Goal: Answer question/provide support: Share knowledge or assist other users

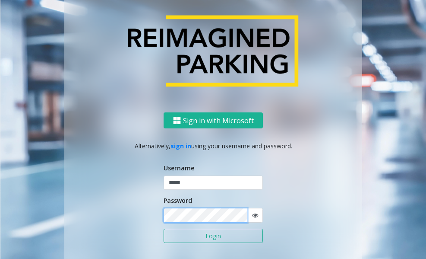
click at [164, 228] on button "Login" at bounding box center [213, 235] width 99 height 15
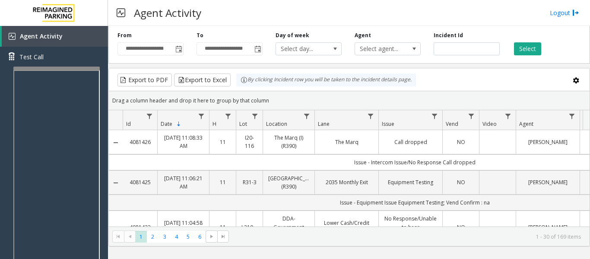
click at [54, 68] on div at bounding box center [56, 67] width 86 height 3
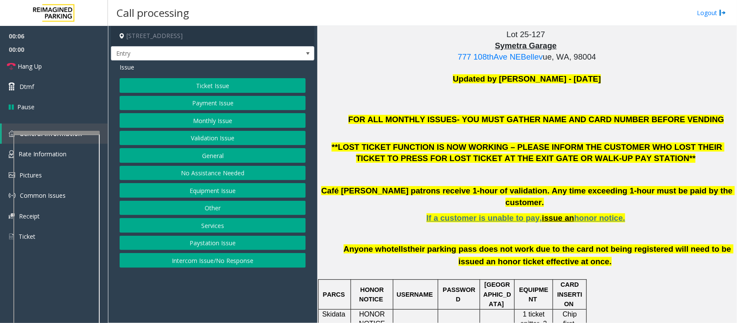
scroll to position [270, 0]
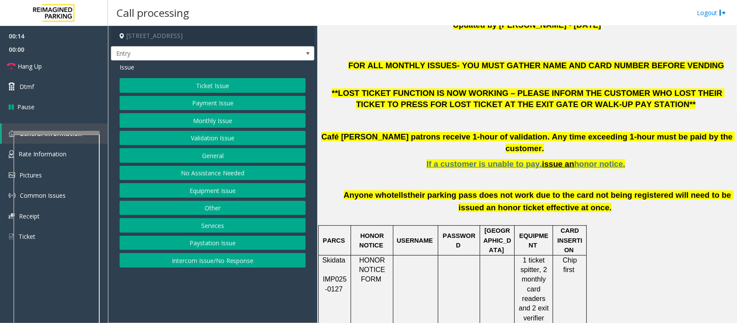
click at [180, 258] on button "Intercom Issue/No Response" at bounding box center [213, 260] width 186 height 15
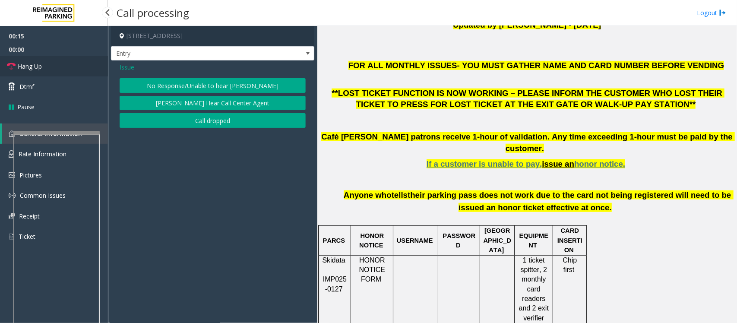
click at [54, 62] on link "Hang Up" at bounding box center [54, 66] width 108 height 20
click at [176, 87] on button "No Response/Unable to hear [PERSON_NAME]" at bounding box center [213, 85] width 186 height 15
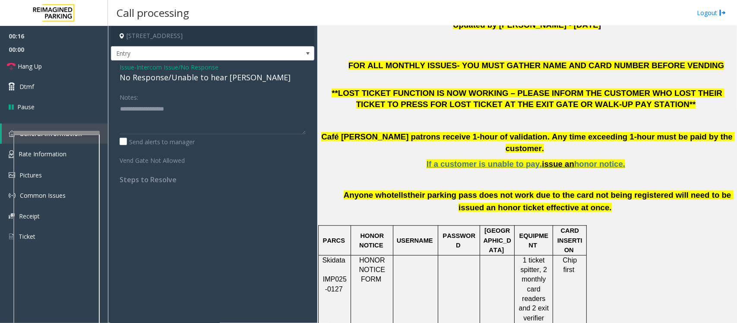
click at [180, 80] on div "No Response/Unable to hear [PERSON_NAME]" at bounding box center [213, 78] width 186 height 12
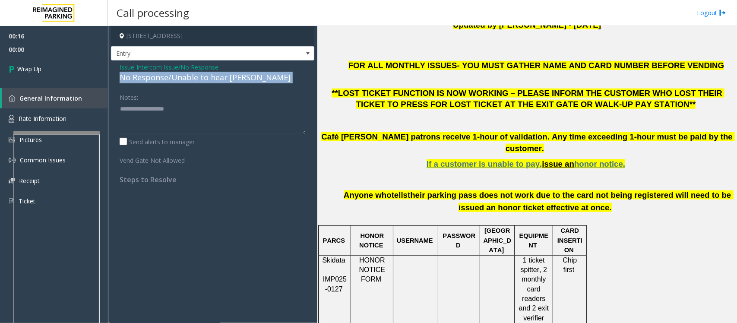
click at [180, 80] on div "No Response/Unable to hear [PERSON_NAME]" at bounding box center [213, 78] width 186 height 12
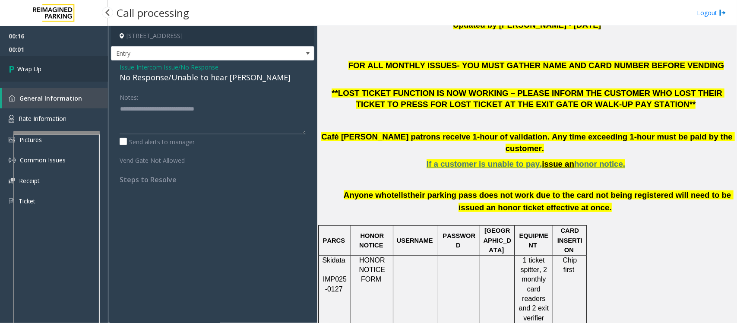
type textarea "**********"
click at [32, 66] on span "Wrap Up" at bounding box center [29, 68] width 24 height 9
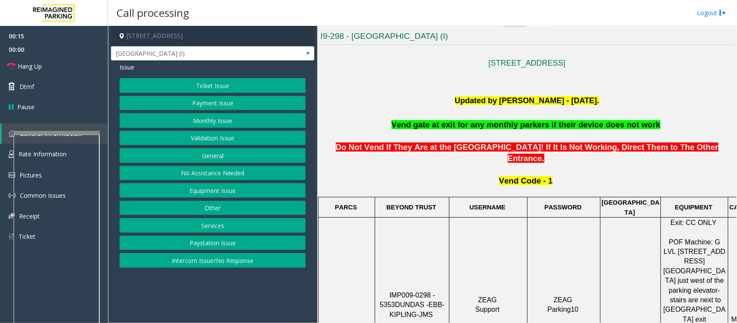
scroll to position [216, 0]
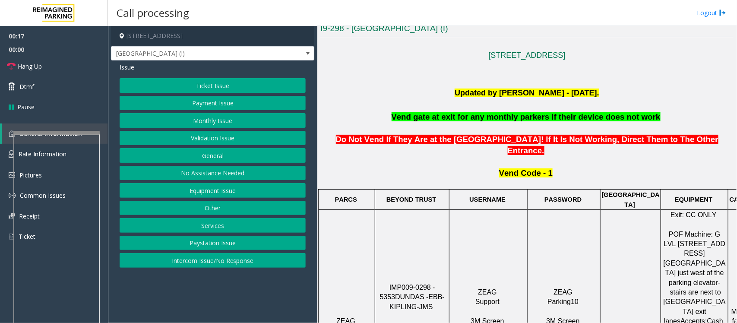
click at [239, 122] on button "Monthly Issue" at bounding box center [213, 120] width 186 height 15
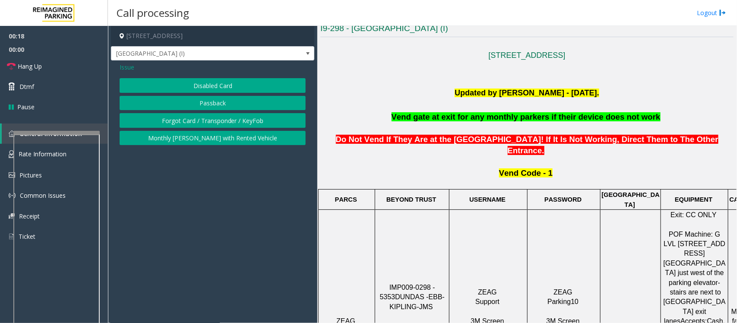
click at [225, 85] on button "Disabled Card" at bounding box center [213, 85] width 186 height 15
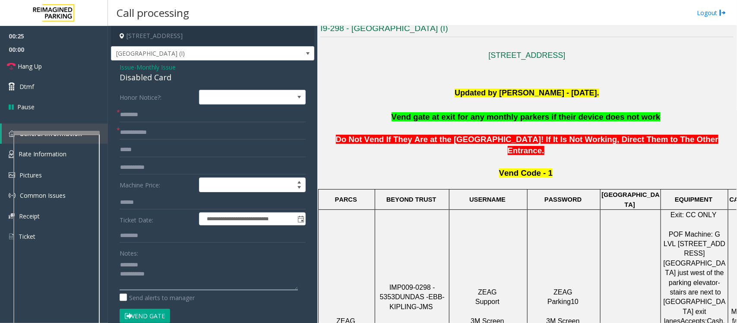
type textarea "**********"
drag, startPoint x: 383, startPoint y: 251, endPoint x: 421, endPoint y: 253, distance: 38.5
click at [421, 258] on p "IMP009-0298 - 5353 DUNDAS - EBB-KIPLING-JMS 3M Screen (Issue Lost Tickets/Bypas…" at bounding box center [411, 321] width 73 height 77
copy span "IMP009-0298"
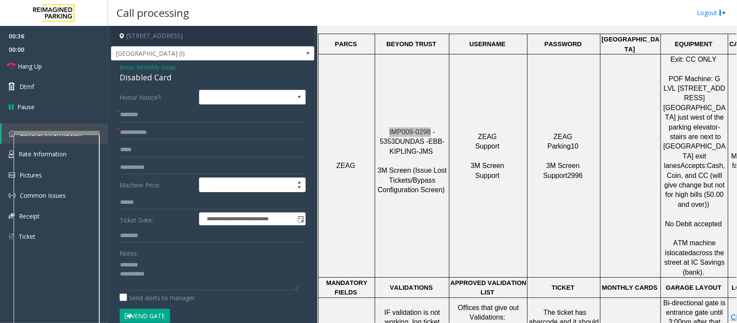
scroll to position [432, 0]
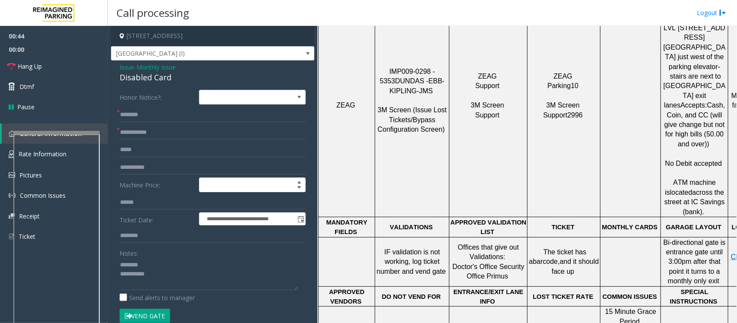
click at [166, 66] on span "Monthly Issue" at bounding box center [155, 67] width 39 height 9
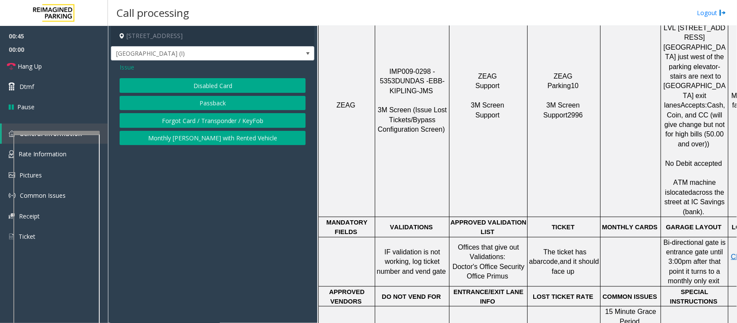
click at [124, 67] on span "Issue" at bounding box center [127, 67] width 15 height 9
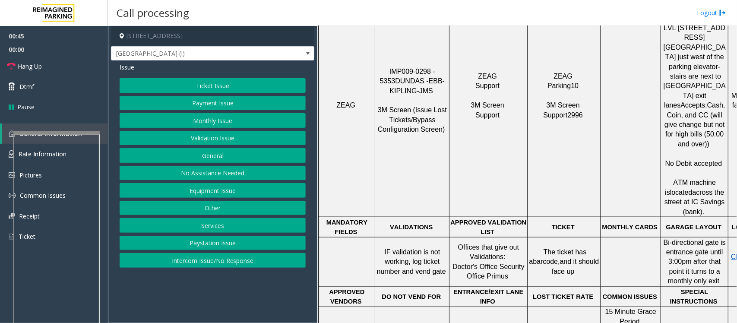
click at [201, 141] on button "Validation Issue" at bounding box center [213, 138] width 186 height 15
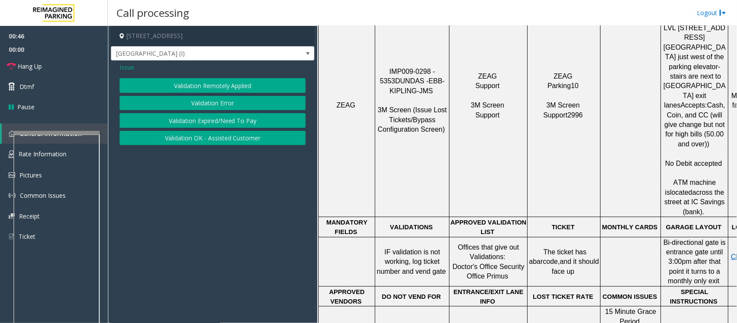
click at [204, 100] on button "Validation Error" at bounding box center [213, 103] width 186 height 15
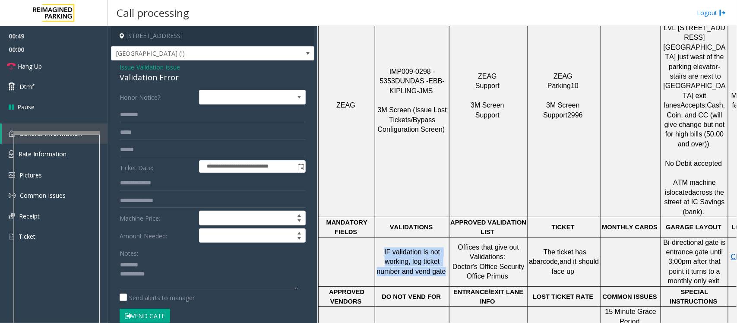
drag, startPoint x: 378, startPoint y: 206, endPoint x: 443, endPoint y: 224, distance: 67.8
click at [443, 247] on p "IF validation is not working, log ticket number and vend gate" at bounding box center [411, 261] width 73 height 29
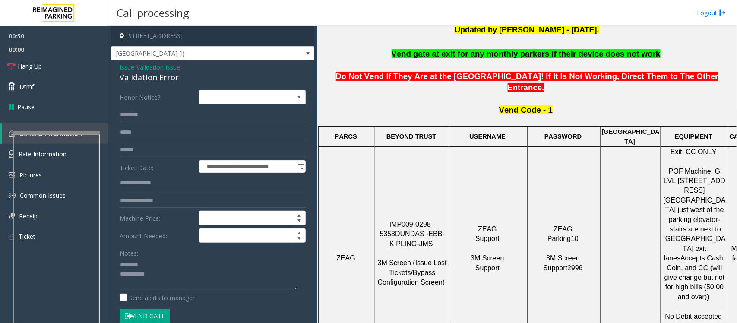
scroll to position [270, 0]
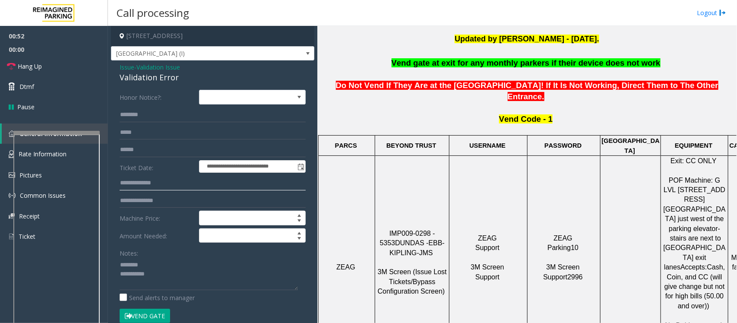
click at [143, 184] on input "text" at bounding box center [213, 183] width 186 height 15
type input "****"
click at [163, 117] on input "text" at bounding box center [213, 114] width 186 height 15
click at [167, 258] on textarea at bounding box center [209, 274] width 178 height 32
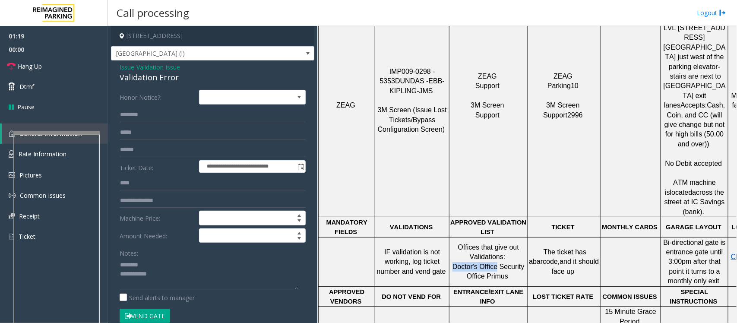
drag, startPoint x: 456, startPoint y: 219, endPoint x: 496, endPoint y: 221, distance: 40.6
click at [496, 258] on span "Doctor's Office Security Office Primus" at bounding box center [489, 271] width 74 height 17
copy span "Doctor's Office"
click at [176, 258] on textarea at bounding box center [209, 274] width 178 height 32
paste textarea "**********"
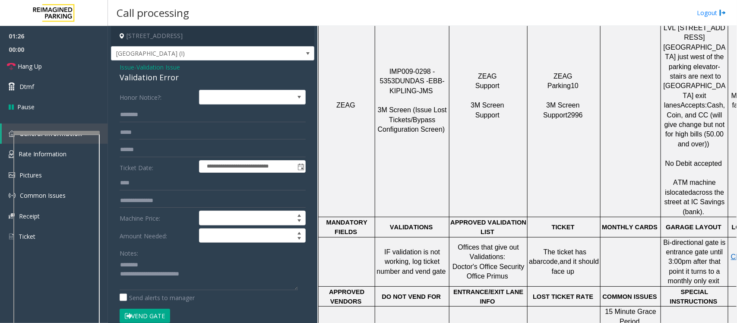
click at [139, 79] on div "Validation Error" at bounding box center [213, 78] width 186 height 12
click at [136, 150] on input "text" at bounding box center [213, 149] width 186 height 15
click at [129, 151] on input "text" at bounding box center [213, 149] width 186 height 15
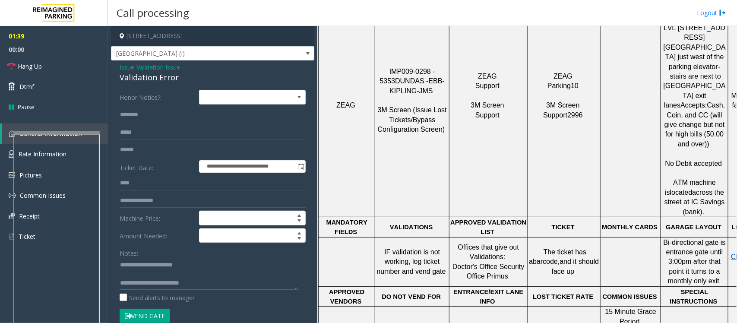
click at [213, 258] on textarea at bounding box center [209, 274] width 178 height 32
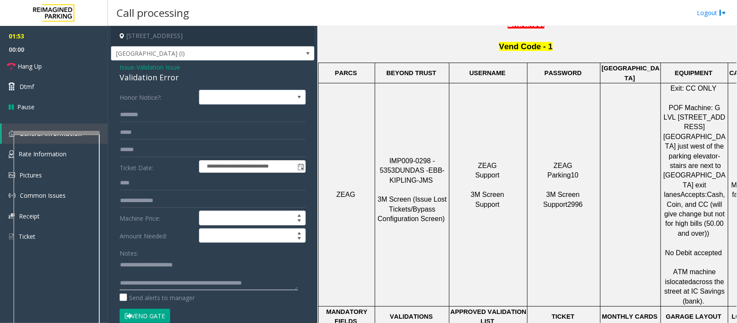
scroll to position [324, 0]
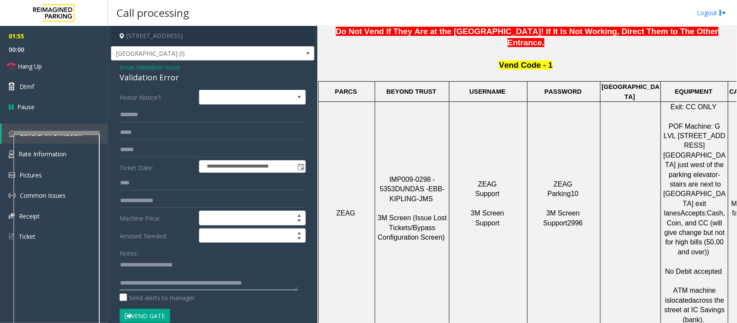
click at [169, 258] on textarea at bounding box center [209, 274] width 178 height 32
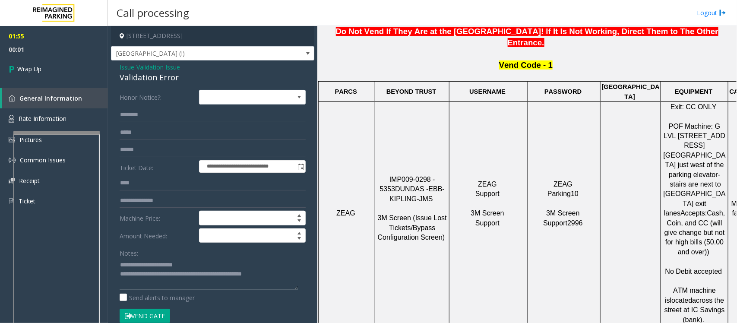
click at [271, 258] on textarea at bounding box center [209, 274] width 178 height 32
type textarea "**********"
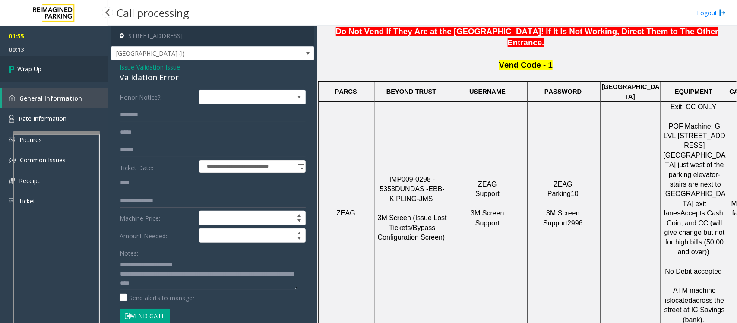
click at [35, 68] on span "Wrap Up" at bounding box center [29, 68] width 24 height 9
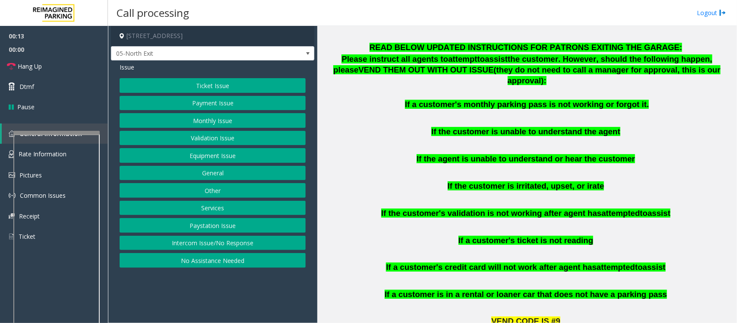
scroll to position [647, 0]
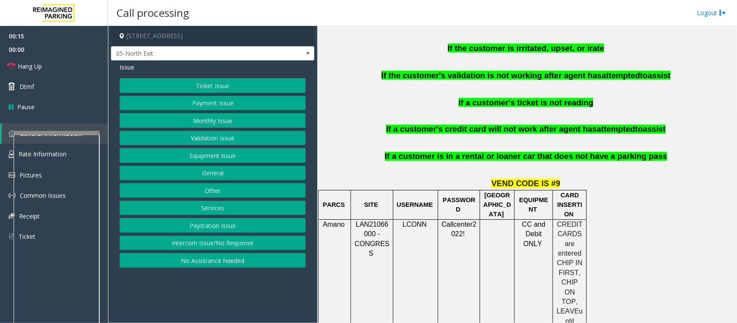
click at [182, 101] on button "Payment Issue" at bounding box center [213, 103] width 186 height 15
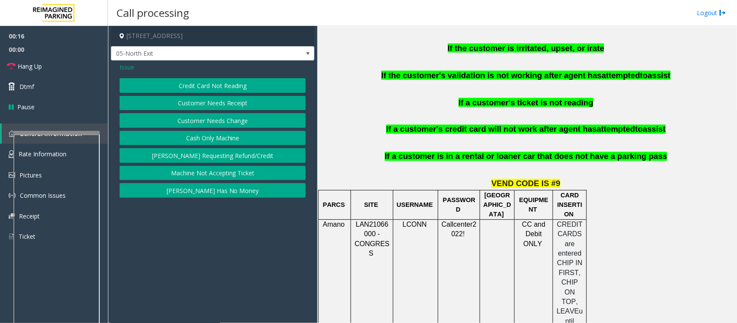
click at [197, 91] on button "Credit Card Not Reading" at bounding box center [213, 85] width 186 height 15
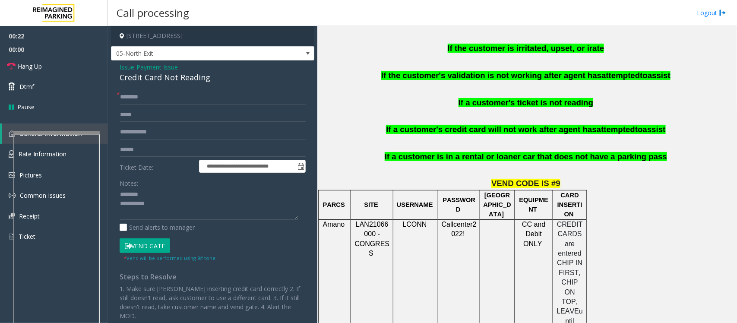
click at [145, 78] on div "Credit Card Not Reading" at bounding box center [213, 78] width 186 height 12
click at [137, 205] on textarea at bounding box center [209, 204] width 178 height 32
type textarea "**********"
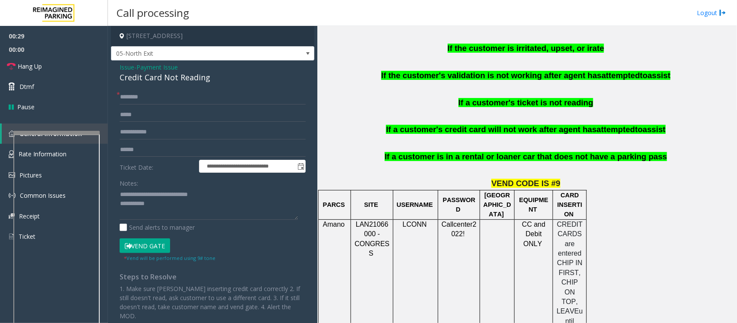
click at [159, 67] on span "Payment Issue" at bounding box center [156, 67] width 41 height 9
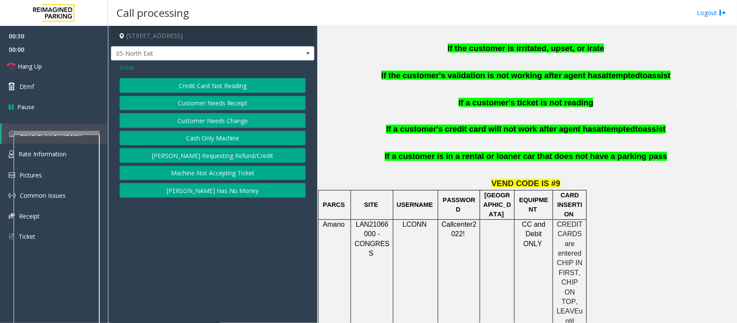
click at [122, 66] on span "Issue" at bounding box center [127, 67] width 15 height 9
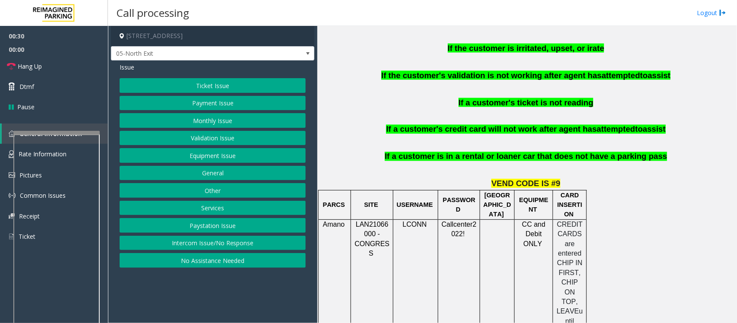
click at [167, 122] on button "Monthly Issue" at bounding box center [213, 120] width 186 height 15
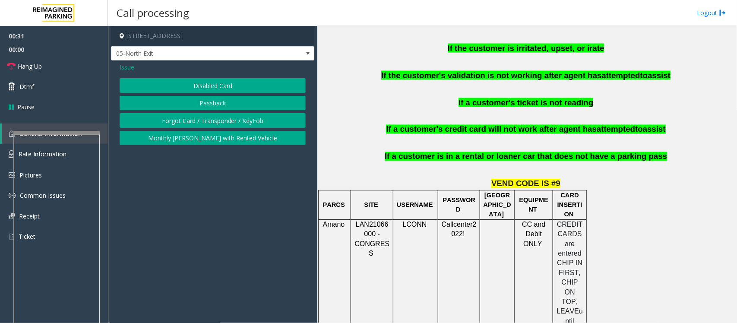
click at [211, 88] on button "Disabled Card" at bounding box center [213, 85] width 186 height 15
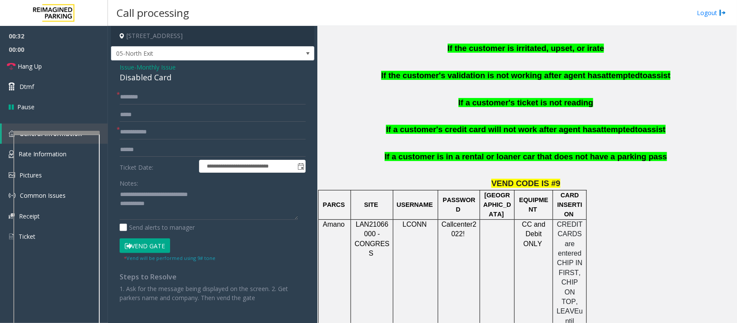
click at [137, 76] on div "Disabled Card" at bounding box center [213, 78] width 186 height 12
copy div "Disabled Card"
drag, startPoint x: 139, startPoint y: 194, endPoint x: 225, endPoint y: 193, distance: 85.5
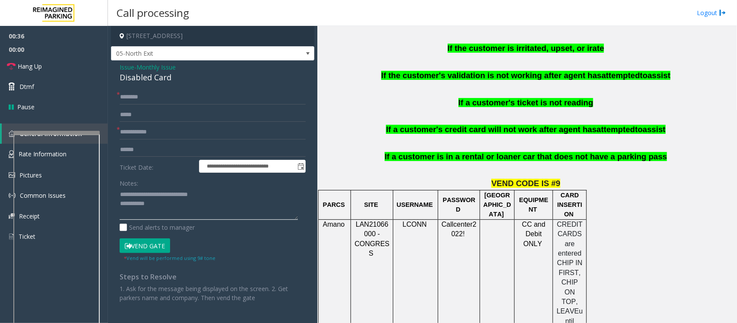
click at [225, 193] on textarea at bounding box center [209, 204] width 178 height 32
paste textarea
type textarea "**********"
click at [128, 95] on input "text" at bounding box center [213, 97] width 186 height 15
click at [173, 95] on input "**********" at bounding box center [213, 97] width 186 height 15
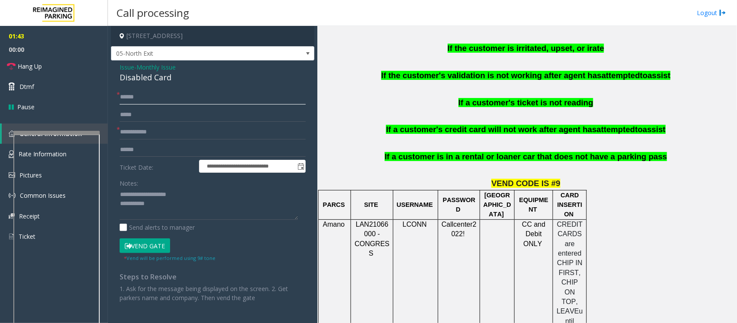
type input "******"
click at [155, 66] on span "Monthly Issue" at bounding box center [155, 67] width 39 height 9
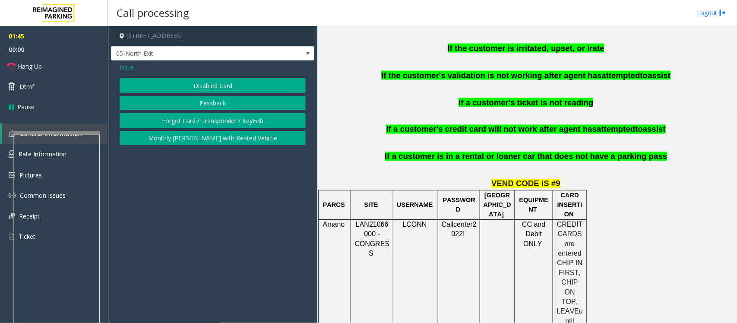
click at [128, 67] on span "Issue" at bounding box center [127, 67] width 15 height 9
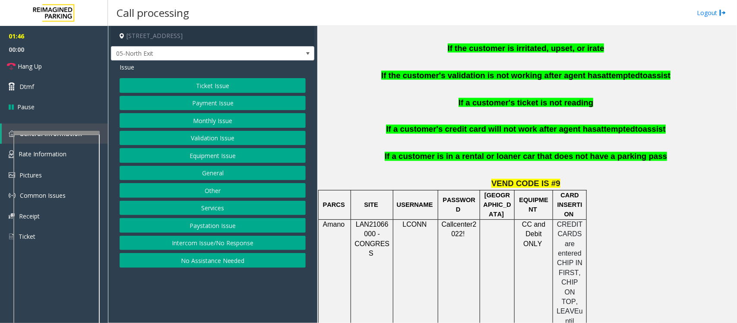
click at [219, 159] on button "Equipment Issue" at bounding box center [213, 155] width 186 height 15
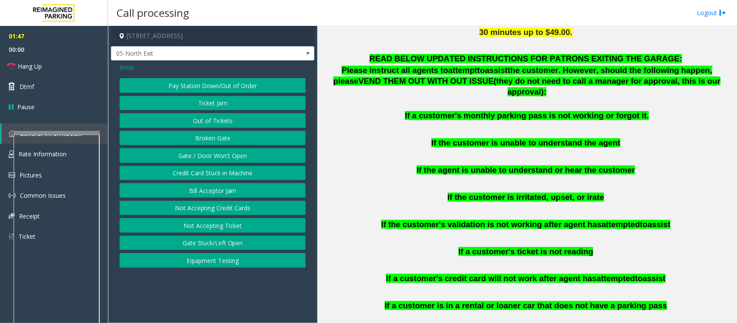
scroll to position [486, 0]
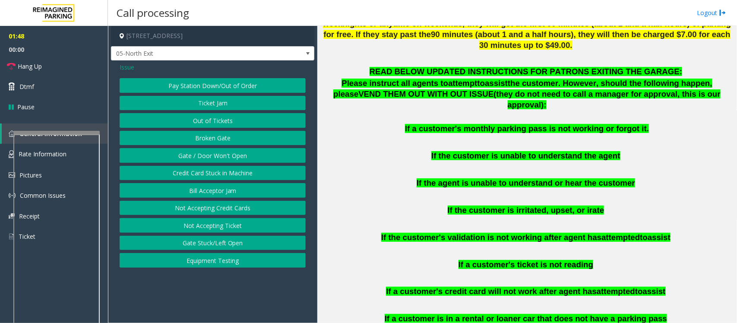
click at [199, 160] on button "Gate / Door Won't Open" at bounding box center [213, 155] width 186 height 15
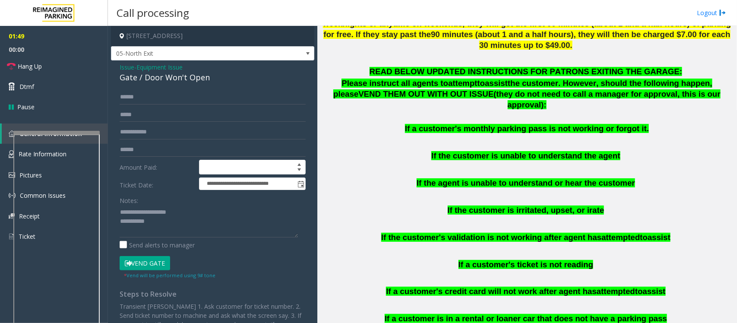
click at [143, 77] on div "Gate / Door Won't Open" at bounding box center [213, 78] width 186 height 12
copy div "Gate / Door Won't Open"
drag, startPoint x: 139, startPoint y: 211, endPoint x: 202, endPoint y: 211, distance: 63.0
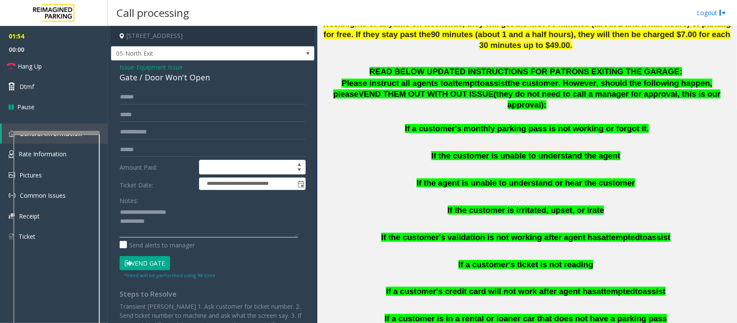
click at [202, 211] on textarea at bounding box center [209, 221] width 178 height 32
paste textarea "*********"
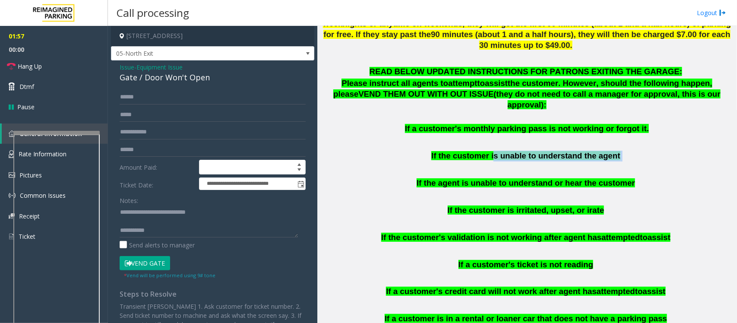
drag, startPoint x: 577, startPoint y: 148, endPoint x: 495, endPoint y: 142, distance: 81.8
click at [495, 151] on p "If the customer is unable to understand the agent" at bounding box center [526, 156] width 413 height 11
click at [151, 258] on button "Vend Gate" at bounding box center [145, 263] width 50 height 15
click at [162, 231] on textarea at bounding box center [209, 221] width 178 height 32
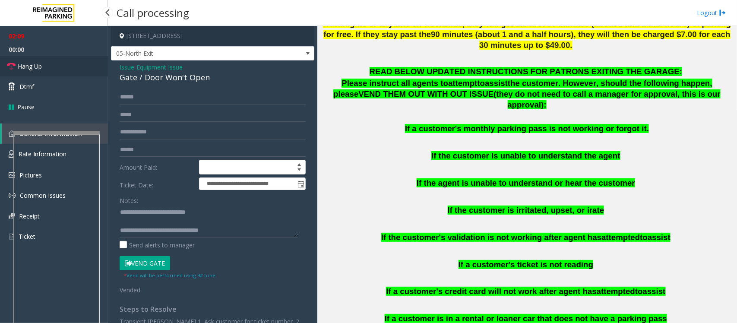
click at [33, 65] on span "Hang Up" at bounding box center [30, 66] width 24 height 9
click at [262, 237] on textarea at bounding box center [209, 221] width 178 height 32
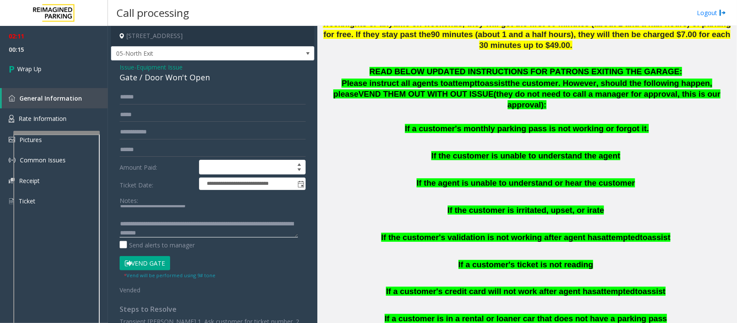
scroll to position [15, 0]
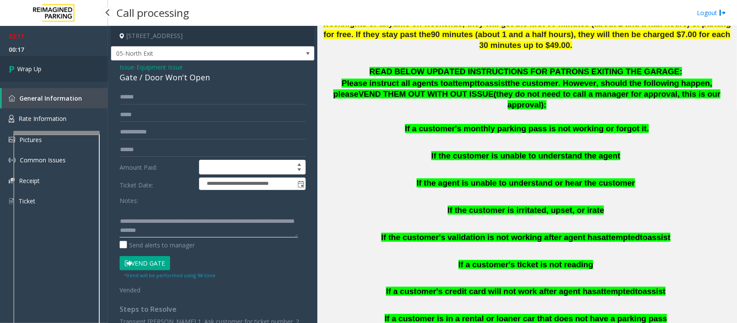
type textarea "**********"
click at [41, 70] on span "Wrap Up" at bounding box center [29, 68] width 24 height 9
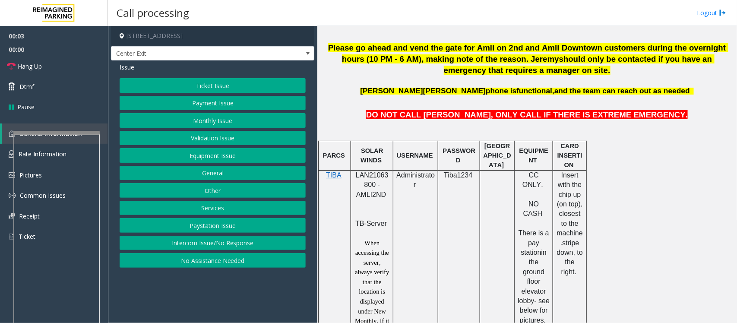
scroll to position [486, 0]
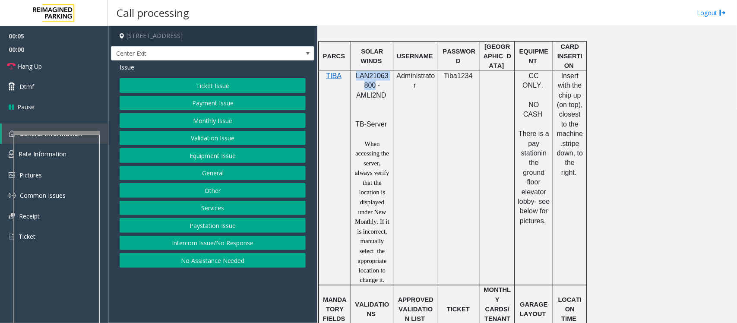
drag, startPoint x: 355, startPoint y: 78, endPoint x: 372, endPoint y: 85, distance: 18.8
click at [372, 85] on p "LAN21063800 - AMLI2ND" at bounding box center [372, 90] width 36 height 39
copy span "LAN21063800"
click at [190, 139] on button "Validation Issue" at bounding box center [213, 138] width 186 height 15
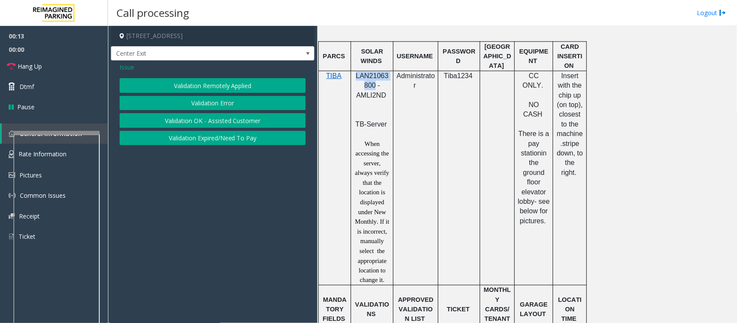
click at [201, 101] on button "Validation Error" at bounding box center [213, 103] width 186 height 15
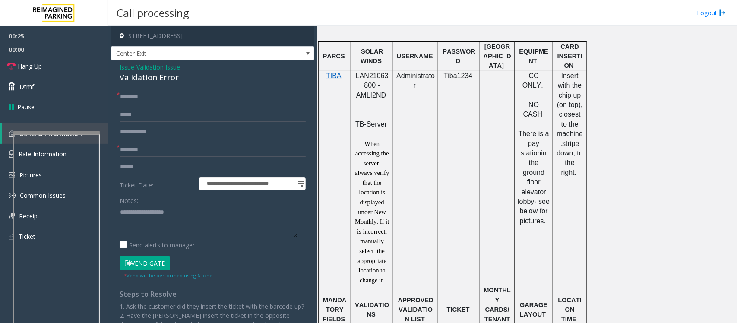
click at [137, 217] on textarea at bounding box center [209, 221] width 178 height 32
paste textarea "**********"
type textarea "**********"
click at [127, 150] on input "text" at bounding box center [213, 149] width 186 height 15
type input "**********"
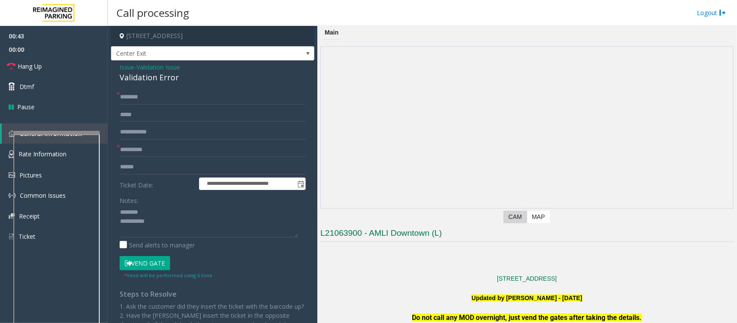
scroll to position [162, 0]
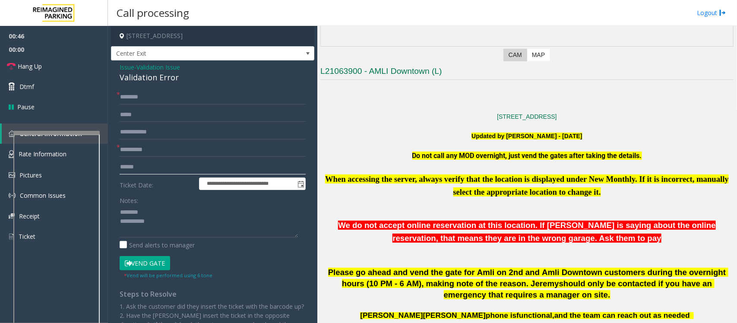
click at [130, 167] on input "text" at bounding box center [213, 167] width 186 height 15
type input "*******"
click at [170, 92] on input "text" at bounding box center [213, 97] width 186 height 15
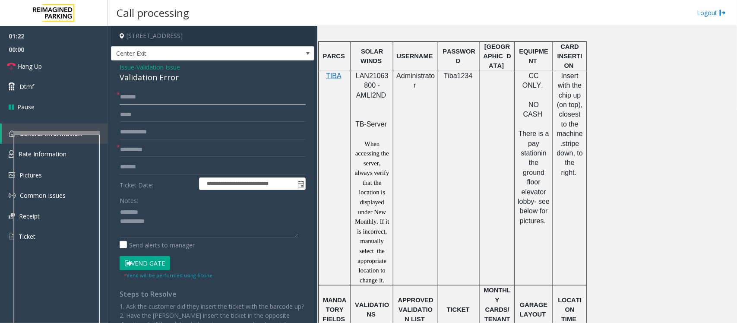
scroll to position [647, 0]
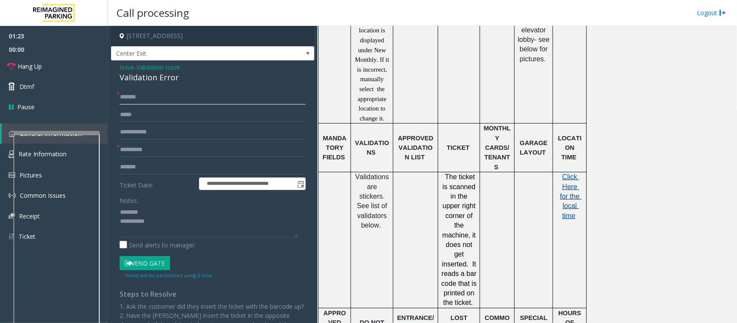
type input "*******"
click at [571, 199] on span "Click Here for the local time" at bounding box center [571, 196] width 22 height 46
click at [119, 209] on div "**********" at bounding box center [212, 241] width 199 height 302
click at [120, 210] on textarea at bounding box center [209, 221] width 178 height 32
click at [163, 215] on textarea at bounding box center [209, 221] width 178 height 32
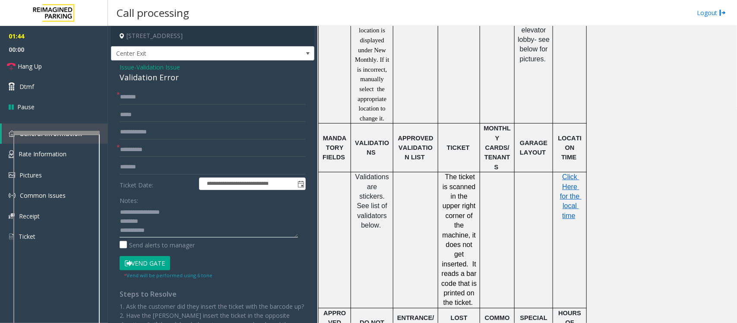
click at [182, 227] on textarea at bounding box center [209, 221] width 178 height 32
click at [236, 234] on textarea at bounding box center [209, 221] width 178 height 32
click at [139, 75] on div "Validation Error" at bounding box center [213, 78] width 186 height 12
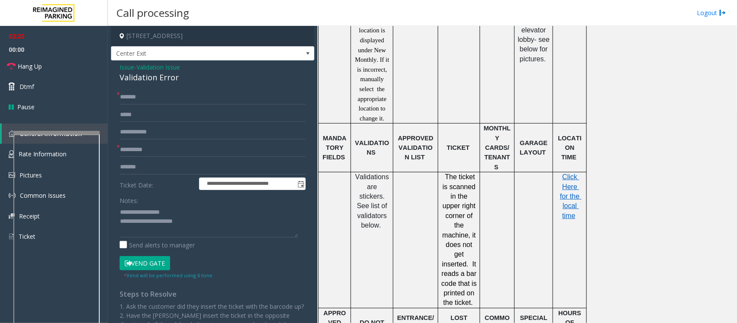
click at [150, 258] on button "Vend Gate" at bounding box center [145, 263] width 50 height 15
click at [152, 231] on textarea at bounding box center [209, 221] width 178 height 32
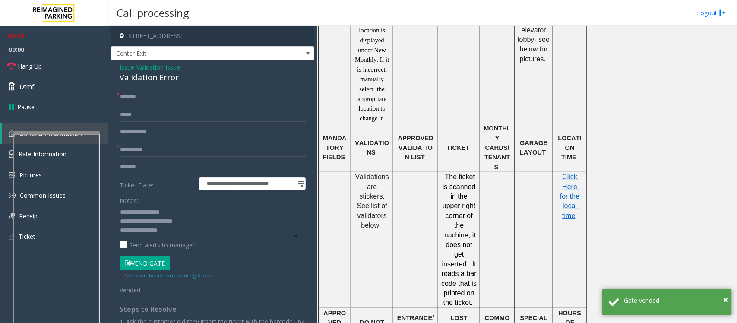
click at [178, 228] on textarea at bounding box center [209, 221] width 178 height 32
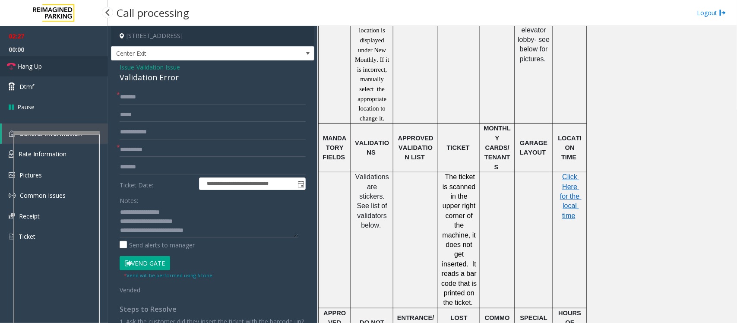
click at [24, 64] on span "Hang Up" at bounding box center [30, 66] width 24 height 9
click at [213, 229] on textarea at bounding box center [209, 221] width 178 height 32
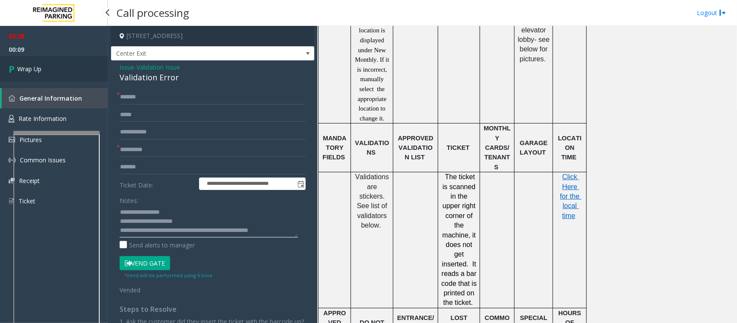
type textarea "**********"
click at [44, 70] on link "Wrap Up" at bounding box center [54, 68] width 108 height 25
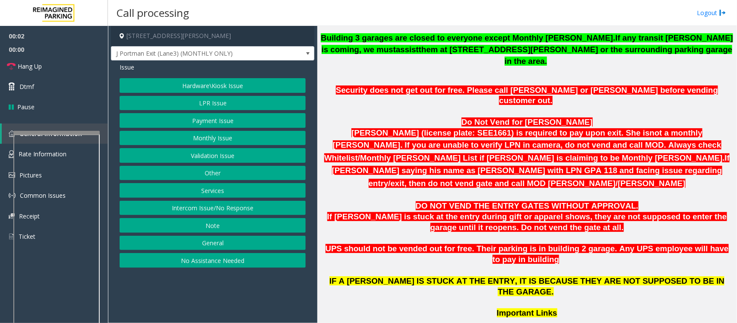
scroll to position [432, 0]
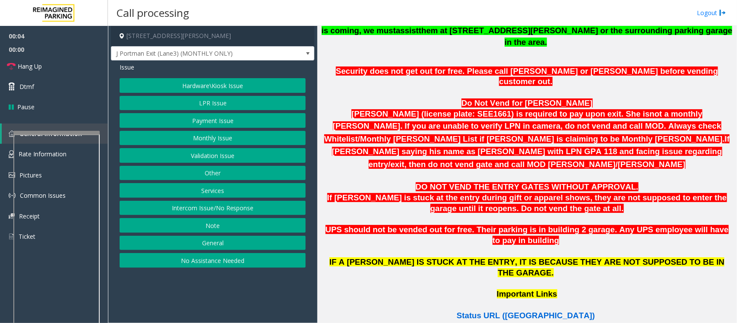
click at [540, 258] on span "Status URL ([GEOGRAPHIC_DATA])" at bounding box center [526, 315] width 138 height 9
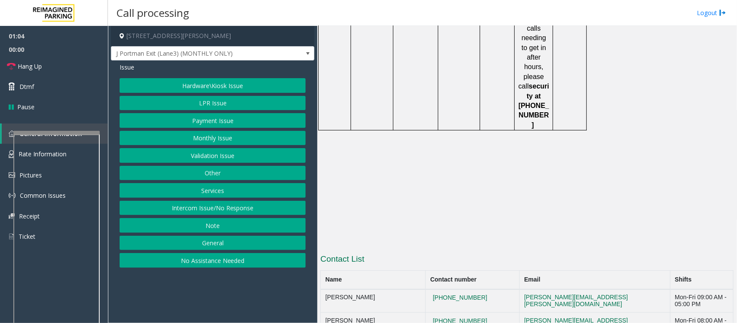
scroll to position [1441, 0]
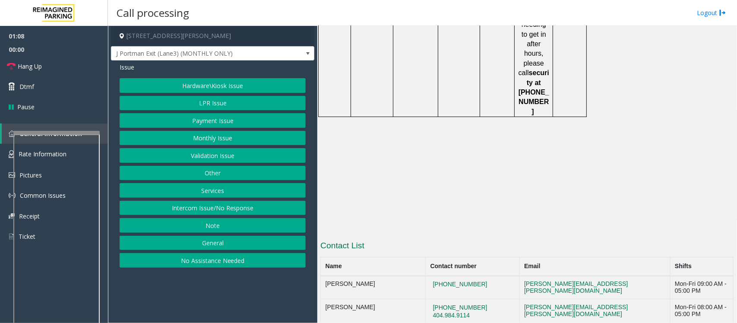
drag, startPoint x: 487, startPoint y: 148, endPoint x: 428, endPoint y: 145, distance: 59.2
click at [428, 258] on tr "Lakeesha Russell 404-638-4619 lakeesha.russell@reimaginedparking.com Mon-Fri 09…" at bounding box center [527, 287] width 413 height 23
copy tr "[PHONE_NUMBER]"
click at [207, 85] on button "Hardware\Kiosk Issue" at bounding box center [213, 85] width 186 height 15
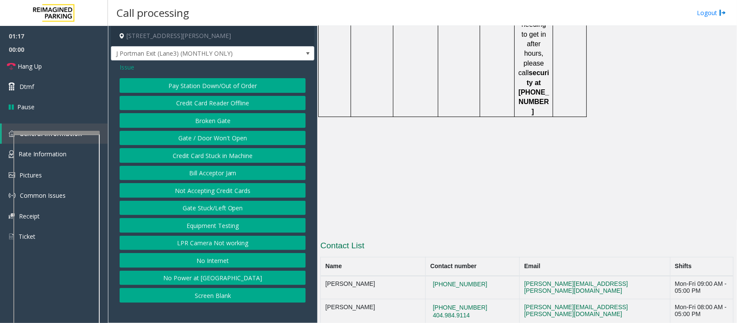
click at [213, 140] on button "Gate / Door Won't Open" at bounding box center [213, 138] width 186 height 15
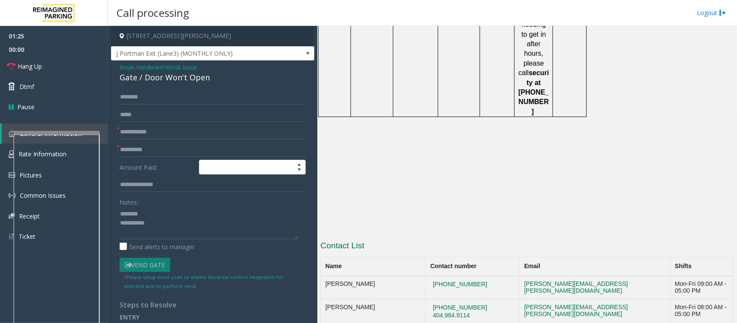
click at [155, 75] on div "Gate / Door Won't Open" at bounding box center [213, 78] width 186 height 12
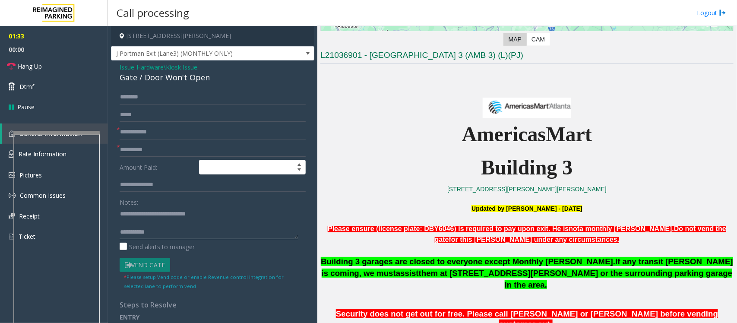
scroll to position [200, 0]
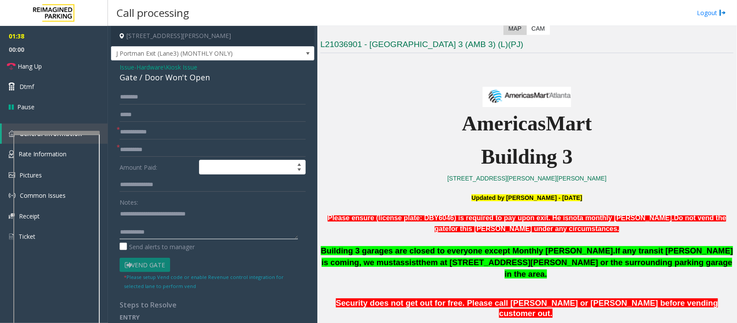
click at [132, 221] on textarea at bounding box center [209, 223] width 178 height 32
click at [162, 221] on textarea at bounding box center [209, 223] width 178 height 32
click at [158, 225] on textarea at bounding box center [209, 223] width 178 height 32
click at [159, 230] on textarea at bounding box center [209, 223] width 178 height 32
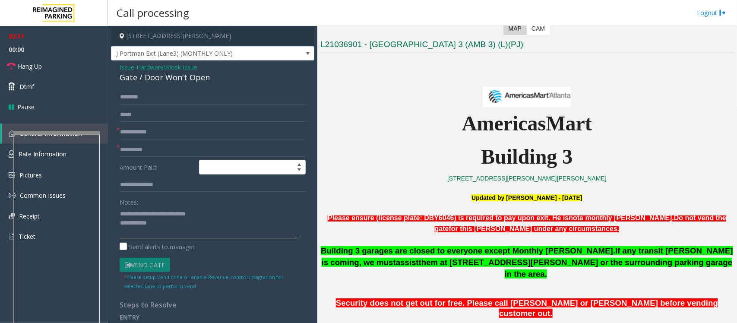
click at [181, 230] on textarea at bounding box center [209, 223] width 178 height 32
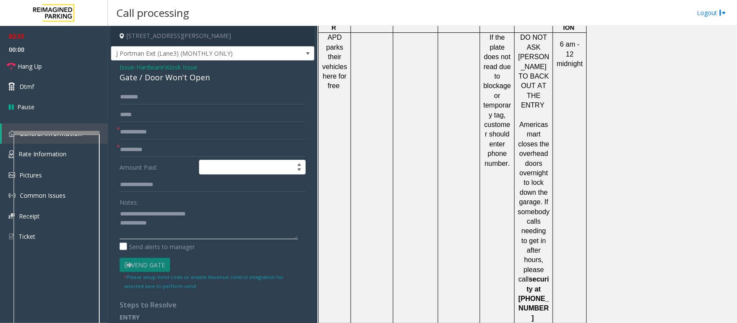
scroll to position [1387, 0]
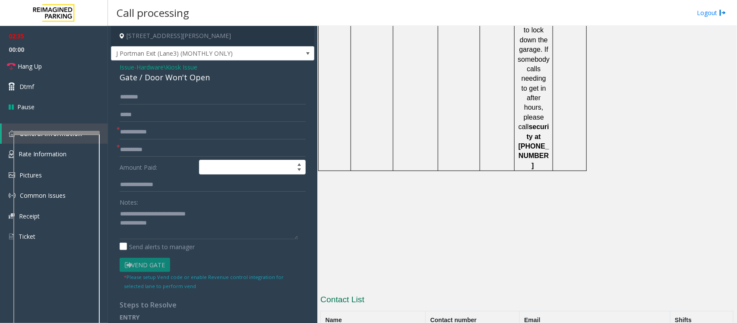
drag, startPoint x: 486, startPoint y: 199, endPoint x: 320, endPoint y: 199, distance: 165.3
copy tr "Lakeesha Russell 404-638-4619"
click at [182, 225] on textarea at bounding box center [209, 223] width 178 height 32
paste textarea "**********"
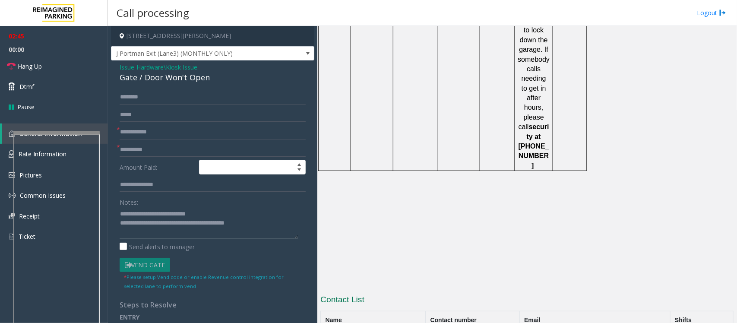
click at [153, 225] on textarea at bounding box center [209, 223] width 178 height 32
click at [64, 67] on link "Hang Up" at bounding box center [54, 66] width 108 height 20
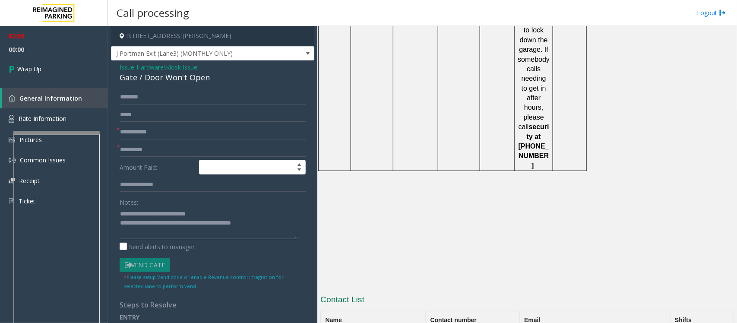
click at [162, 224] on textarea at bounding box center [209, 223] width 178 height 32
click at [166, 229] on textarea at bounding box center [209, 223] width 178 height 32
type textarea "**********"
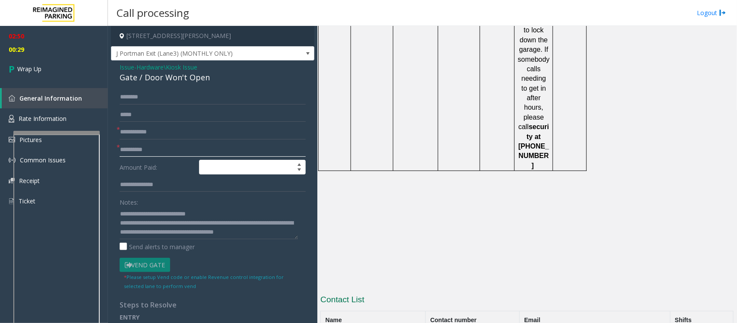
click at [142, 151] on input "text" at bounding box center [213, 149] width 186 height 15
type input "**"
click at [150, 132] on input "text" at bounding box center [213, 132] width 186 height 15
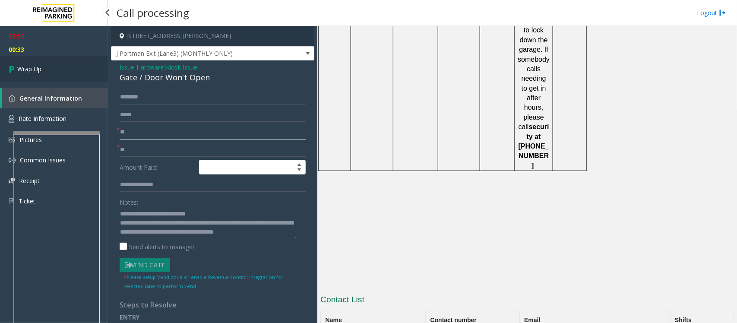
type input "**"
click at [44, 63] on link "Wrap Up" at bounding box center [54, 68] width 108 height 25
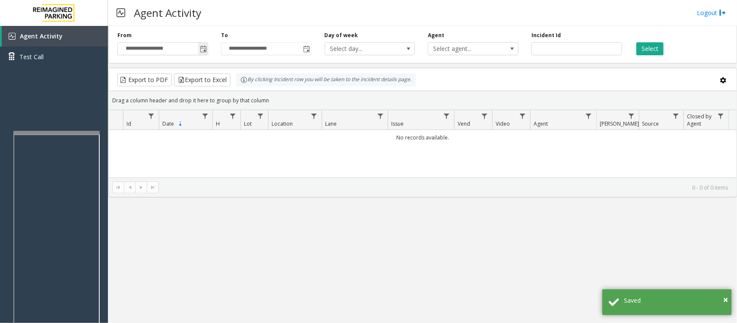
click at [202, 48] on span "Toggle popup" at bounding box center [203, 49] width 7 height 7
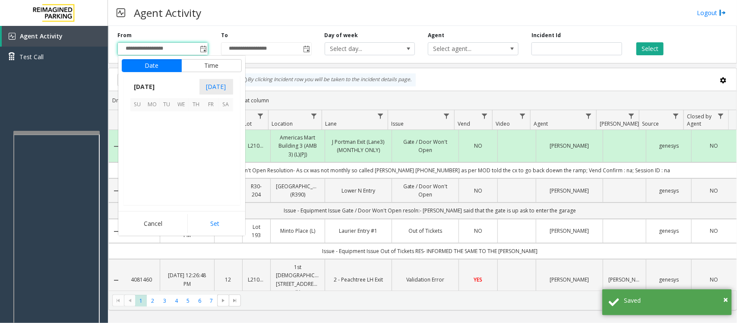
scroll to position [154829, 0]
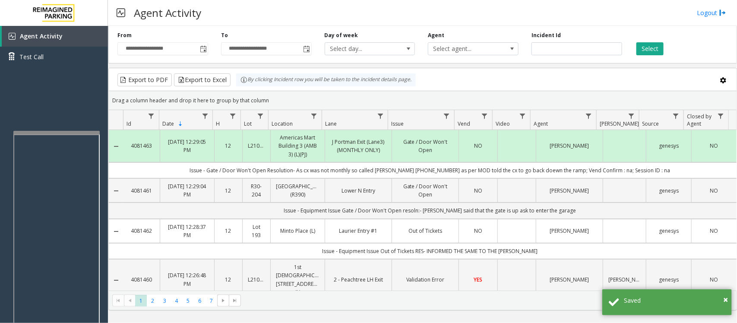
click at [271, 3] on div "Agent Activity Logout" at bounding box center [422, 13] width 629 height 26
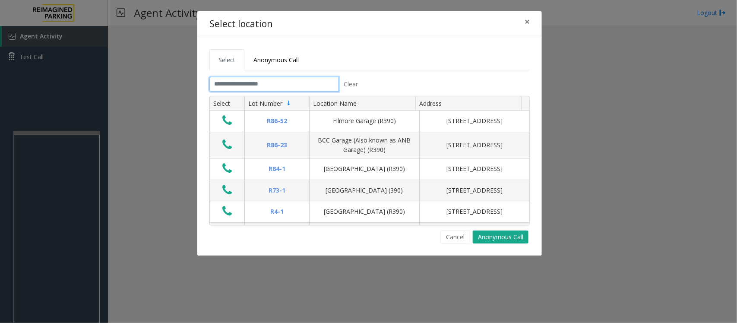
click at [306, 89] on input "text" at bounding box center [273, 84] width 129 height 15
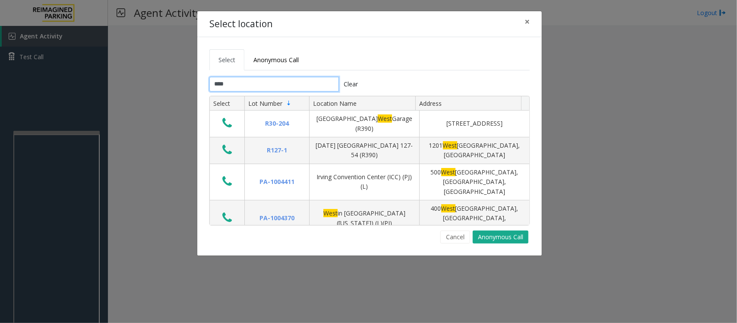
type input "****"
click at [262, 85] on input "****" at bounding box center [273, 84] width 129 height 15
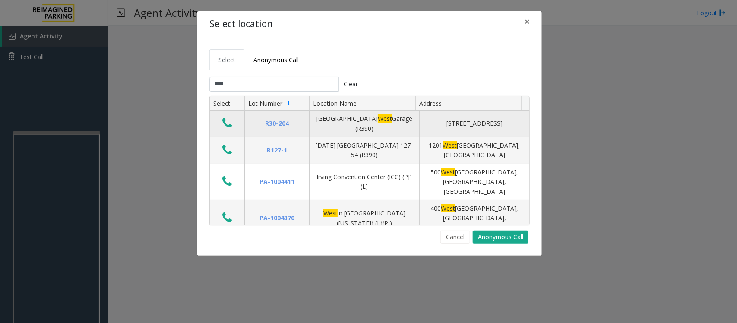
click at [227, 123] on icon "Data table" at bounding box center [226, 123] width 9 height 12
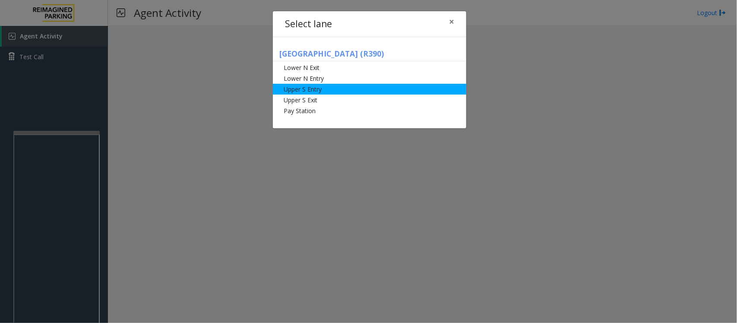
click at [331, 87] on li "Upper S Entry" at bounding box center [369, 89] width 193 height 11
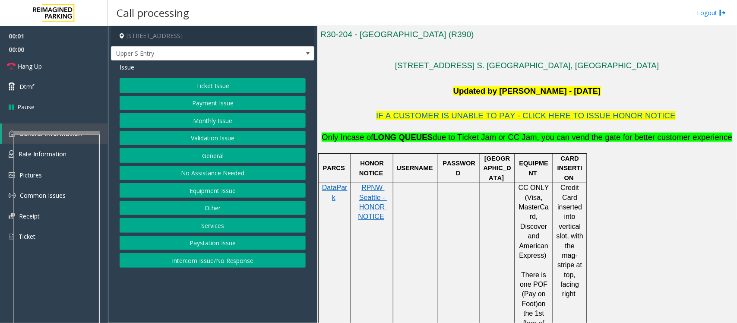
scroll to position [216, 0]
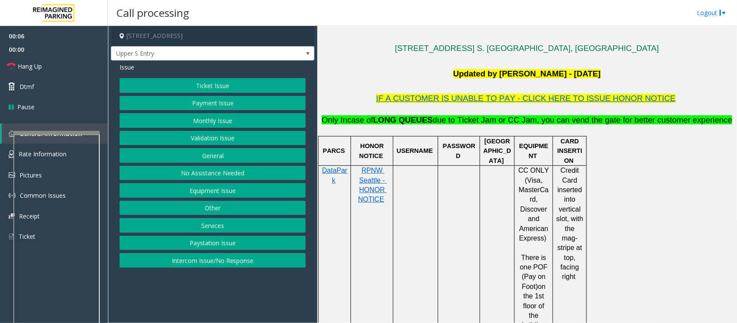
click at [221, 89] on button "Ticket Issue" at bounding box center [213, 85] width 186 height 15
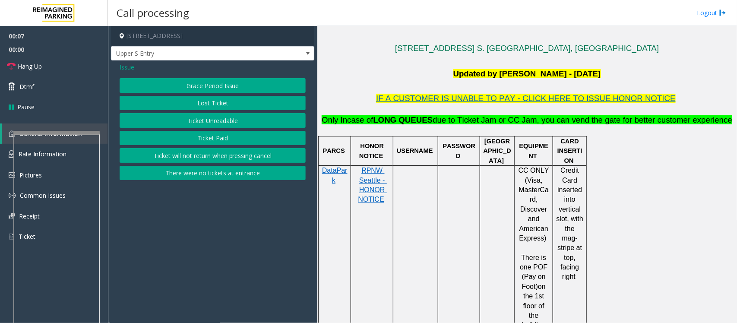
click at [126, 68] on span "Issue" at bounding box center [127, 67] width 15 height 9
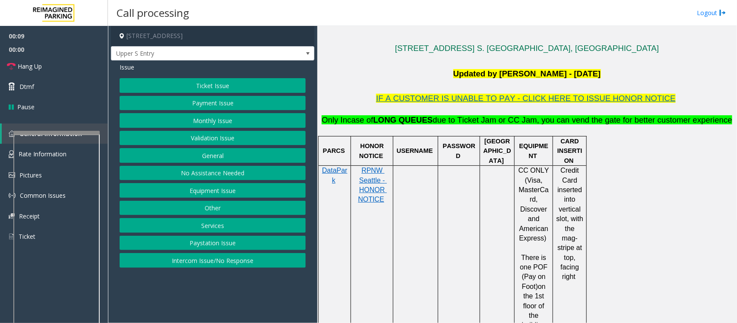
click at [212, 189] on button "Equipment Issue" at bounding box center [213, 190] width 186 height 15
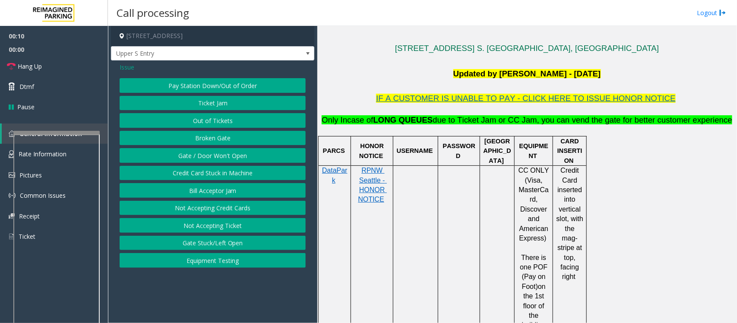
click at [226, 124] on button "Out of Tickets" at bounding box center [213, 120] width 186 height 15
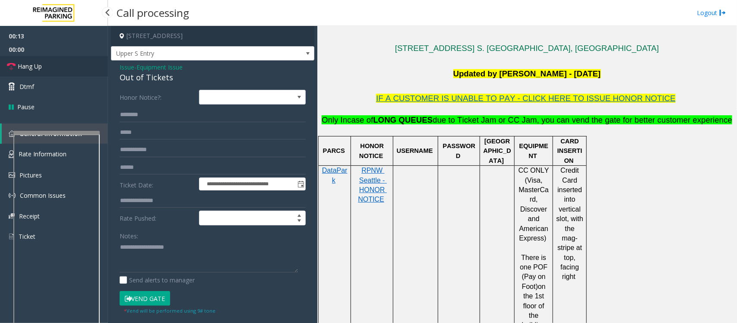
click at [41, 59] on link "Hang Up" at bounding box center [54, 66] width 108 height 20
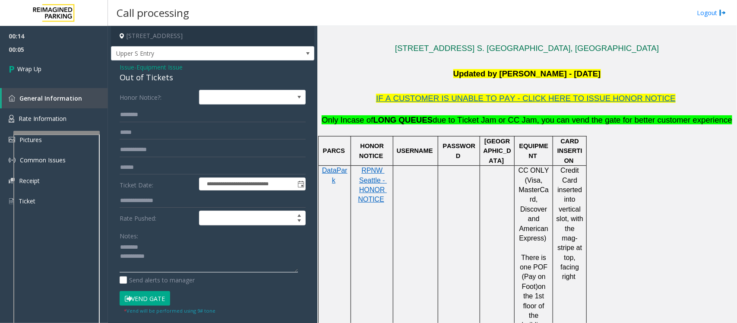
type textarea "**********"
click at [154, 67] on span "Equipment Issue" at bounding box center [159, 67] width 46 height 9
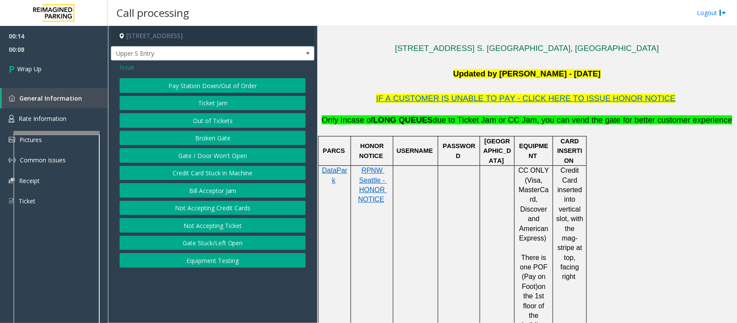
click at [205, 154] on button "Gate / Door Won't Open" at bounding box center [213, 155] width 186 height 15
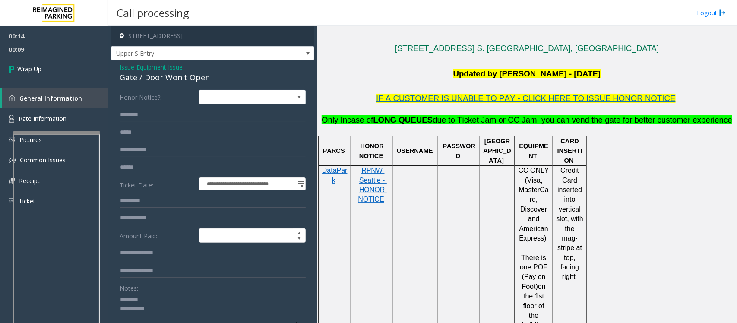
click at [158, 76] on div "Gate / Door Won't Open" at bounding box center [213, 78] width 186 height 12
click at [182, 258] on textarea at bounding box center [209, 309] width 178 height 32
type textarea "**********"
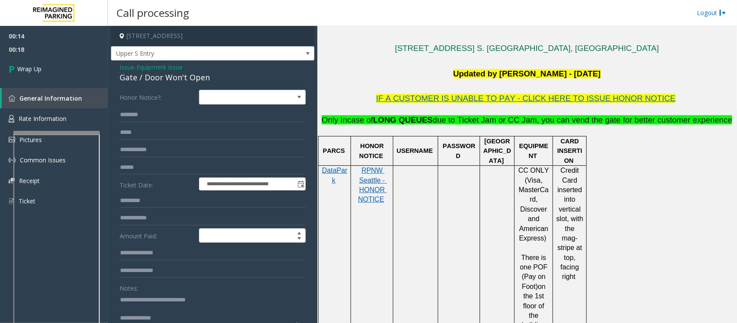
click at [126, 65] on span "Issue" at bounding box center [127, 67] width 15 height 9
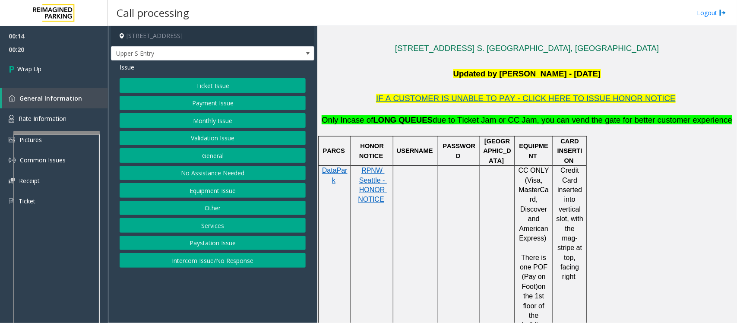
click at [213, 189] on button "Equipment Issue" at bounding box center [213, 190] width 186 height 15
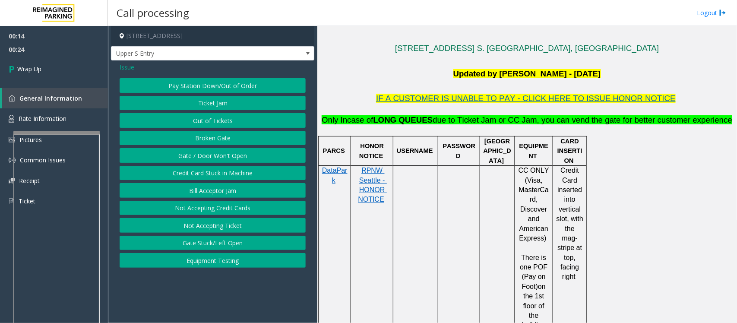
click at [227, 245] on button "Gate Stuck/Left Open" at bounding box center [213, 243] width 186 height 15
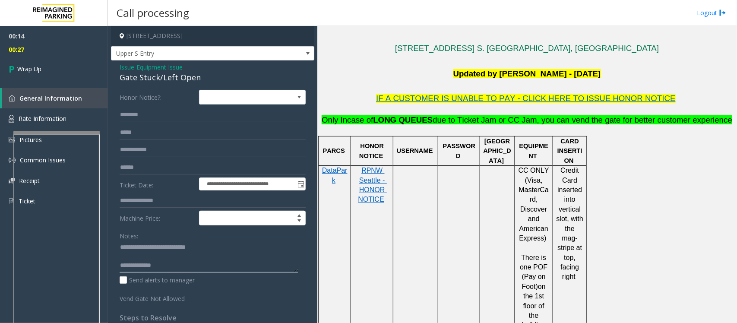
drag, startPoint x: 154, startPoint y: 249, endPoint x: 231, endPoint y: 256, distance: 77.5
click at [231, 256] on textarea at bounding box center [209, 256] width 178 height 32
click at [155, 72] on div "Gate Stuck/Left Open" at bounding box center [213, 78] width 186 height 12
click at [154, 78] on div "Gate Stuck/Left Open" at bounding box center [213, 78] width 186 height 12
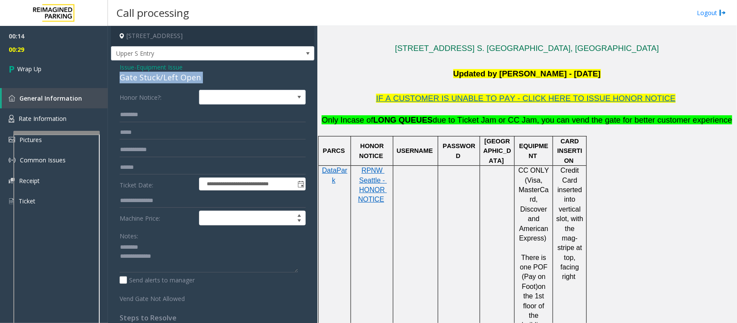
click at [154, 78] on div "Gate Stuck/Left Open" at bounding box center [213, 78] width 186 height 12
copy div "Gate Stuck/Left Open"
click at [149, 249] on textarea at bounding box center [209, 256] width 178 height 32
paste textarea "**********"
click at [237, 243] on textarea at bounding box center [209, 256] width 178 height 32
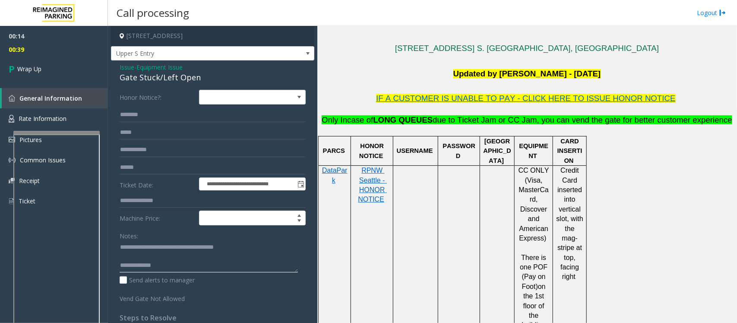
click at [169, 255] on textarea at bounding box center [209, 256] width 178 height 32
click at [184, 258] on textarea at bounding box center [209, 256] width 178 height 32
type textarea "**********"
click at [34, 66] on span "Wrap Up" at bounding box center [29, 68] width 24 height 9
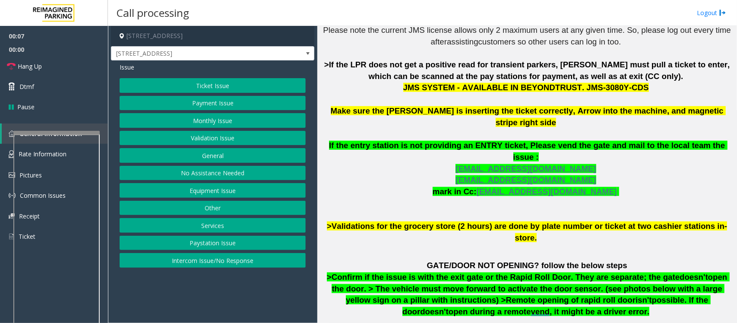
scroll to position [270, 0]
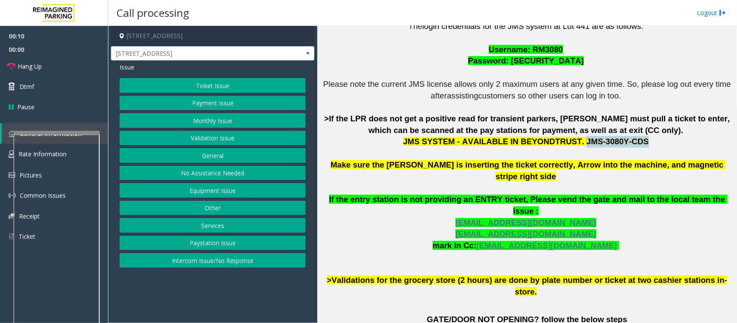
drag, startPoint x: 571, startPoint y: 141, endPoint x: 621, endPoint y: 139, distance: 50.1
click at [589, 139] on span "JMS SYSTEM - AVAILABLE IN BEYONDTRUST. JMS-3080Y-CDS" at bounding box center [526, 141] width 246 height 9
copy span "JMS-3080Y-CDS"
click at [221, 176] on button "No Assistance Needed" at bounding box center [213, 173] width 186 height 15
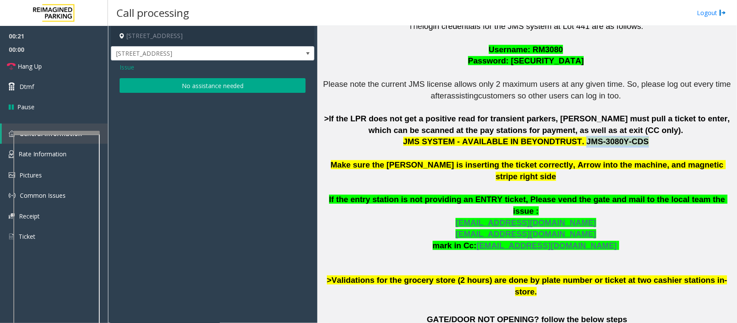
click at [186, 89] on button "No assistance needed" at bounding box center [213, 85] width 186 height 15
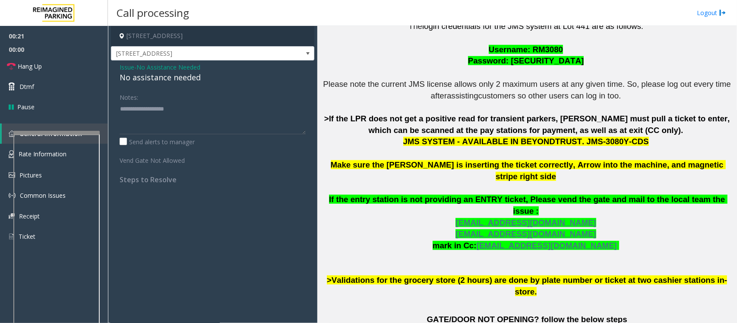
click at [175, 81] on div "No assistance needed" at bounding box center [213, 78] width 186 height 12
type textarea "**********"
click at [29, 63] on span "Hang Up" at bounding box center [30, 66] width 24 height 9
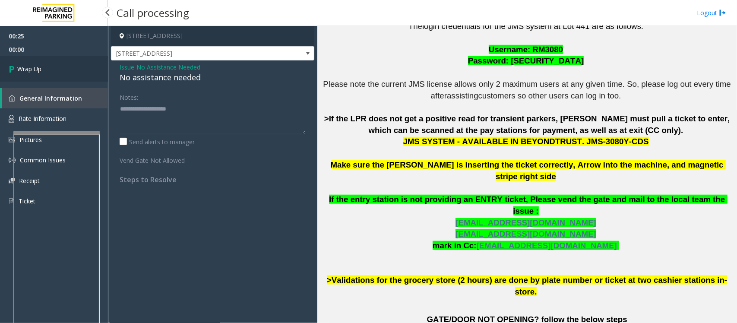
click at [29, 63] on link "Wrap Up" at bounding box center [54, 68] width 108 height 25
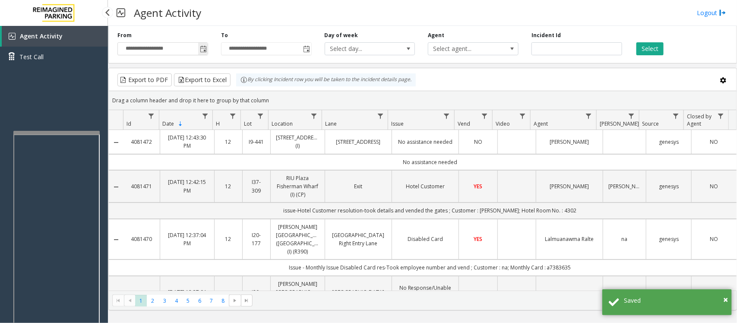
click at [201, 47] on span "Toggle popup" at bounding box center [203, 49] width 7 height 7
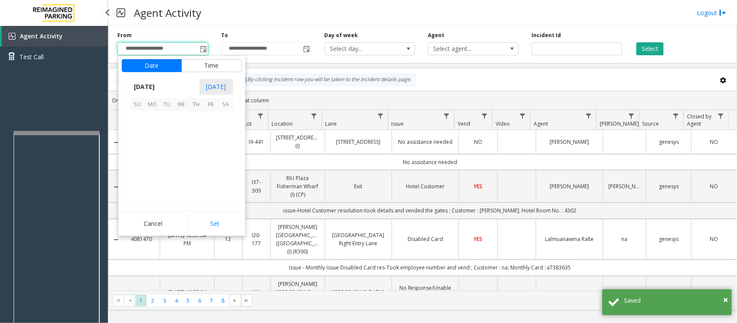
scroll to position [154829, 0]
click at [199, 148] on span "18" at bounding box center [196, 148] width 15 height 15
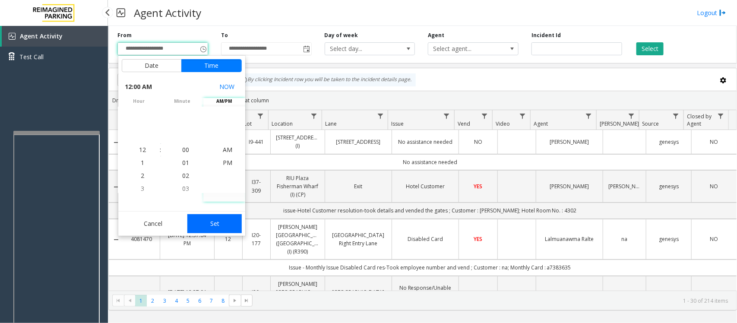
click at [211, 221] on button "Set" at bounding box center [214, 223] width 54 height 19
type input "**********"
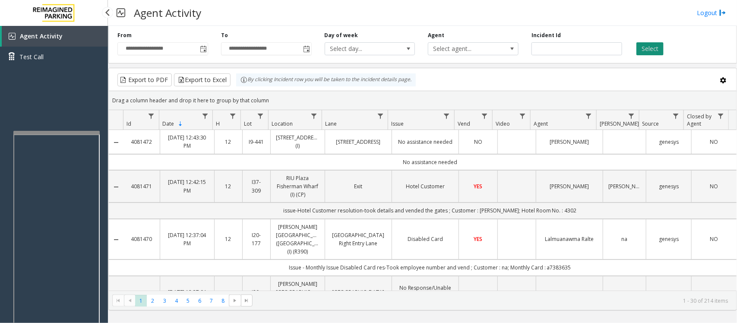
click at [589, 47] on button "Select" at bounding box center [649, 48] width 27 height 13
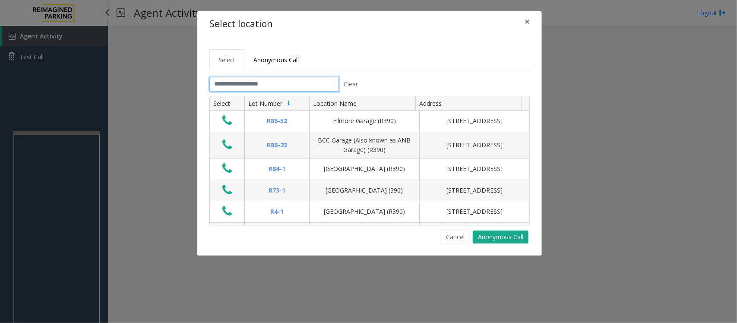
click at [325, 89] on input "text" at bounding box center [273, 84] width 129 height 15
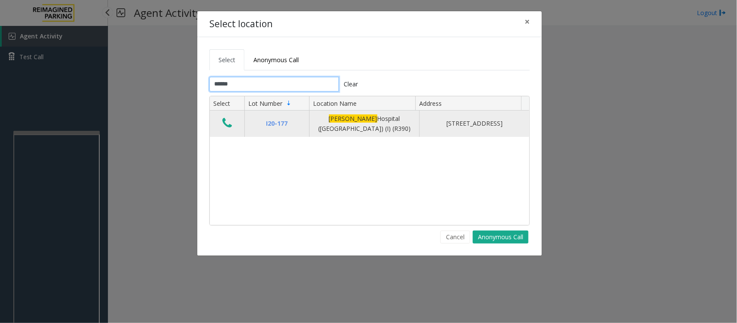
type input "******"
click at [229, 123] on icon "Data table" at bounding box center [226, 123] width 9 height 12
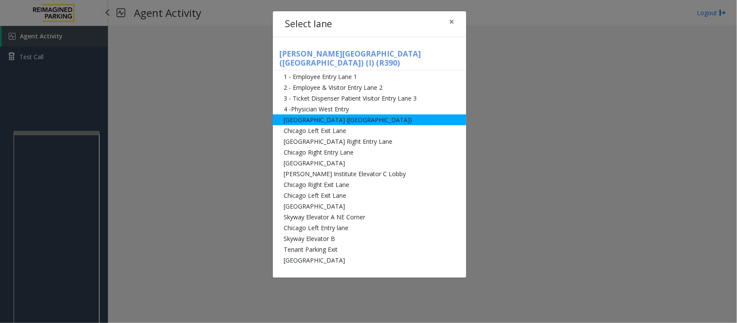
click at [305, 114] on li "[GEOGRAPHIC_DATA] ([GEOGRAPHIC_DATA])" at bounding box center [369, 119] width 193 height 11
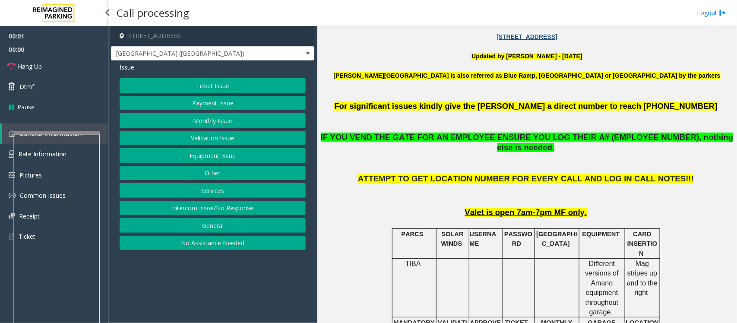
scroll to position [270, 0]
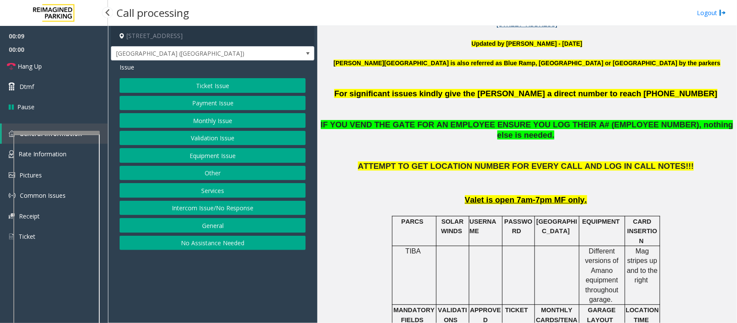
click at [225, 102] on button "Payment Issue" at bounding box center [213, 103] width 186 height 15
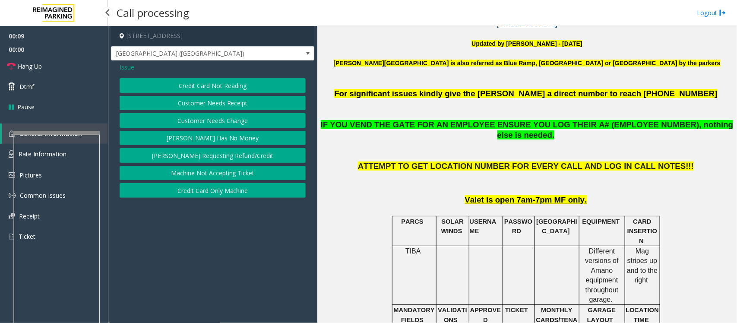
click at [231, 85] on button "Credit Card Not Reading" at bounding box center [213, 85] width 186 height 15
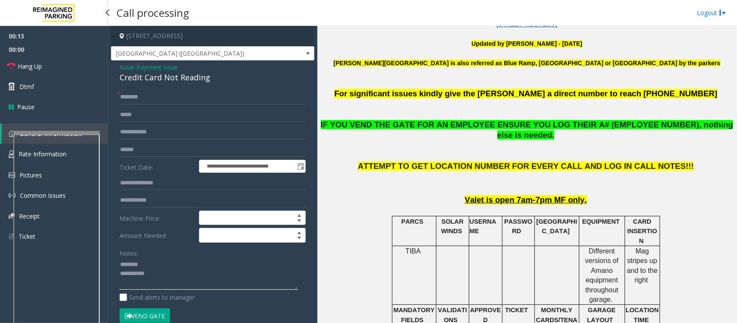
click at [147, 258] on textarea at bounding box center [209, 274] width 178 height 32
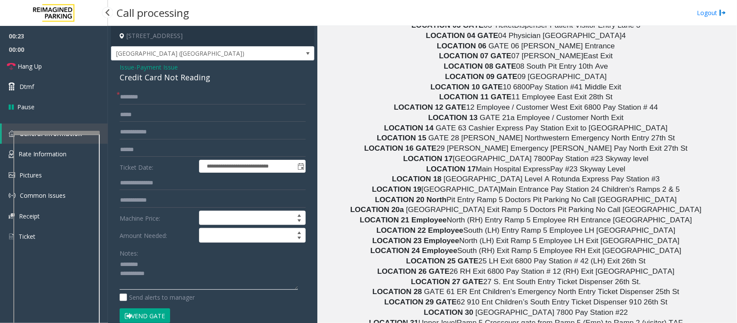
scroll to position [4537, 0]
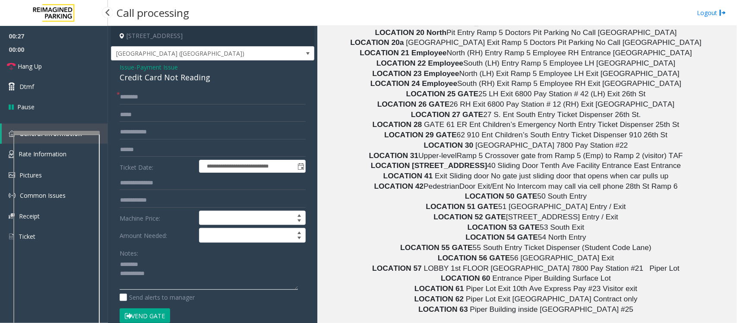
type textarea "**********"
drag, startPoint x: 494, startPoint y: 305, endPoint x: 450, endPoint y: 306, distance: 44.1
copy button "612.863.5416"
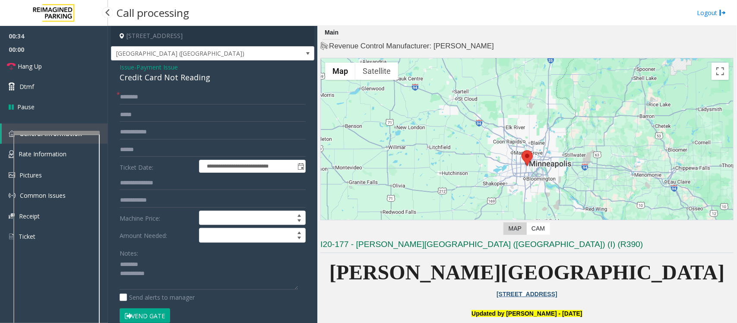
scroll to position [216, 0]
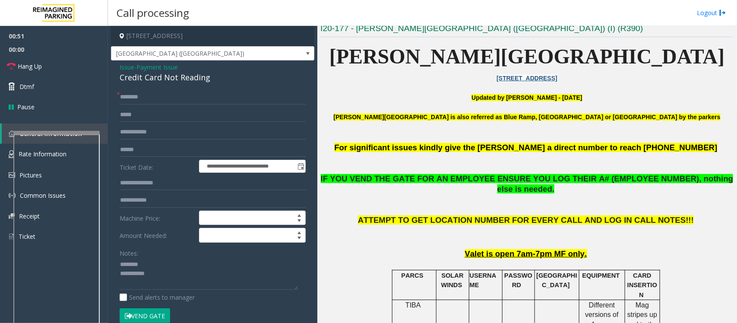
click at [162, 66] on span "Payment Issue" at bounding box center [156, 67] width 41 height 9
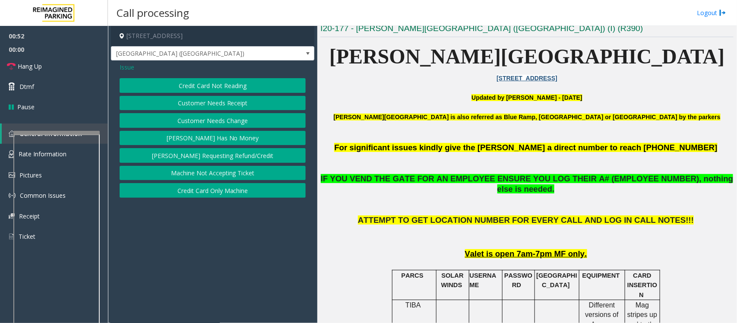
click at [129, 67] on span "Issue" at bounding box center [127, 67] width 15 height 9
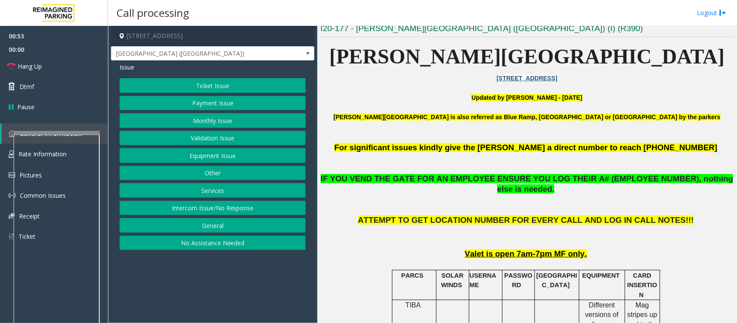
click at [210, 159] on button "Equipment Issue" at bounding box center [213, 155] width 186 height 15
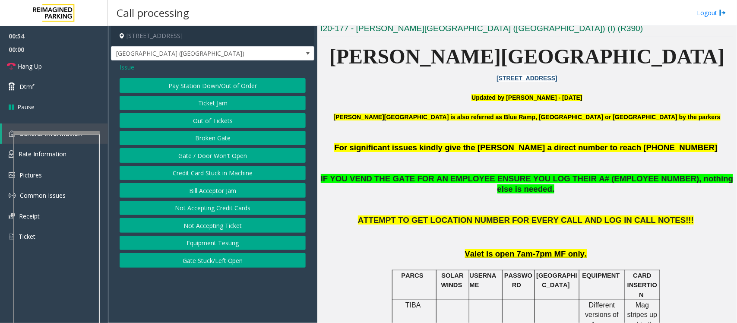
click at [208, 177] on button "Credit Card Stuck in Machine" at bounding box center [213, 173] width 186 height 15
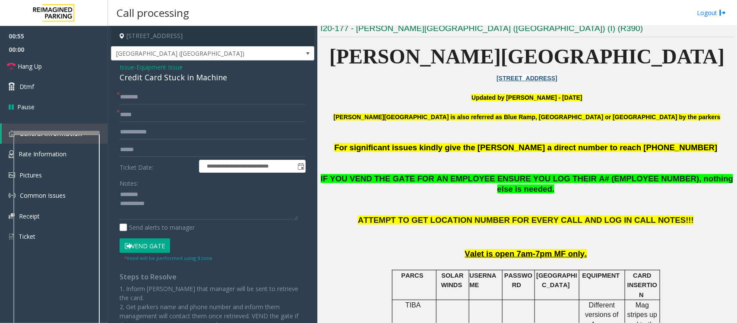
click at [176, 79] on div "Credit Card Stuck in Machine" at bounding box center [213, 78] width 186 height 12
click at [161, 193] on textarea at bounding box center [209, 204] width 178 height 32
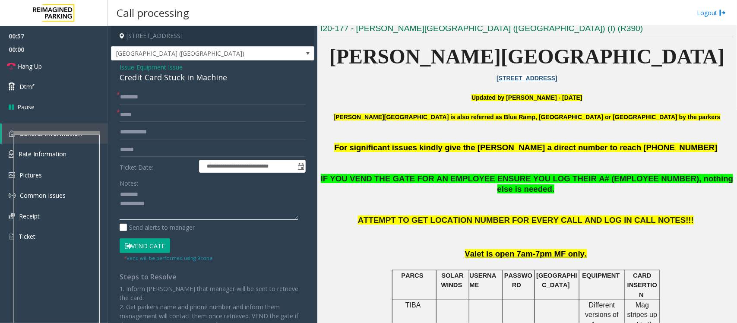
paste textarea "**********"
click at [158, 204] on textarea at bounding box center [209, 204] width 178 height 32
type textarea "**********"
click at [134, 112] on input "text" at bounding box center [213, 114] width 186 height 15
type input "**"
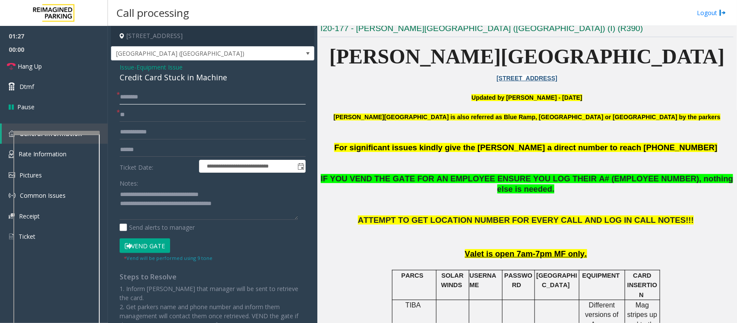
click at [153, 96] on input "text" at bounding box center [213, 97] width 186 height 15
type input "**"
click at [275, 204] on textarea at bounding box center [209, 204] width 178 height 32
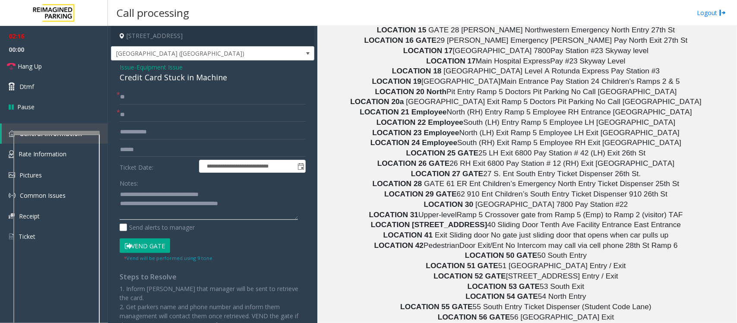
scroll to position [4537, 0]
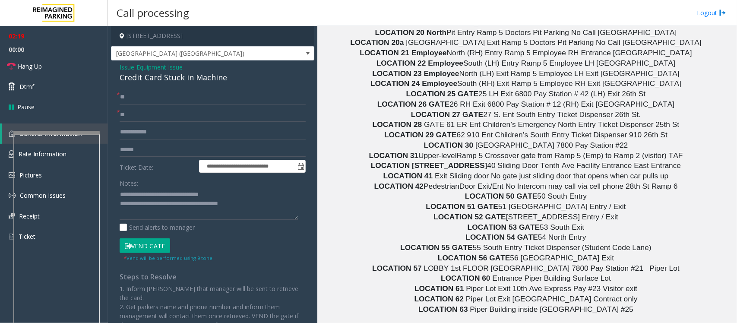
drag, startPoint x: 501, startPoint y: 304, endPoint x: 327, endPoint y: 311, distance: 174.1
click at [274, 204] on textarea at bounding box center [209, 204] width 178 height 32
paste textarea "**********"
click at [266, 203] on textarea at bounding box center [209, 204] width 178 height 32
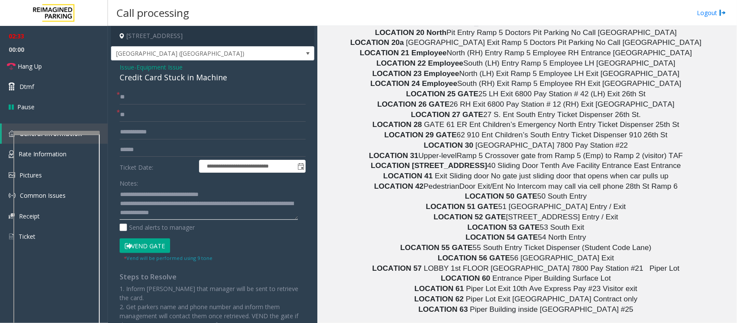
click at [246, 215] on textarea at bounding box center [209, 204] width 178 height 32
click at [53, 69] on link "Hang Up" at bounding box center [54, 66] width 108 height 20
click at [249, 212] on textarea at bounding box center [209, 204] width 178 height 32
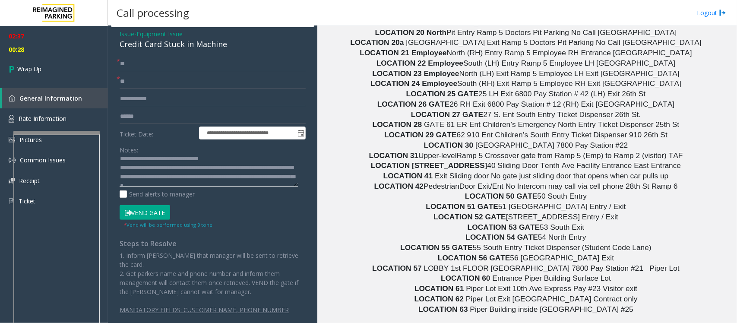
scroll to position [0, 0]
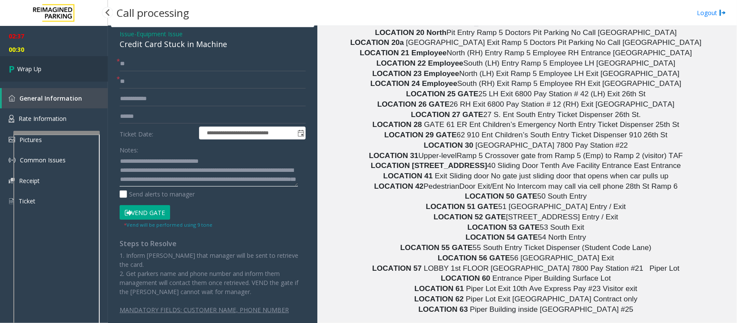
type textarea "**********"
click at [55, 69] on link "Wrap Up" at bounding box center [54, 68] width 108 height 25
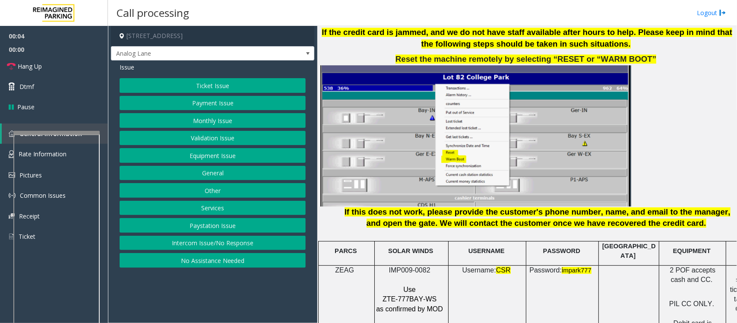
scroll to position [1079, 0]
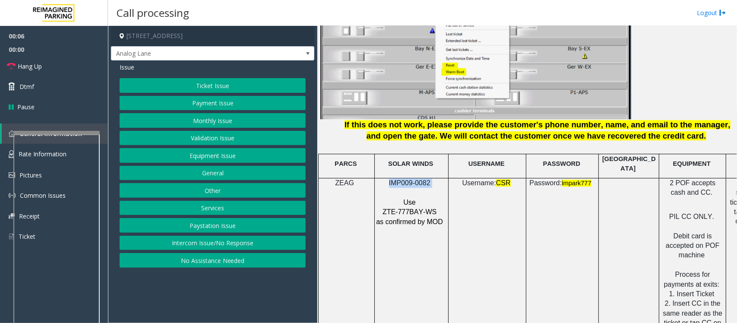
drag, startPoint x: 430, startPoint y: 177, endPoint x: 375, endPoint y: 175, distance: 54.4
click at [375, 178] on p "IMP009-0082" at bounding box center [409, 182] width 69 height 9
click at [191, 84] on button "Ticket Issue" at bounding box center [213, 85] width 186 height 15
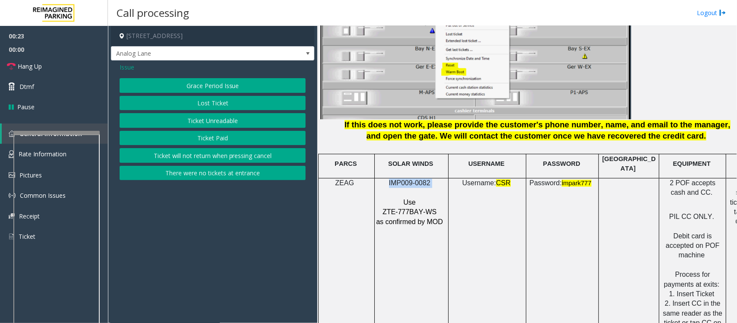
click at [210, 123] on button "Ticket Unreadable" at bounding box center [213, 120] width 186 height 15
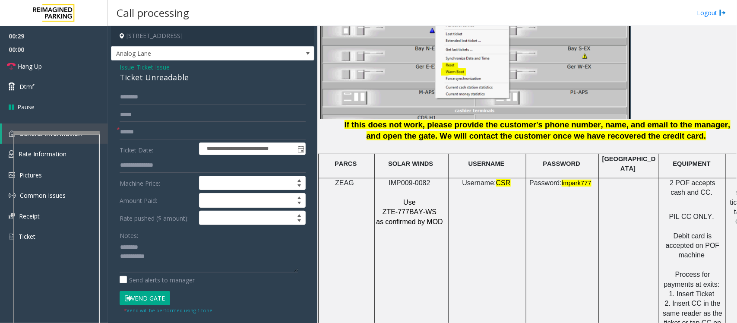
click at [145, 77] on div "Ticket Unreadable" at bounding box center [213, 78] width 186 height 12
click at [147, 256] on textarea at bounding box center [209, 256] width 178 height 32
click at [163, 256] on textarea at bounding box center [209, 256] width 178 height 32
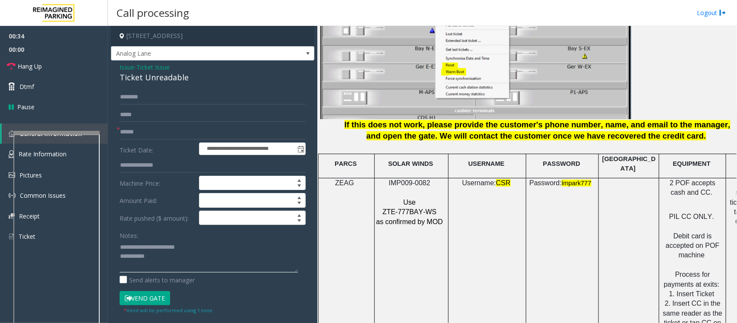
type textarea "**********"
click at [156, 257] on textarea at bounding box center [209, 256] width 178 height 32
click at [152, 66] on span "Ticket Issue" at bounding box center [152, 67] width 33 height 9
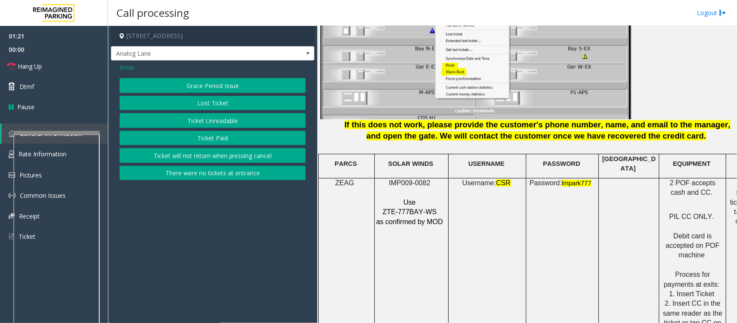
click at [124, 67] on span "Issue" at bounding box center [127, 67] width 15 height 9
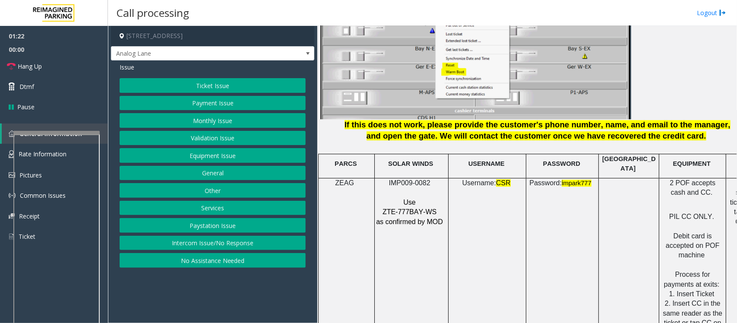
click at [216, 156] on button "Equipment Issue" at bounding box center [213, 155] width 186 height 15
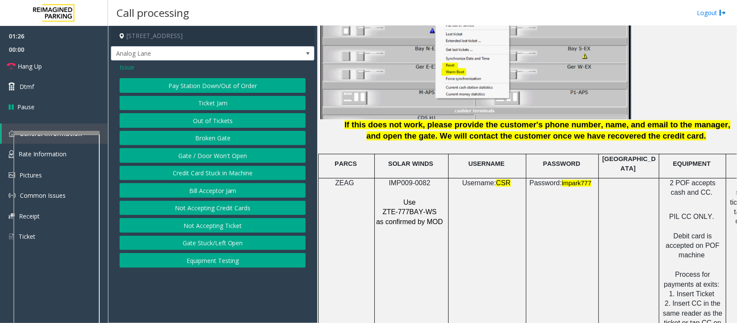
click at [208, 101] on button "Ticket Jam" at bounding box center [213, 103] width 186 height 15
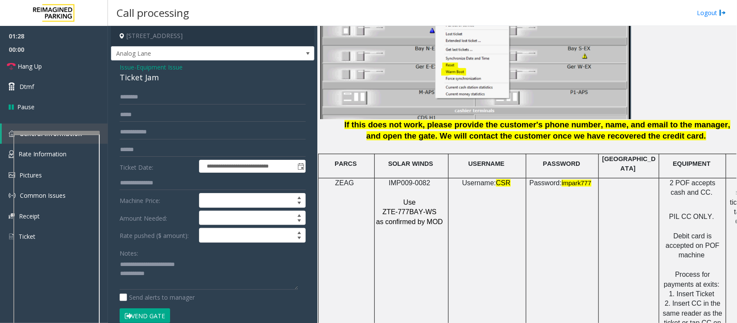
click at [138, 78] on div "Ticket Jam" at bounding box center [213, 78] width 186 height 12
drag, startPoint x: 199, startPoint y: 264, endPoint x: 141, endPoint y: 264, distance: 57.8
click at [141, 258] on textarea at bounding box center [209, 274] width 178 height 32
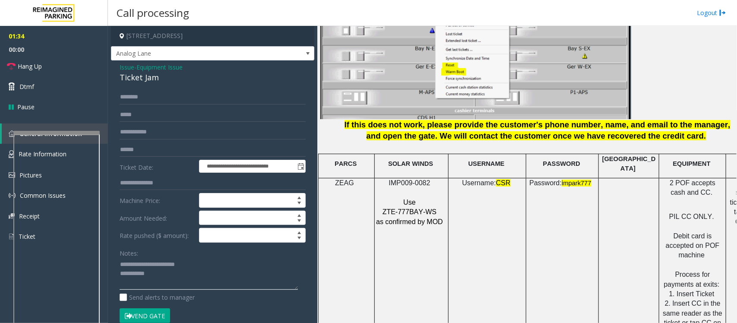
paste textarea
click at [160, 258] on textarea at bounding box center [209, 274] width 178 height 32
click at [50, 67] on link "Hang Up" at bounding box center [54, 66] width 108 height 20
click at [173, 258] on textarea at bounding box center [209, 274] width 178 height 32
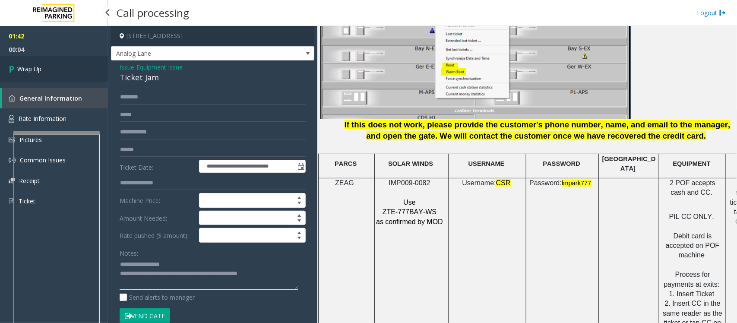
type textarea "**********"
click at [63, 65] on link "Wrap Up" at bounding box center [54, 68] width 108 height 25
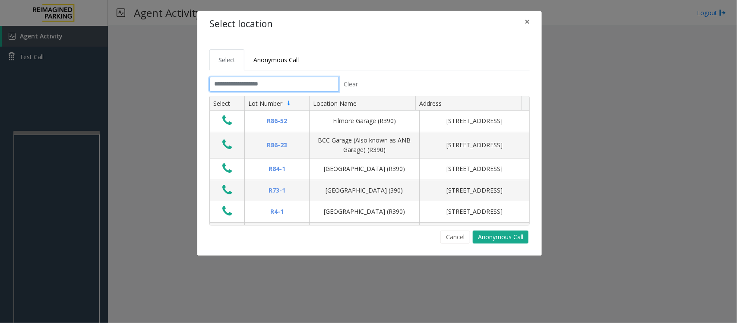
click at [310, 83] on input "text" at bounding box center [273, 84] width 129 height 15
click at [268, 88] on input "text" at bounding box center [273, 84] width 129 height 15
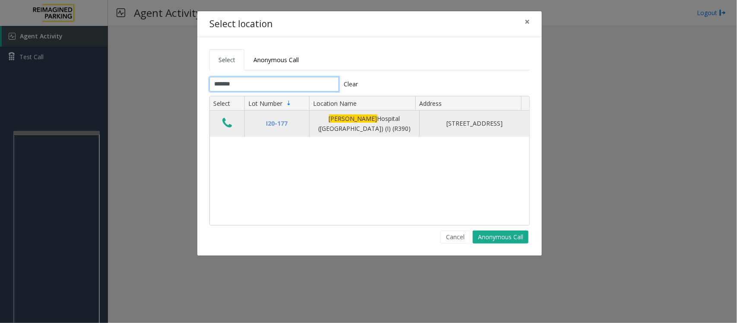
type input "******"
click at [227, 127] on icon "Data table" at bounding box center [226, 123] width 9 height 12
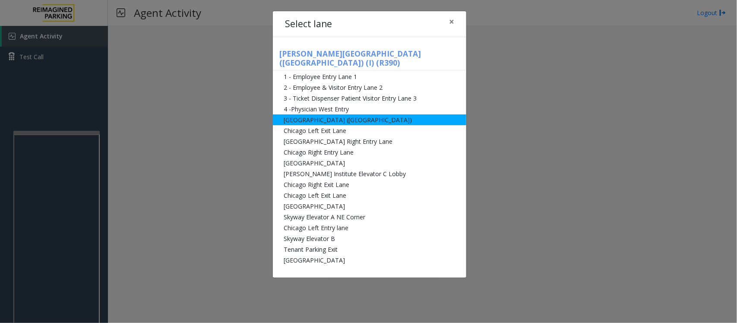
click at [319, 114] on li "[GEOGRAPHIC_DATA] ([GEOGRAPHIC_DATA])" at bounding box center [369, 119] width 193 height 11
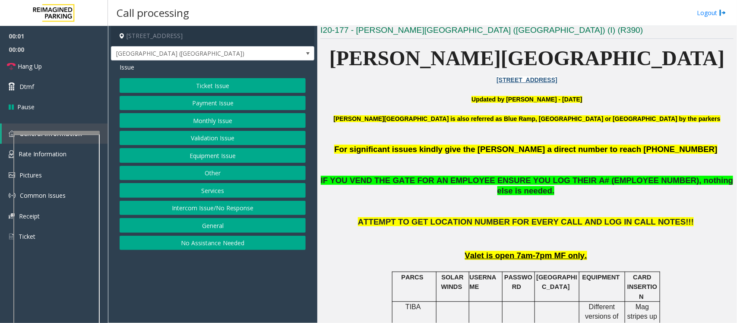
scroll to position [216, 0]
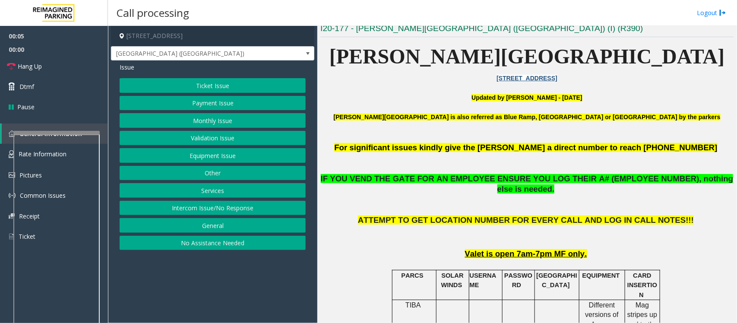
click at [201, 157] on button "Equipment Issue" at bounding box center [213, 155] width 186 height 15
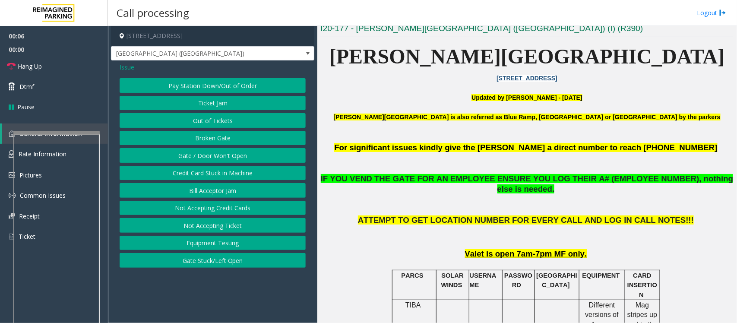
click at [199, 172] on button "Credit Card Stuck in Machine" at bounding box center [213, 173] width 186 height 15
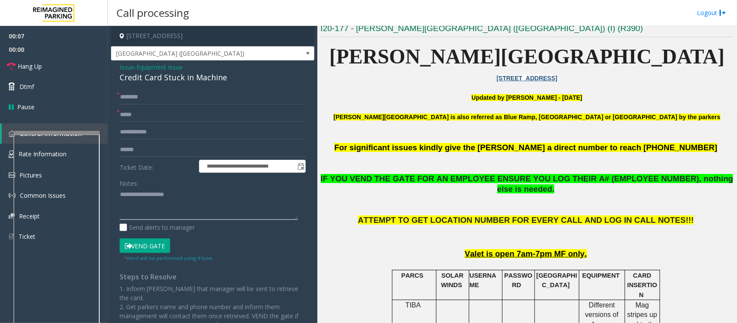
click at [143, 199] on textarea at bounding box center [209, 204] width 178 height 32
click at [161, 203] on textarea at bounding box center [209, 204] width 178 height 32
click at [158, 80] on div "Credit Card Stuck in Machine" at bounding box center [213, 78] width 186 height 12
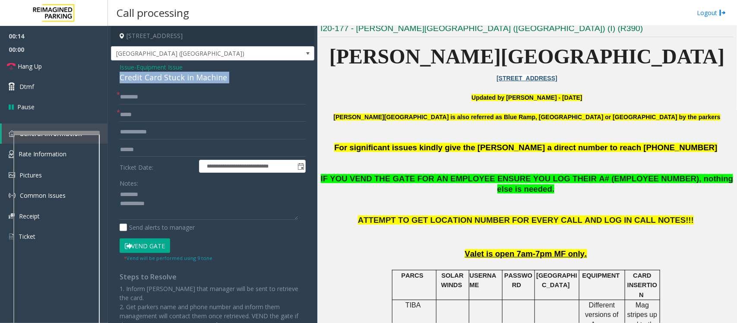
click at [158, 80] on div "Credit Card Stuck in Machine" at bounding box center [213, 78] width 186 height 12
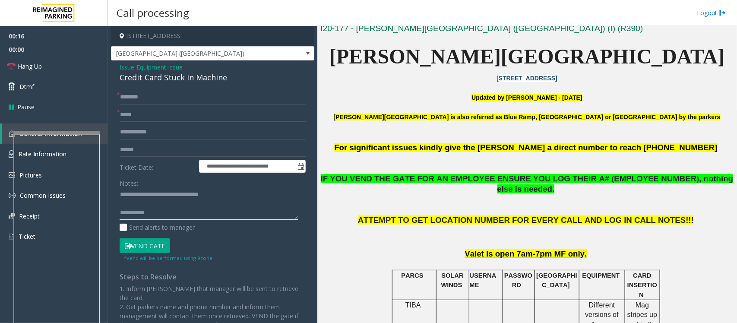
click at [167, 204] on textarea at bounding box center [209, 204] width 178 height 32
click at [167, 115] on input "text" at bounding box center [213, 114] width 186 height 15
click at [167, 208] on textarea at bounding box center [209, 204] width 178 height 32
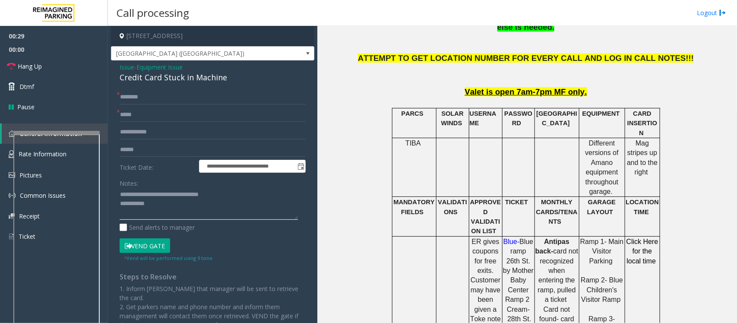
scroll to position [593, 0]
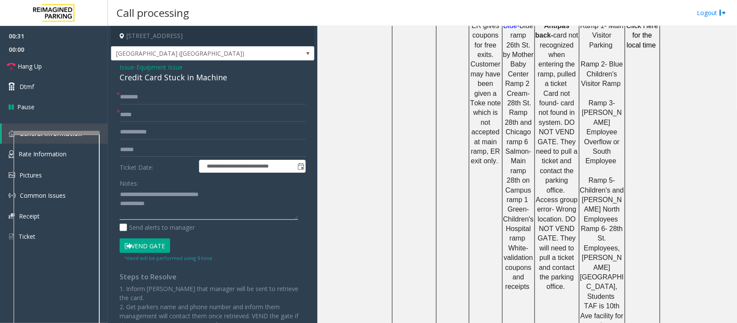
click at [161, 203] on textarea at bounding box center [209, 204] width 178 height 32
type textarea "**********"
click at [177, 208] on textarea at bounding box center [209, 204] width 178 height 32
click at [162, 119] on input "text" at bounding box center [213, 114] width 186 height 15
type input "**"
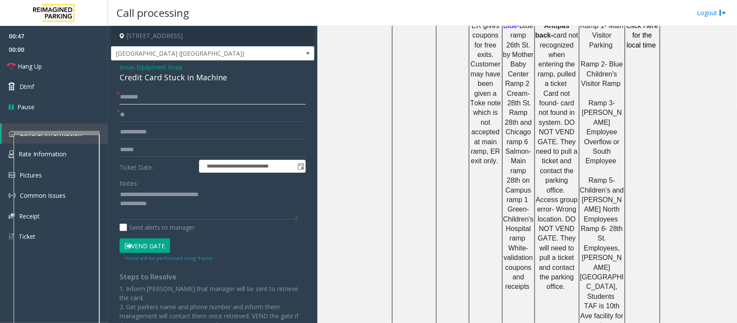
click at [174, 99] on input "text" at bounding box center [213, 97] width 186 height 15
type input "**"
click at [171, 203] on textarea at bounding box center [209, 204] width 178 height 32
click at [177, 209] on textarea at bounding box center [209, 204] width 178 height 32
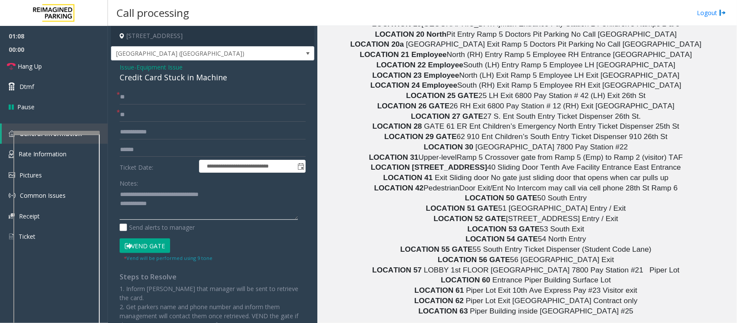
scroll to position [4537, 0]
click at [158, 204] on textarea at bounding box center [209, 204] width 178 height 32
click at [183, 208] on textarea at bounding box center [209, 204] width 178 height 32
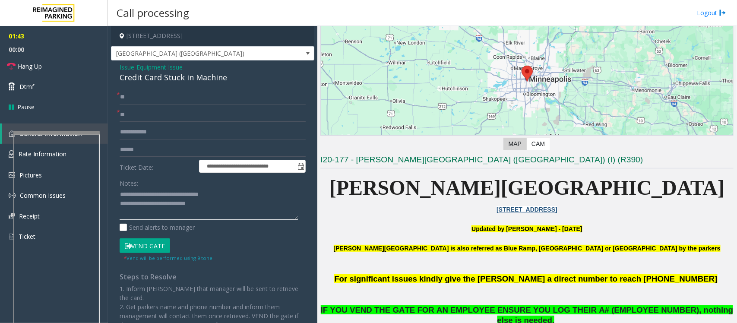
scroll to position [162, 0]
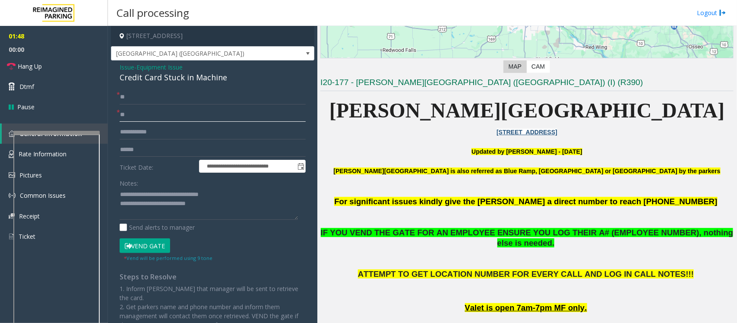
click at [158, 109] on input "**" at bounding box center [213, 114] width 186 height 15
click at [217, 210] on textarea at bounding box center [209, 204] width 178 height 32
click at [216, 207] on textarea at bounding box center [209, 204] width 178 height 32
click at [255, 207] on textarea at bounding box center [209, 204] width 178 height 32
drag, startPoint x: 50, startPoint y: 69, endPoint x: 87, endPoint y: 98, distance: 46.2
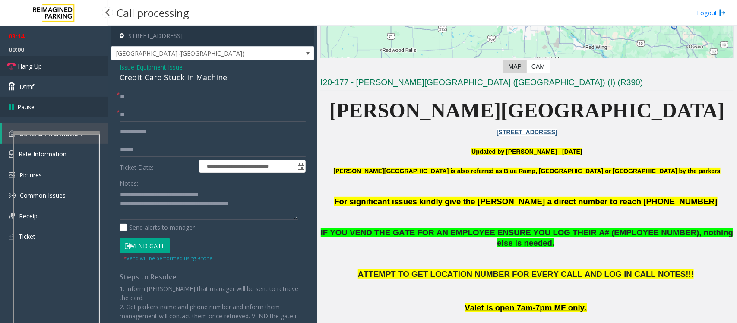
click at [50, 69] on link "Hang Up" at bounding box center [54, 66] width 108 height 20
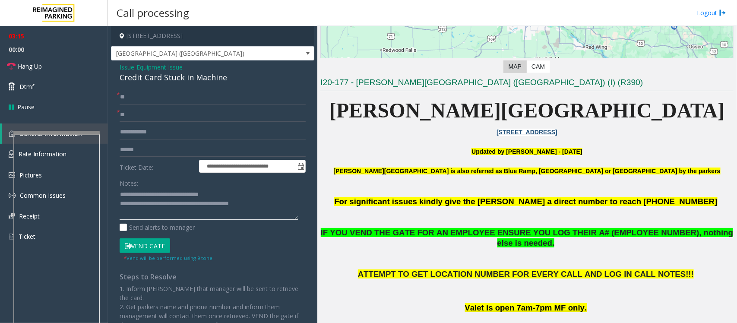
click at [277, 209] on textarea at bounding box center [209, 204] width 178 height 32
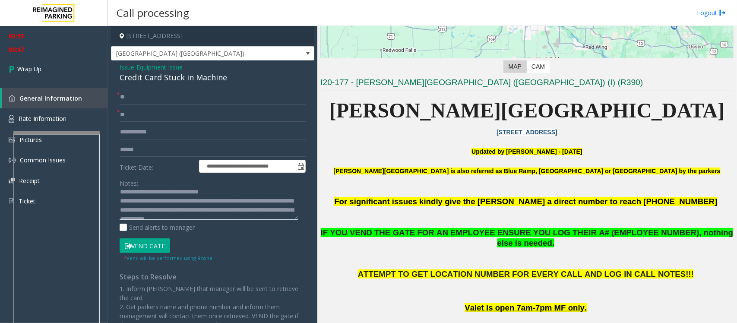
scroll to position [0, 0]
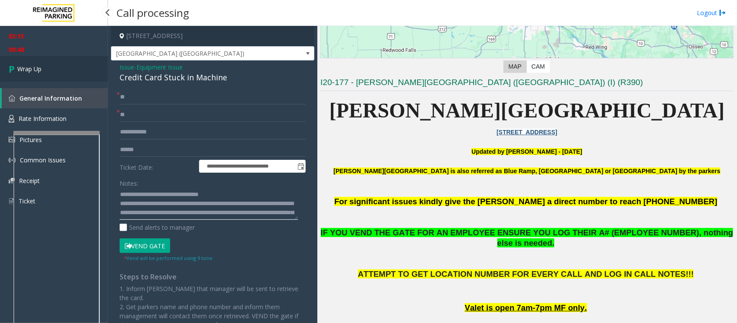
type textarea "**********"
click at [47, 69] on link "Wrap Up" at bounding box center [54, 68] width 108 height 25
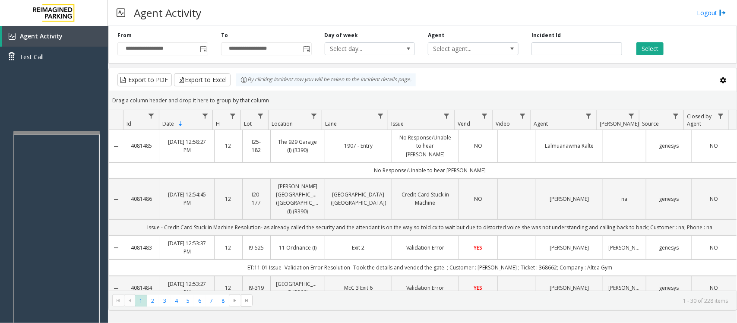
click at [312, 12] on div "Agent Activity Logout" at bounding box center [422, 13] width 629 height 26
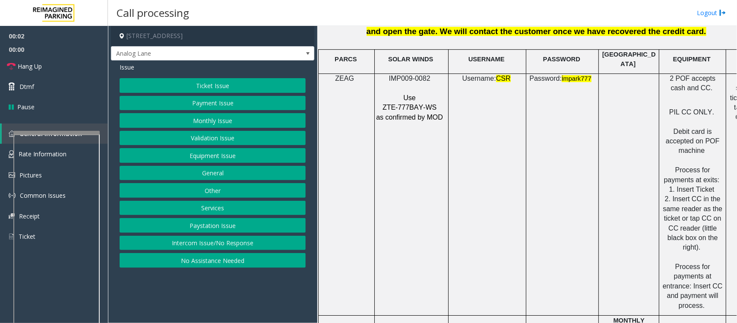
scroll to position [1187, 0]
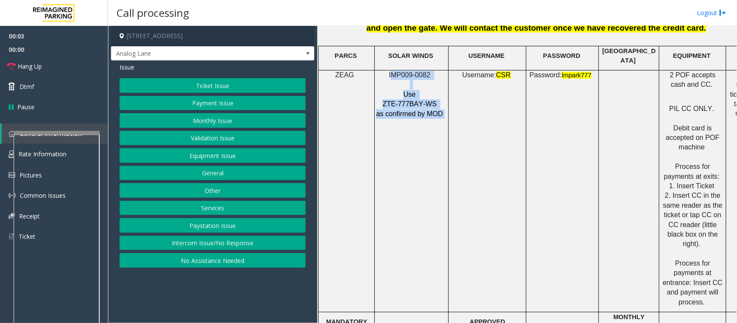
drag, startPoint x: 426, startPoint y: 69, endPoint x: 392, endPoint y: 68, distance: 34.1
click at [392, 70] on tr "ZEAG IMP009-0082 Use ZTE-777BAY-WS as confirmed by MOD Username: CSR Password: …" at bounding box center [552, 191] width 466 height 242
drag, startPoint x: 439, startPoint y: 78, endPoint x: 435, endPoint y: 74, distance: 6.1
click at [439, 80] on p at bounding box center [409, 84] width 69 height 9
click at [434, 72] on p "IMP009-0082" at bounding box center [409, 74] width 69 height 9
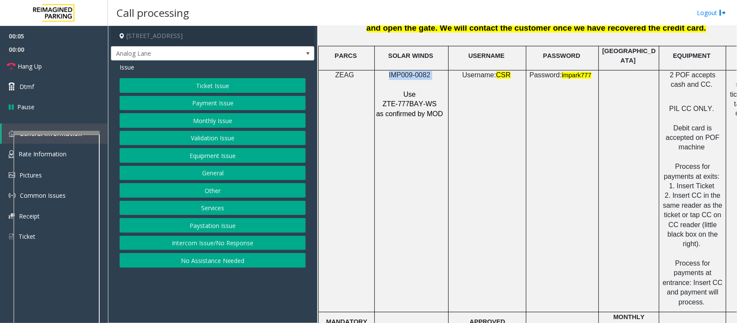
drag, startPoint x: 434, startPoint y: 70, endPoint x: 389, endPoint y: 73, distance: 44.9
click at [389, 73] on p "IMP009-0082" at bounding box center [409, 74] width 69 height 9
click at [202, 158] on button "Equipment Issue" at bounding box center [213, 155] width 186 height 15
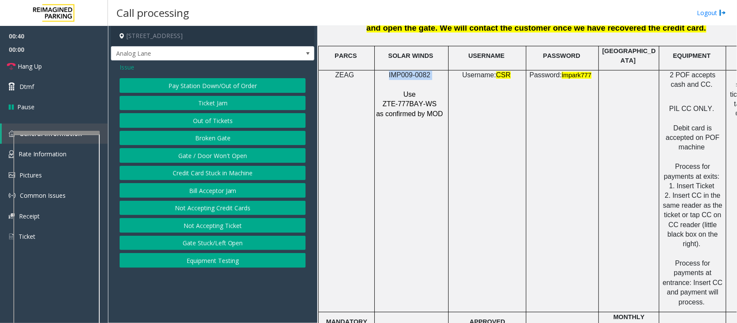
click at [202, 158] on button "Gate / Door Won't Open" at bounding box center [213, 155] width 186 height 15
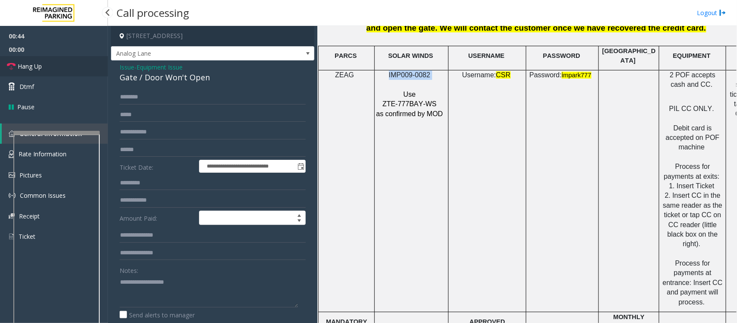
click at [55, 65] on link "Hang Up" at bounding box center [54, 66] width 108 height 20
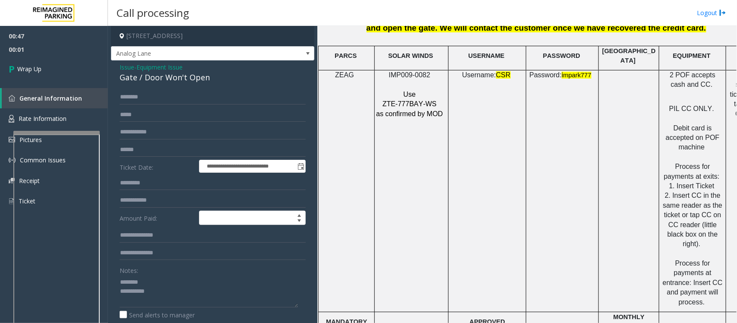
click at [147, 81] on div "Gate / Door Won't Open" at bounding box center [213, 78] width 186 height 12
click at [189, 258] on textarea at bounding box center [209, 291] width 178 height 32
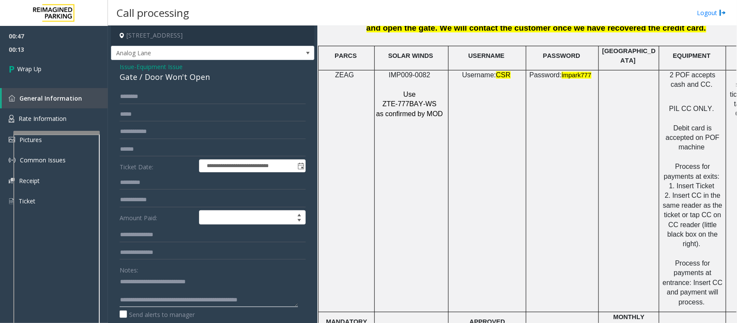
scroll to position [0, 0]
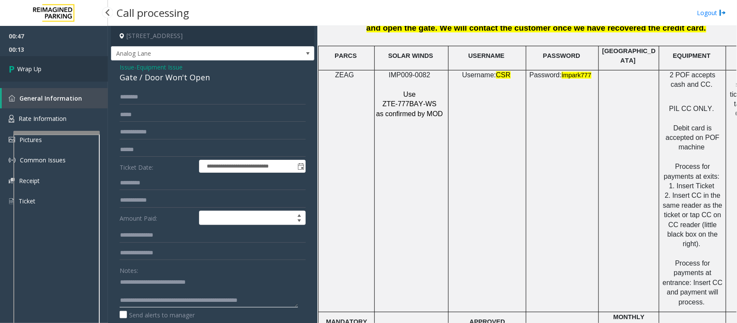
type textarea "**********"
click at [80, 74] on link "Wrap Up" at bounding box center [54, 68] width 108 height 25
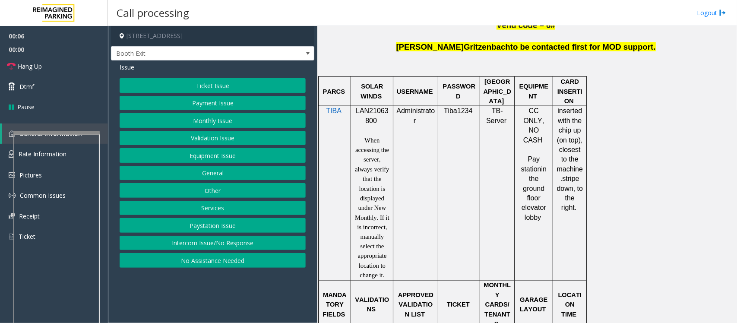
scroll to position [539, 0]
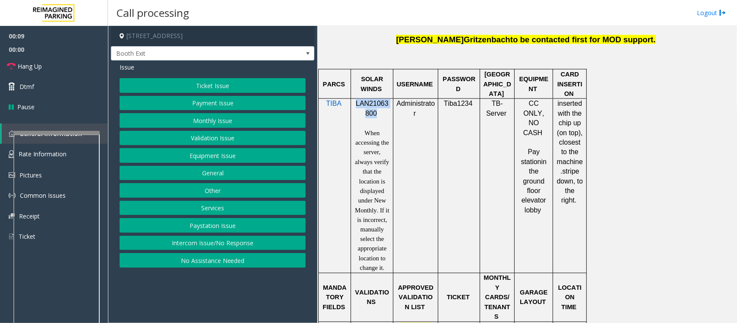
drag, startPoint x: 356, startPoint y: 104, endPoint x: 375, endPoint y: 115, distance: 21.1
click at [375, 115] on p "LAN21063800" at bounding box center [372, 108] width 36 height 19
click at [171, 247] on button "Intercom Issue/No Response" at bounding box center [213, 243] width 186 height 15
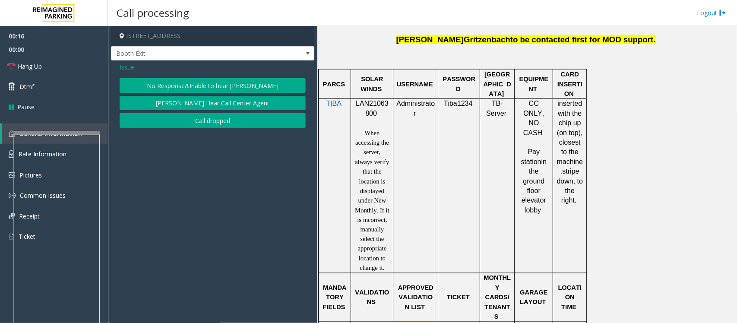
click at [127, 65] on span "Issue" at bounding box center [127, 67] width 15 height 9
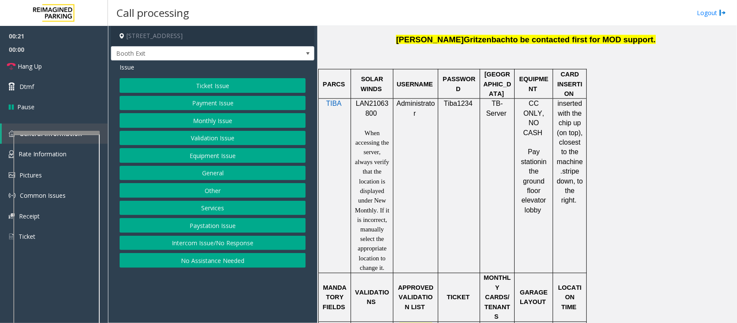
click at [252, 258] on button "No Assistance Needed" at bounding box center [213, 260] width 186 height 15
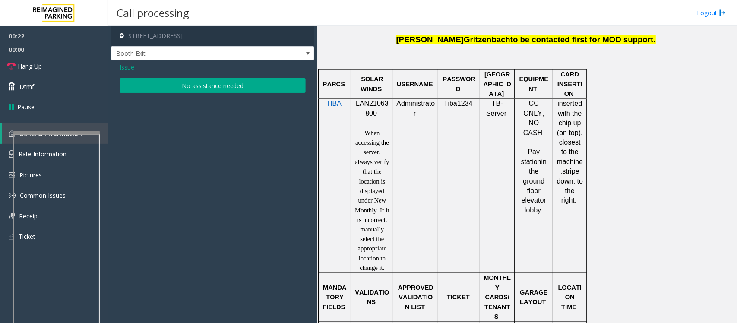
click at [195, 87] on button "No assistance needed" at bounding box center [213, 85] width 186 height 15
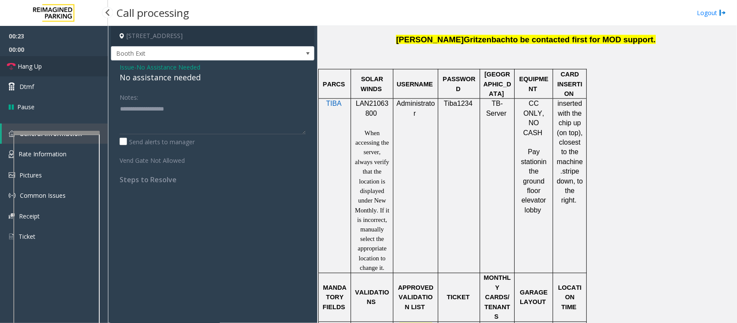
click at [42, 66] on link "Hang Up" at bounding box center [54, 66] width 108 height 20
click at [151, 72] on div "No assistance needed" at bounding box center [213, 78] width 186 height 12
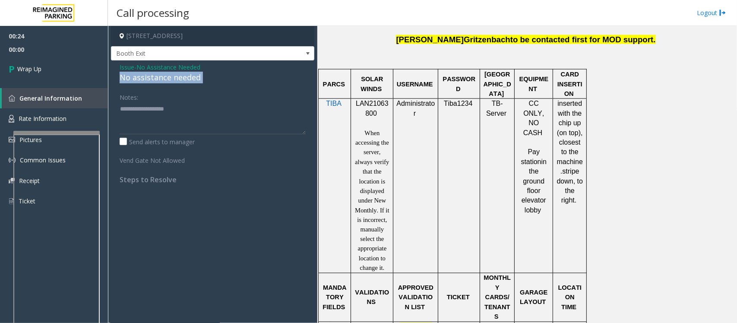
click at [152, 72] on div "No assistance needed" at bounding box center [213, 78] width 186 height 12
type textarea "**********"
click at [60, 65] on link "Wrap Up" at bounding box center [54, 68] width 108 height 25
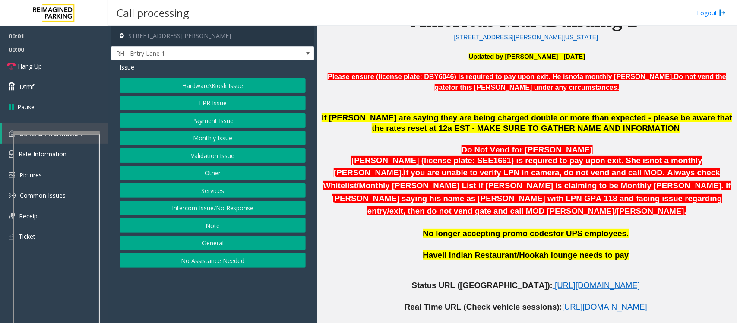
scroll to position [432, 0]
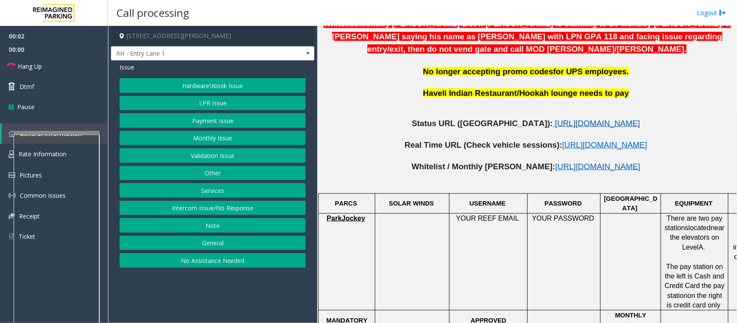
click at [555, 119] on span "https://www.parkjockey.com/en-us/manage/1633/status" at bounding box center [597, 123] width 85 height 9
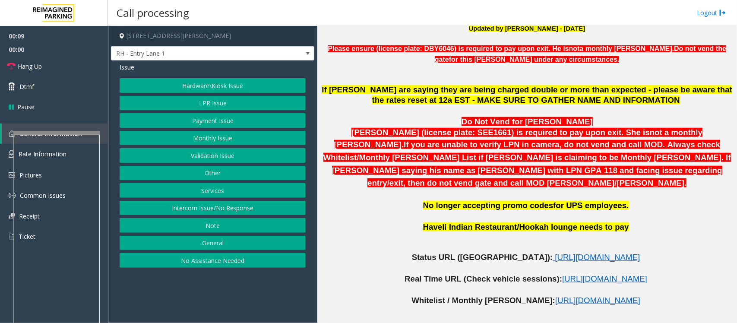
scroll to position [270, 0]
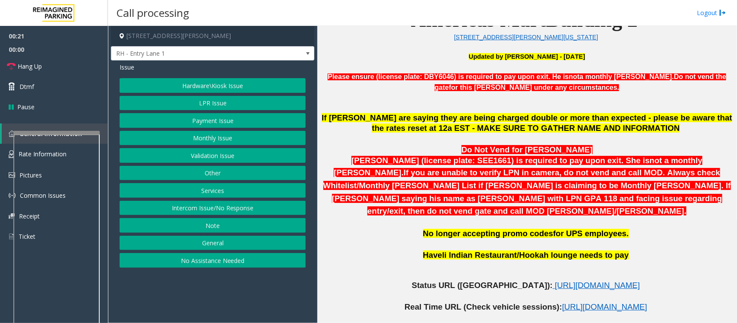
click at [220, 206] on button "Intercom Issue/No Response" at bounding box center [213, 208] width 186 height 15
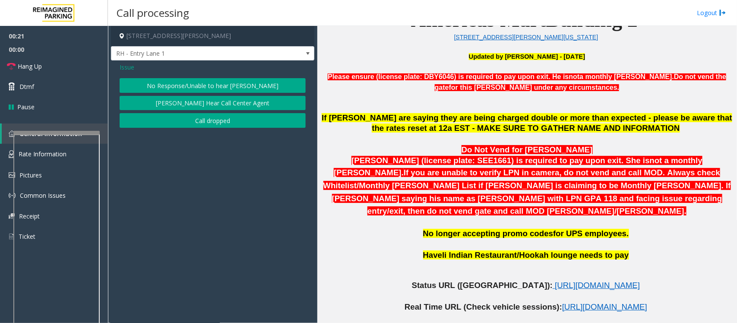
click at [199, 84] on button "No Response/Unable to hear [PERSON_NAME]" at bounding box center [213, 85] width 186 height 15
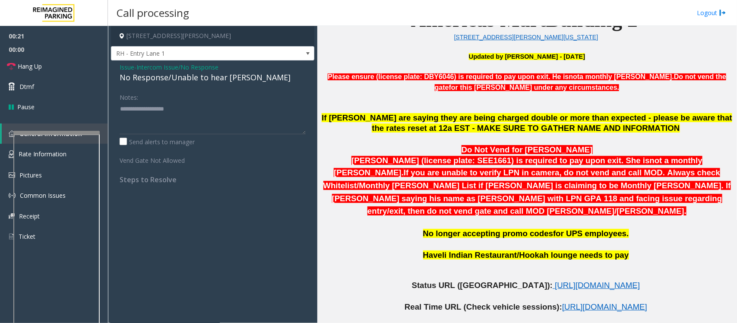
click at [186, 74] on div "No Response/Unable to hear [PERSON_NAME]" at bounding box center [213, 78] width 186 height 12
type textarea "**********"
click at [84, 71] on link "Hang Up" at bounding box center [54, 66] width 108 height 20
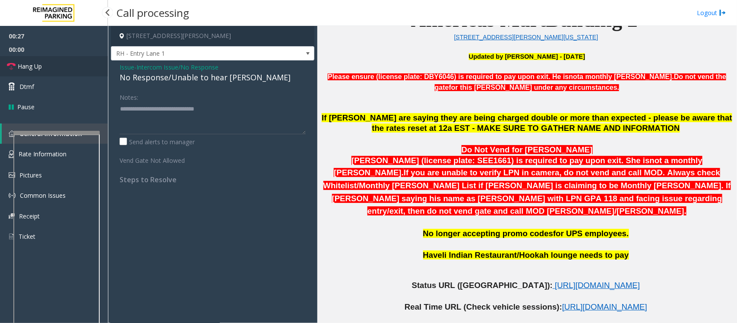
click at [84, 71] on link "Hang Up" at bounding box center [54, 66] width 108 height 20
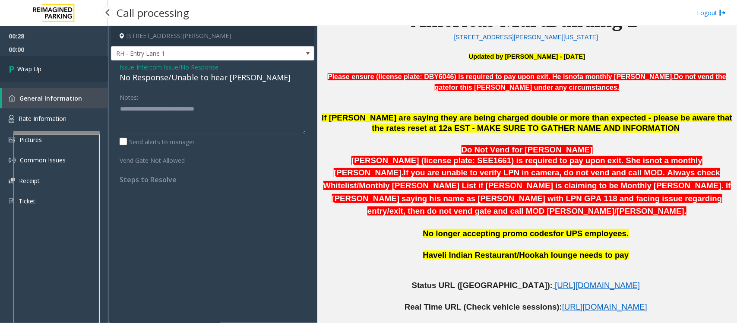
click at [84, 71] on link "Wrap Up" at bounding box center [54, 68] width 108 height 25
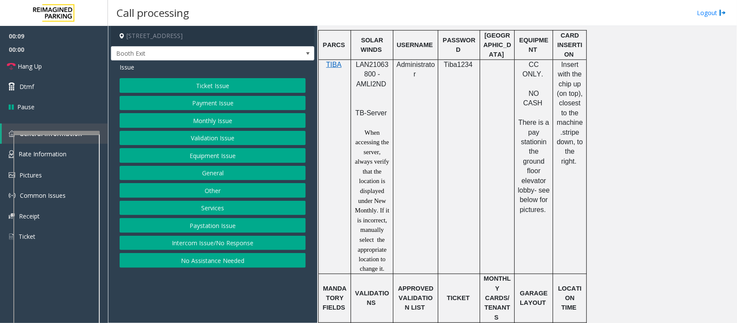
scroll to position [432, 0]
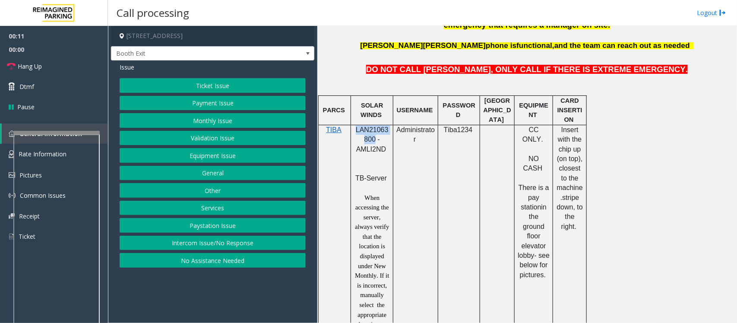
drag, startPoint x: 355, startPoint y: 130, endPoint x: 373, endPoint y: 140, distance: 20.7
click at [373, 140] on span "LAN21063800 - AMLI2ND" at bounding box center [372, 139] width 33 height 27
click at [206, 107] on button "Payment Issue" at bounding box center [213, 103] width 186 height 15
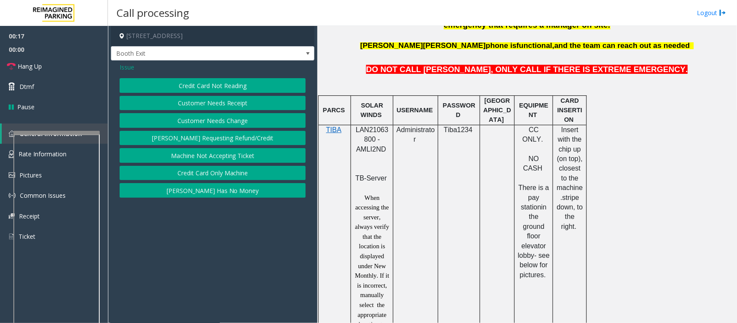
click at [123, 65] on span "Issue" at bounding box center [127, 67] width 15 height 9
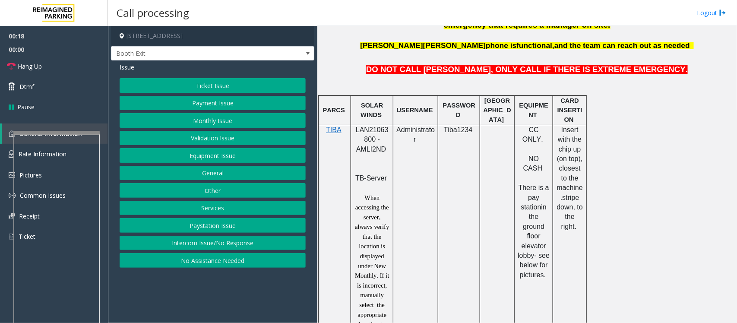
click at [210, 123] on button "Monthly Issue" at bounding box center [213, 120] width 186 height 15
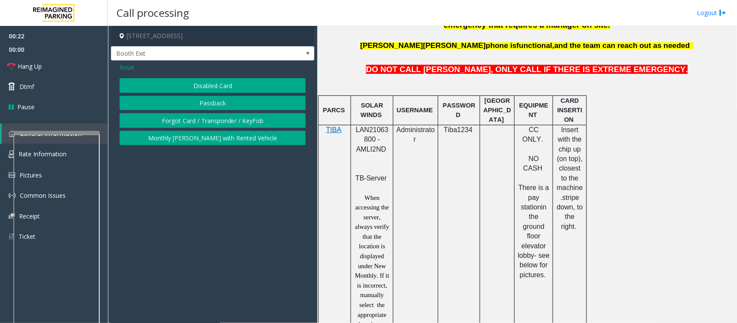
click at [132, 67] on span "Issue" at bounding box center [127, 67] width 15 height 9
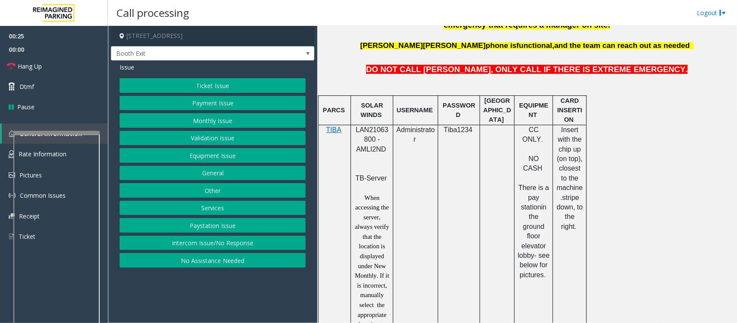
click at [200, 123] on button "Monthly Issue" at bounding box center [213, 120] width 186 height 15
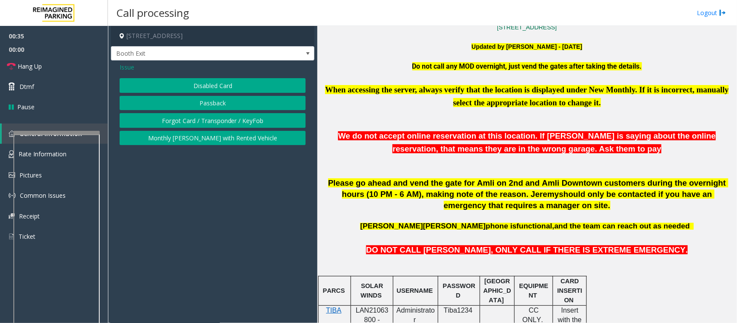
scroll to position [270, 0]
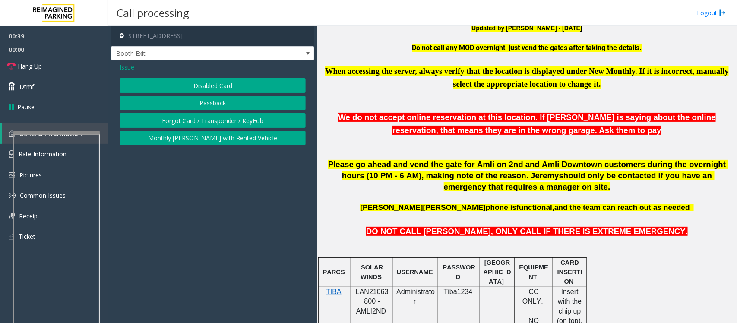
click at [205, 87] on button "Disabled Card" at bounding box center [213, 85] width 186 height 15
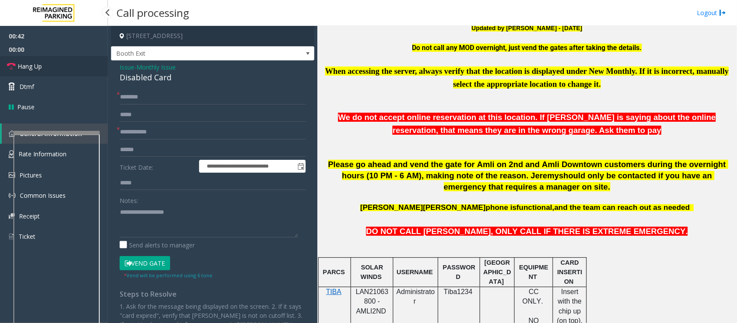
drag, startPoint x: 64, startPoint y: 66, endPoint x: 109, endPoint y: 94, distance: 53.3
click at [64, 66] on link "Hang Up" at bounding box center [54, 66] width 108 height 20
click at [151, 136] on input "text" at bounding box center [213, 132] width 186 height 15
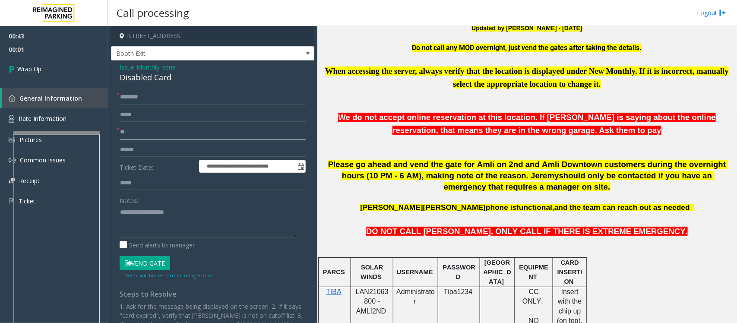
type input "**"
click at [146, 97] on input "text" at bounding box center [213, 97] width 186 height 15
type input "**"
click at [145, 76] on div "Disabled Card" at bounding box center [213, 78] width 186 height 12
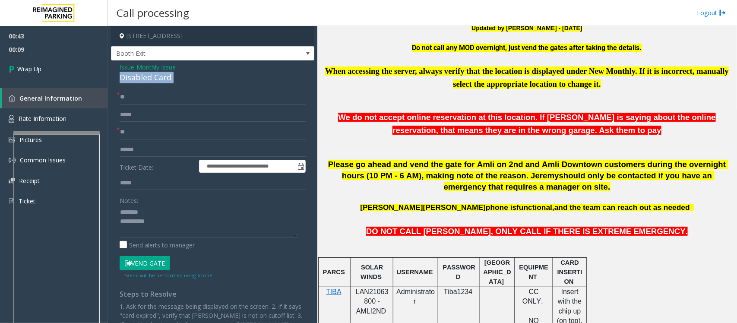
click at [145, 76] on div "Disabled Card" at bounding box center [213, 78] width 186 height 12
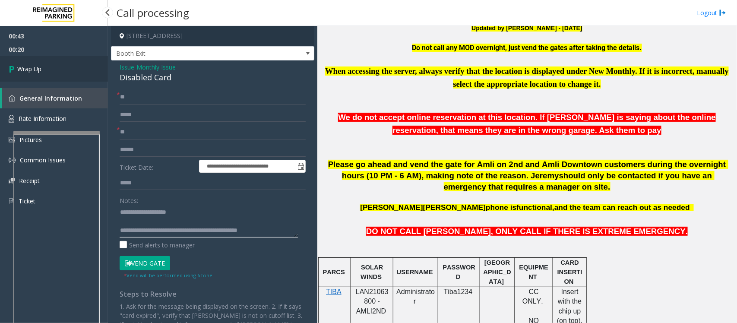
type textarea "**********"
click at [59, 70] on link "Wrap Up" at bounding box center [54, 68] width 108 height 25
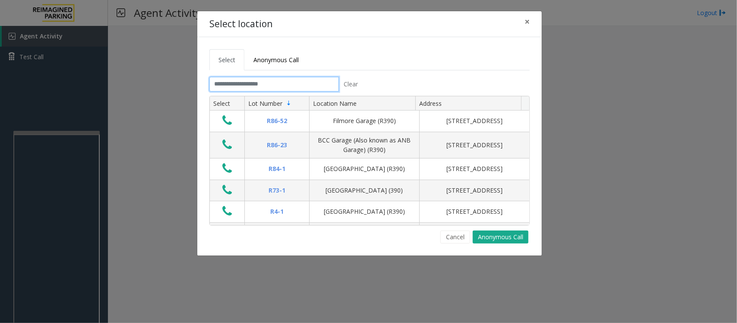
click at [269, 83] on input "text" at bounding box center [273, 84] width 129 height 15
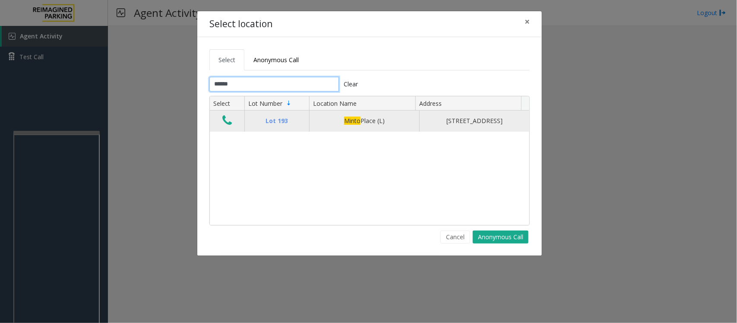
type input "*****"
click at [229, 126] on icon "Data table" at bounding box center [226, 120] width 9 height 12
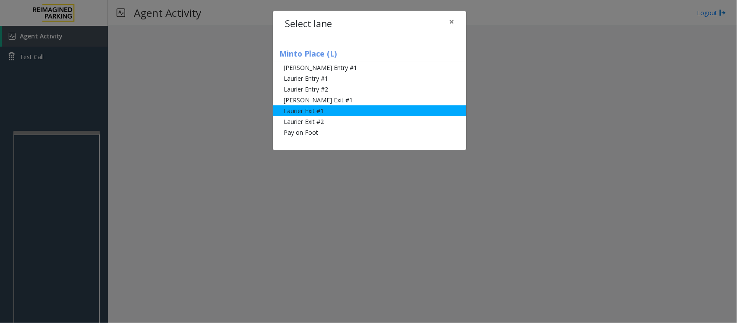
click at [309, 110] on li "Laurier Exit #1" at bounding box center [369, 110] width 193 height 11
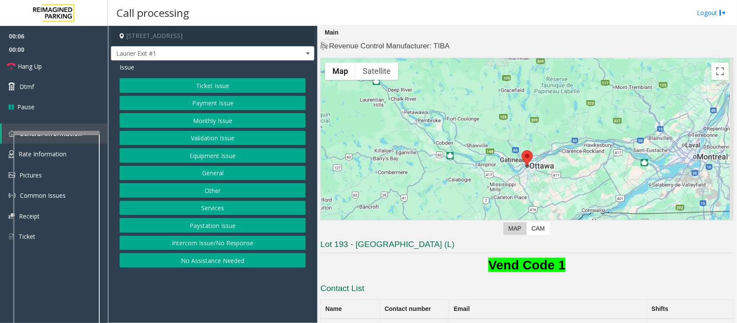
click at [208, 85] on button "Ticket Issue" at bounding box center [213, 85] width 186 height 15
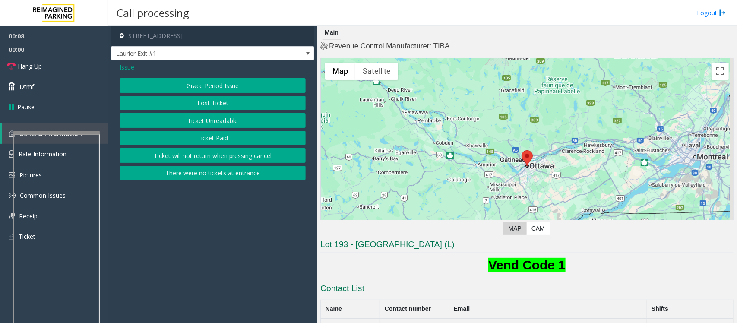
click at [215, 139] on button "Ticket Paid" at bounding box center [213, 138] width 186 height 15
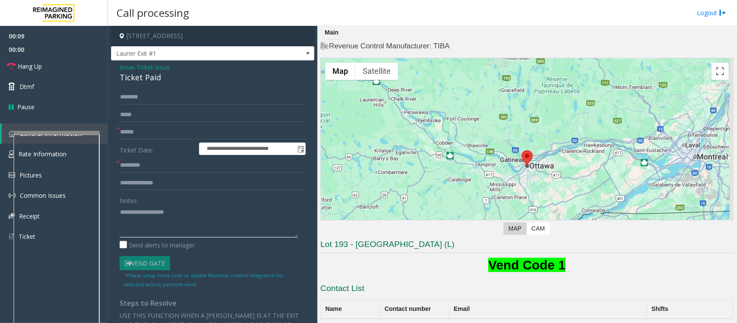
click at [156, 217] on textarea at bounding box center [209, 221] width 178 height 32
paste textarea "**********"
type textarea "**********"
click at [155, 182] on input "text" at bounding box center [213, 183] width 186 height 15
type input "**********"
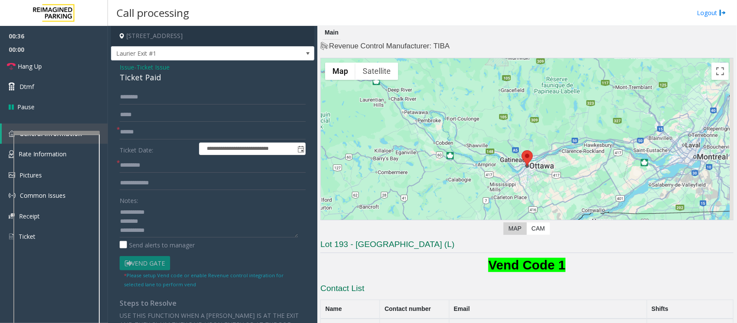
click at [137, 77] on div "Ticket Paid" at bounding box center [213, 78] width 186 height 12
click at [155, 219] on textarea at bounding box center [209, 221] width 178 height 32
paste textarea "**********"
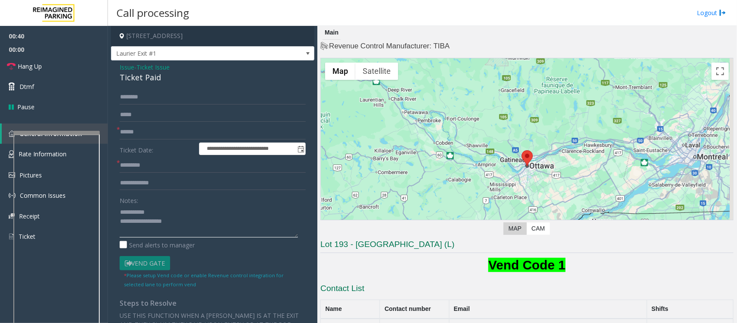
type textarea "**********"
click at [166, 183] on input "**********" at bounding box center [213, 183] width 186 height 15
type input "**********"
click at [147, 129] on input "text" at bounding box center [213, 132] width 186 height 15
click at [152, 233] on textarea at bounding box center [209, 221] width 178 height 32
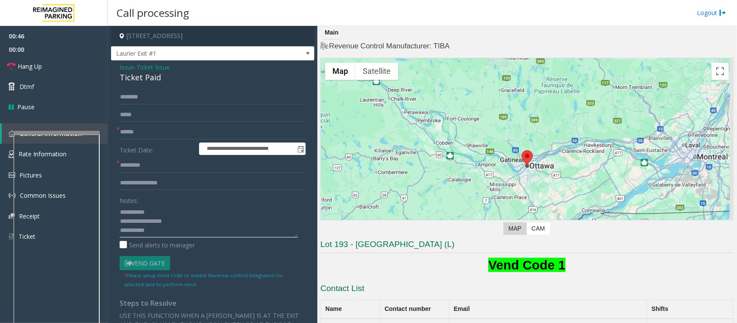
click at [160, 233] on textarea at bounding box center [209, 221] width 178 height 32
type textarea "**********"
click at [156, 129] on input "text" at bounding box center [213, 132] width 186 height 15
type input "*****"
click at [145, 173] on form "**********" at bounding box center [213, 189] width 186 height 199
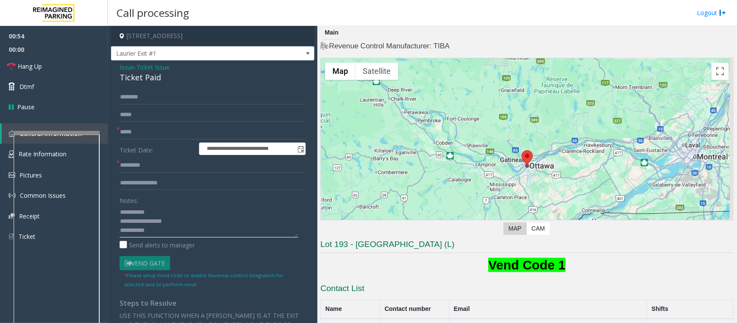
click at [167, 235] on textarea at bounding box center [209, 221] width 178 height 32
paste textarea "**********"
type textarea "**********"
click at [139, 163] on input "text" at bounding box center [213, 165] width 186 height 15
click at [230, 164] on input "text" at bounding box center [213, 165] width 186 height 15
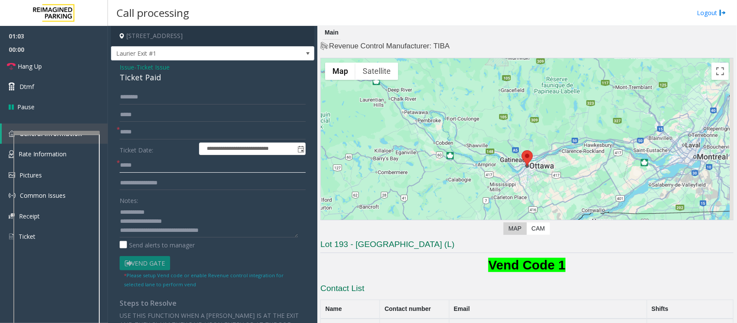
type input "*****"
click at [141, 93] on input "text" at bounding box center [213, 97] width 186 height 15
click at [136, 93] on input "text" at bounding box center [213, 97] width 186 height 15
click at [43, 87] on link "Dtmf" at bounding box center [54, 86] width 108 height 20
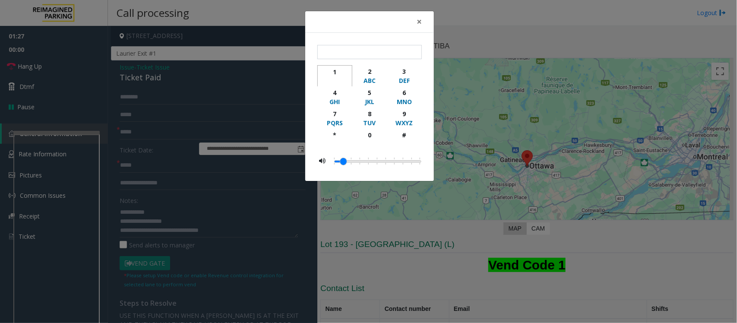
click at [334, 73] on div "1" at bounding box center [335, 71] width 24 height 9
type input "*"
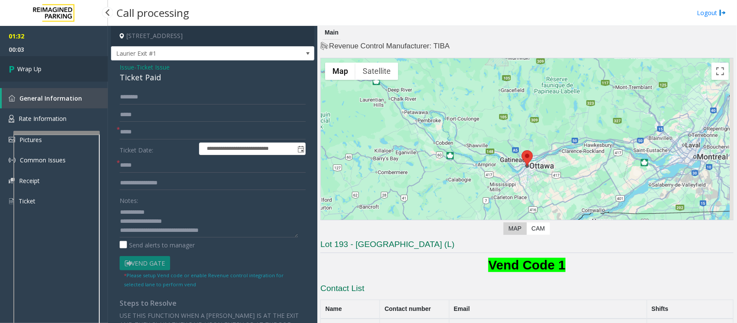
click at [40, 70] on span "Wrap Up" at bounding box center [29, 68] width 24 height 9
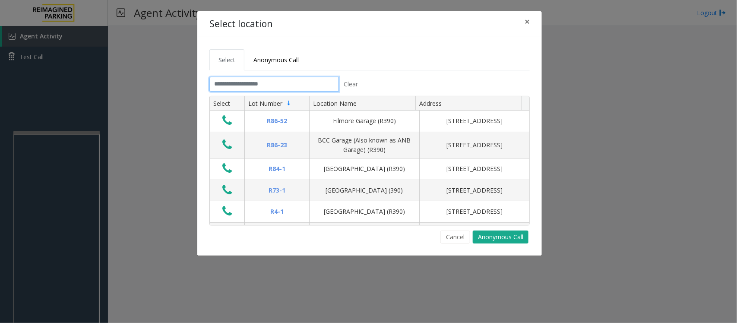
click at [274, 83] on input "text" at bounding box center [273, 84] width 129 height 15
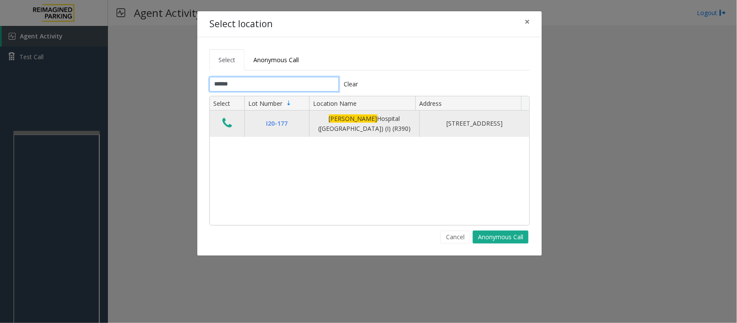
type input "******"
click at [229, 128] on icon "Data table" at bounding box center [226, 123] width 9 height 12
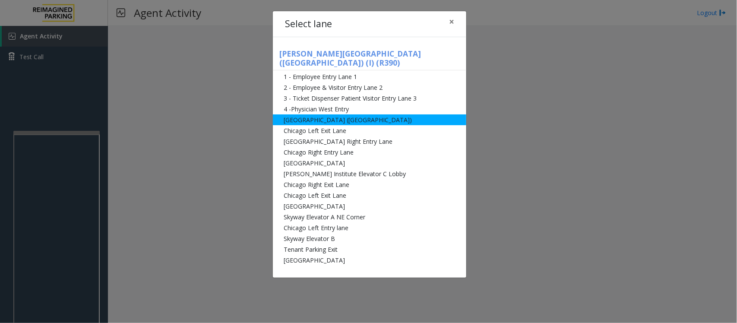
click at [303, 114] on li "[GEOGRAPHIC_DATA] ([GEOGRAPHIC_DATA])" at bounding box center [369, 119] width 193 height 11
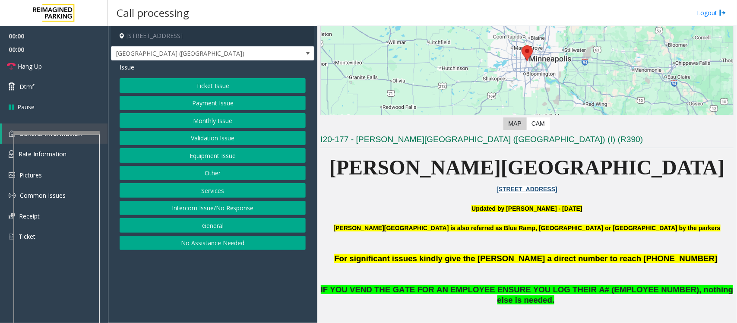
scroll to position [162, 0]
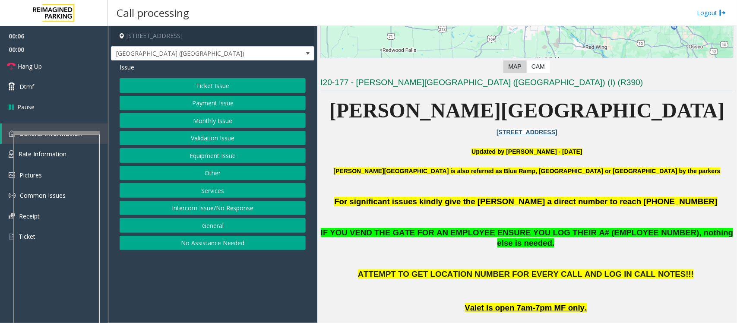
click at [197, 101] on button "Payment Issue" at bounding box center [213, 103] width 186 height 15
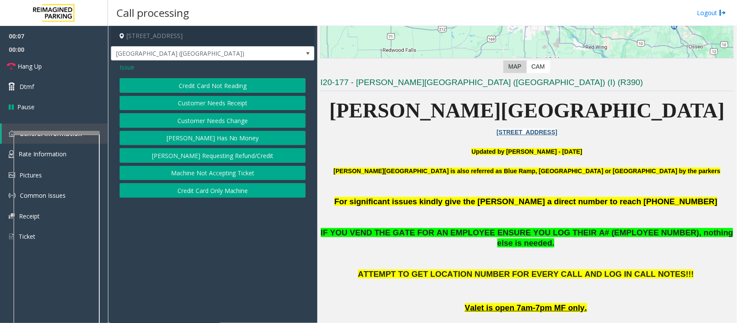
click at [211, 87] on button "Credit Card Not Reading" at bounding box center [213, 85] width 186 height 15
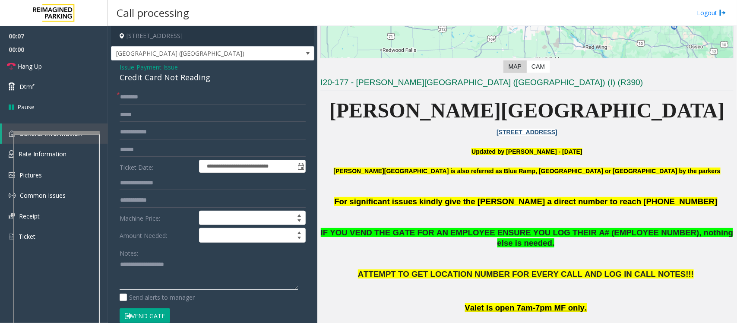
click at [145, 258] on textarea at bounding box center [209, 274] width 178 height 32
paste textarea "**********"
click at [172, 82] on div "Credit Card Not Reading" at bounding box center [213, 78] width 186 height 12
click at [173, 82] on div "Credit Card Not Reading" at bounding box center [213, 78] width 186 height 12
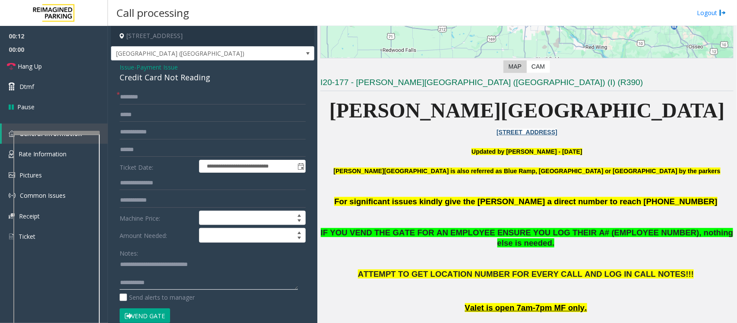
click at [177, 258] on textarea at bounding box center [209, 274] width 178 height 32
click at [165, 258] on textarea at bounding box center [209, 274] width 178 height 32
click at [183, 258] on textarea at bounding box center [209, 274] width 178 height 32
click at [149, 258] on button "Vend Gate" at bounding box center [145, 315] width 50 height 15
click at [178, 258] on textarea at bounding box center [209, 274] width 178 height 32
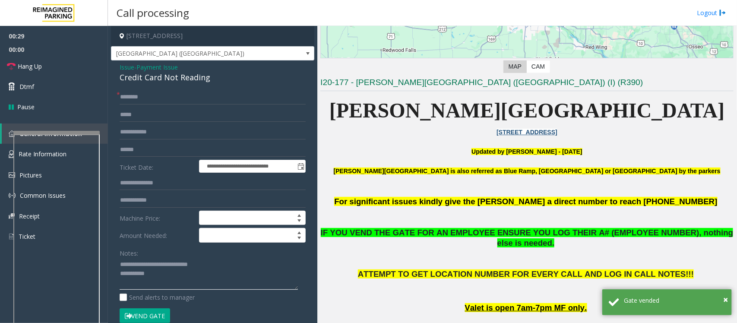
click at [170, 258] on textarea at bounding box center [209, 274] width 178 height 32
paste textarea "**********"
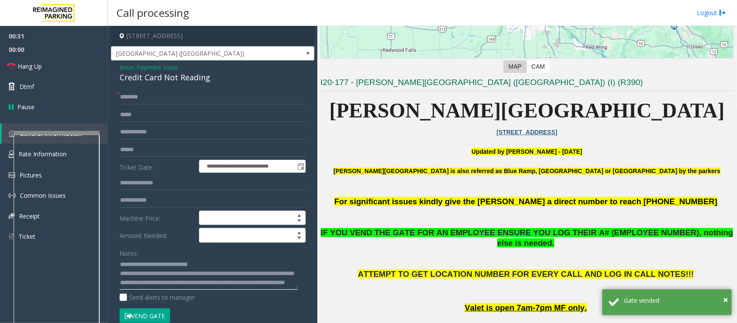
scroll to position [0, 0]
type textarea "**********"
click at [144, 97] on input "text" at bounding box center [213, 97] width 186 height 15
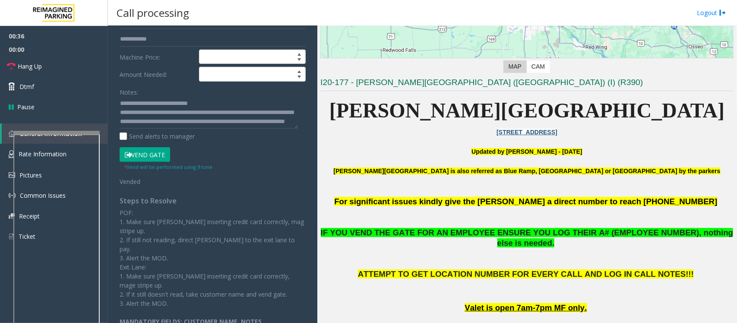
scroll to position [162, 0]
type input "**"
click at [152, 159] on button "Vend Gate" at bounding box center [145, 153] width 50 height 15
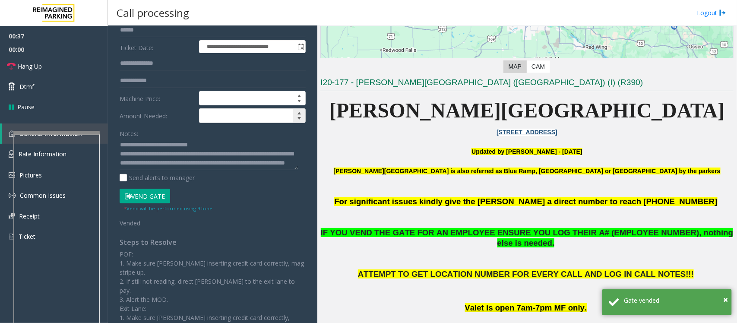
scroll to position [54, 0]
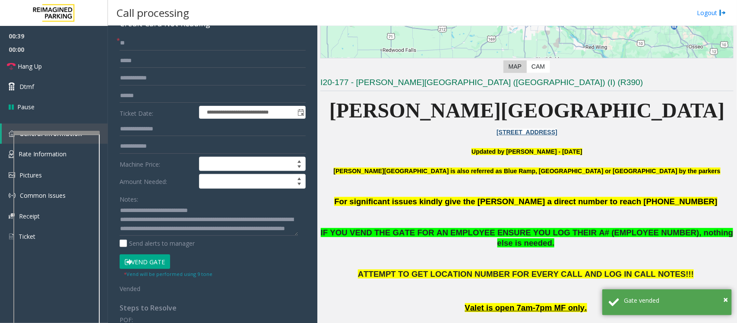
click at [150, 258] on button "Vend Gate" at bounding box center [145, 261] width 50 height 15
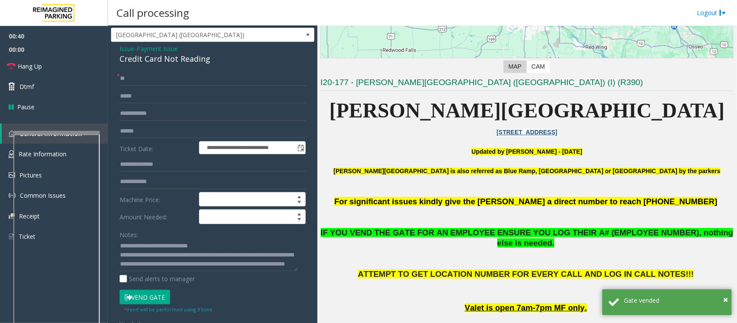
scroll to position [0, 0]
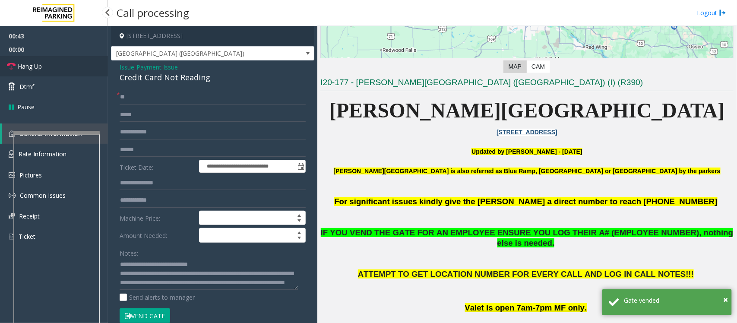
click at [54, 66] on link "Hang Up" at bounding box center [54, 66] width 108 height 20
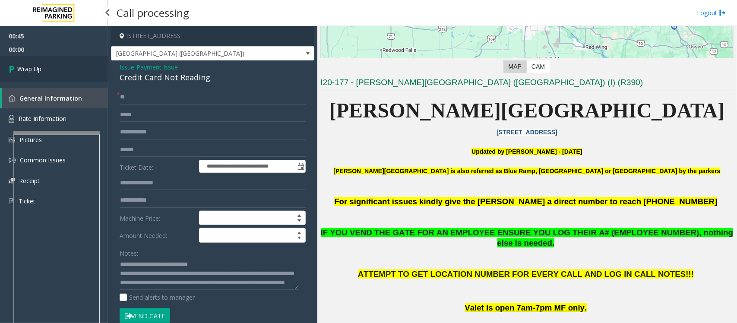
click at [54, 66] on link "Wrap Up" at bounding box center [54, 68] width 108 height 25
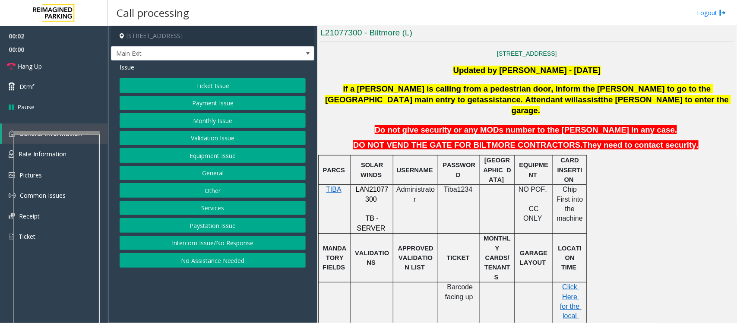
scroll to position [216, 0]
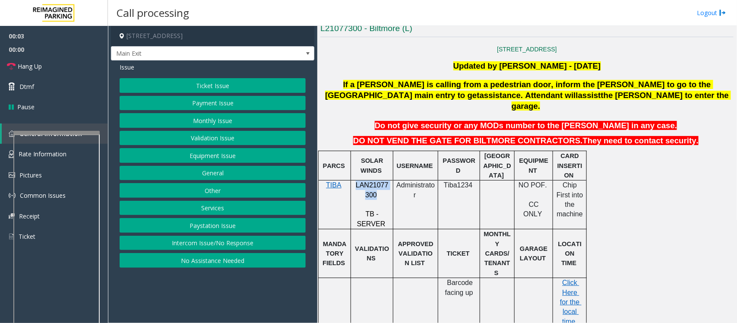
drag, startPoint x: 354, startPoint y: 176, endPoint x: 375, endPoint y: 182, distance: 21.2
click at [375, 182] on p "LAN21077300" at bounding box center [372, 189] width 36 height 19
copy span "LAN21077300"
click at [214, 87] on button "Ticket Issue" at bounding box center [213, 85] width 186 height 15
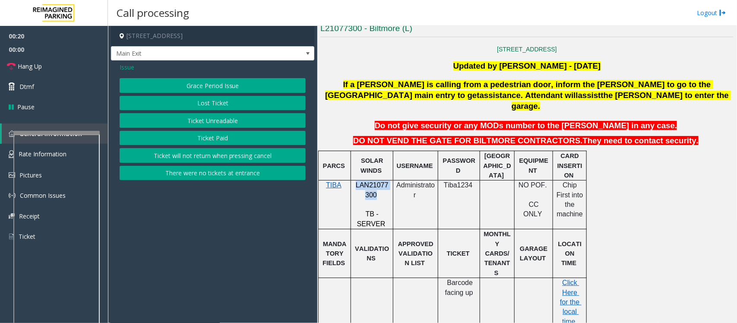
click at [239, 174] on button "There were no tickets at entrance" at bounding box center [213, 173] width 186 height 15
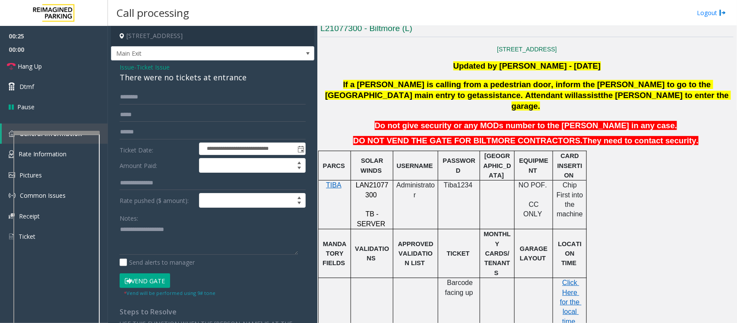
click at [408, 202] on td "Administrator" at bounding box center [415, 204] width 45 height 49
drag, startPoint x: 353, startPoint y: 176, endPoint x: 377, endPoint y: 186, distance: 25.9
click at [377, 186] on div "LAN21077300 TB - SERVER" at bounding box center [372, 204] width 42 height 48
copy p "LAN21077300"
click at [182, 74] on div "There were no tickets at entrance" at bounding box center [213, 78] width 186 height 12
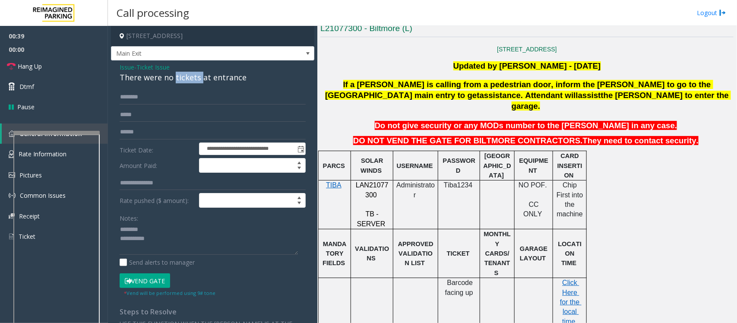
click at [182, 74] on div "There were no tickets at entrance" at bounding box center [213, 78] width 186 height 12
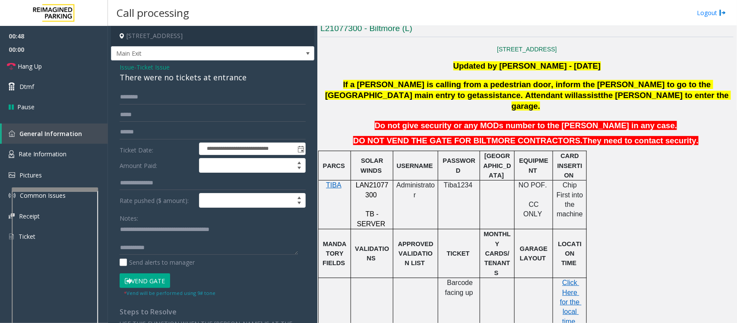
click at [41, 191] on div at bounding box center [55, 288] width 86 height 202
click at [565, 279] on span "Click Here for the local time" at bounding box center [571, 302] width 22 height 46
click at [460, 181] on span "Tiba1234" at bounding box center [458, 184] width 29 height 7
copy p "Tiba1234"
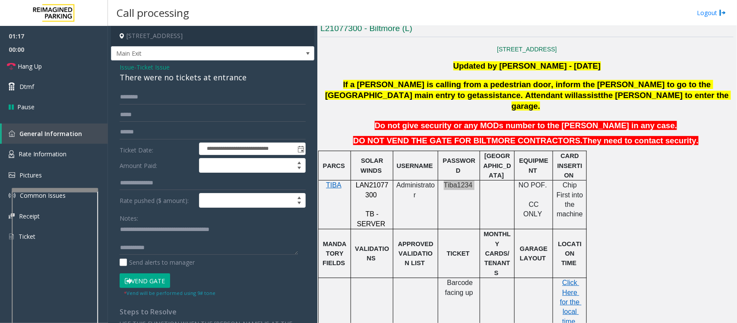
scroll to position [0, 0]
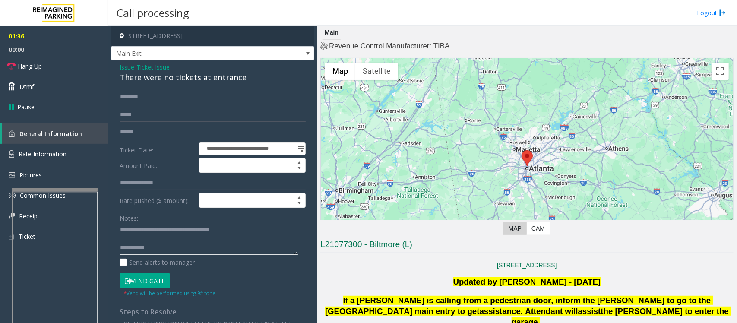
click at [162, 240] on textarea at bounding box center [209, 239] width 178 height 32
click at [165, 243] on textarea at bounding box center [209, 239] width 178 height 32
type textarea "**********"
click at [186, 100] on input "text" at bounding box center [213, 97] width 186 height 15
type input "*"
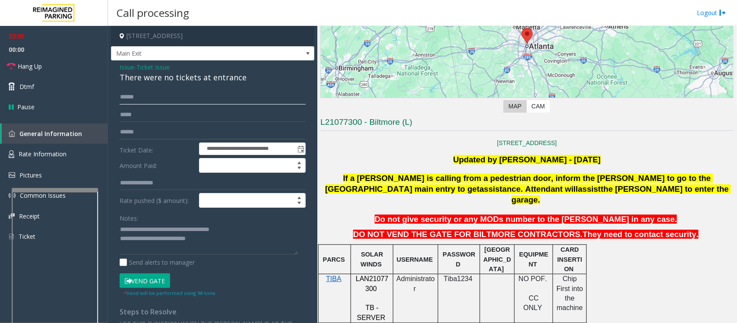
scroll to position [216, 0]
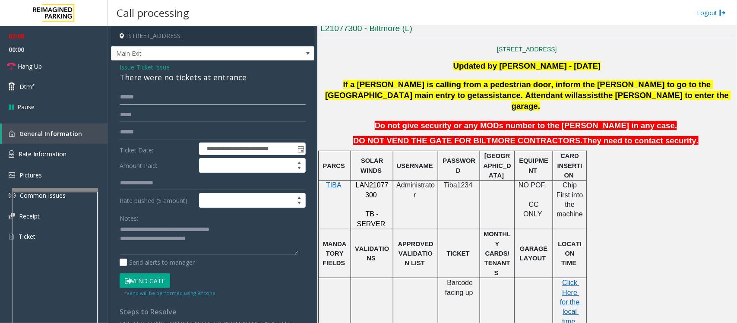
type input "******"
click at [42, 154] on span "Rate Information" at bounding box center [43, 154] width 48 height 8
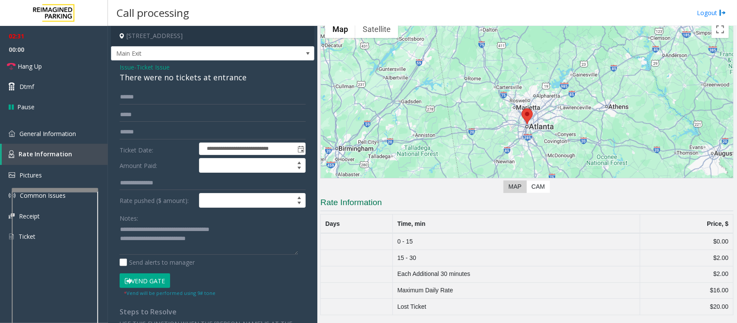
scroll to position [42, 0]
click at [229, 240] on textarea at bounding box center [209, 239] width 178 height 32
drag, startPoint x: 151, startPoint y: 238, endPoint x: 235, endPoint y: 241, distance: 83.8
click at [235, 241] on textarea at bounding box center [209, 239] width 178 height 32
click at [35, 67] on span "Hang Up" at bounding box center [30, 66] width 24 height 9
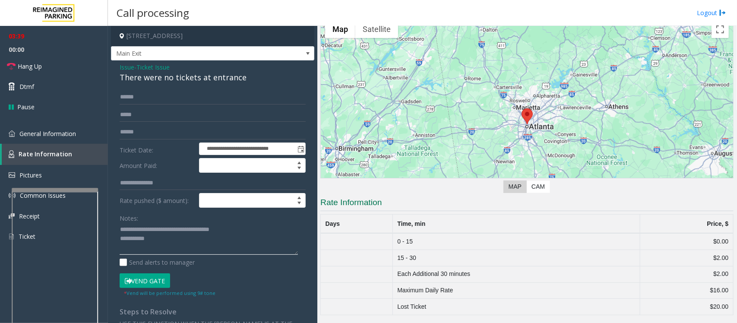
click at [158, 246] on textarea at bounding box center [209, 239] width 178 height 32
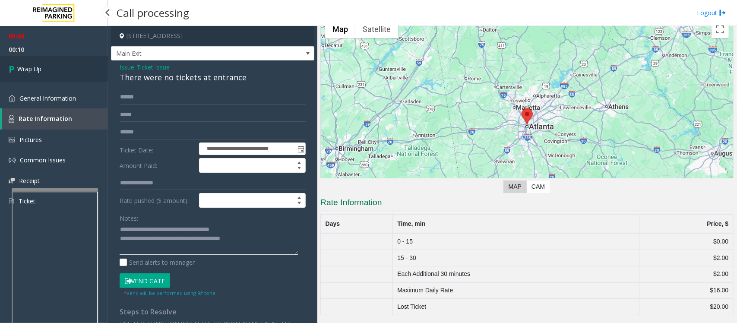
type textarea "**********"
click at [39, 71] on span "Wrap Up" at bounding box center [29, 68] width 24 height 9
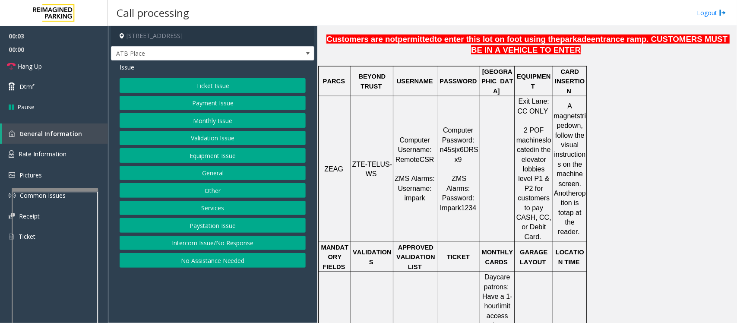
scroll to position [324, 0]
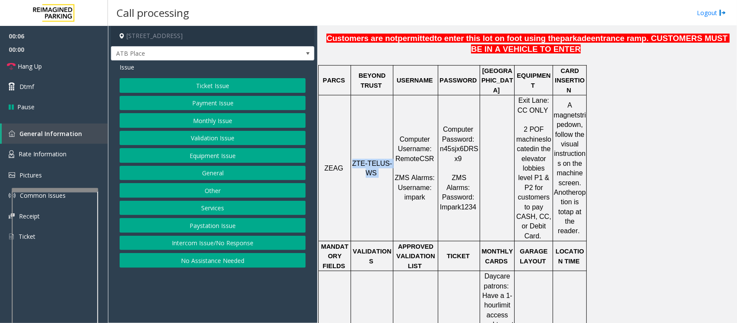
drag, startPoint x: 355, startPoint y: 144, endPoint x: 380, endPoint y: 153, distance: 26.8
click at [380, 159] on p "ZTE-TELUS-WS" at bounding box center [371, 168] width 41 height 19
copy p "ZTE-TELUS-WS"
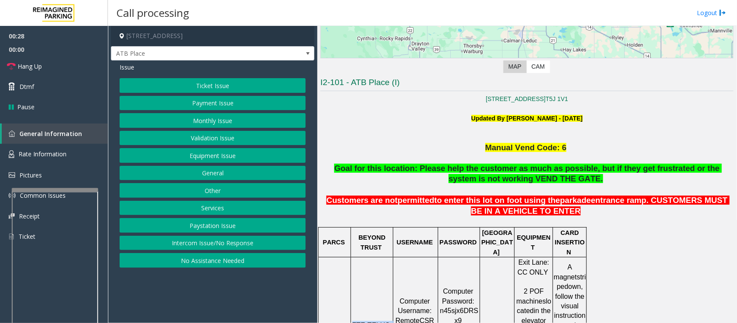
click at [183, 84] on button "Ticket Issue" at bounding box center [213, 85] width 186 height 15
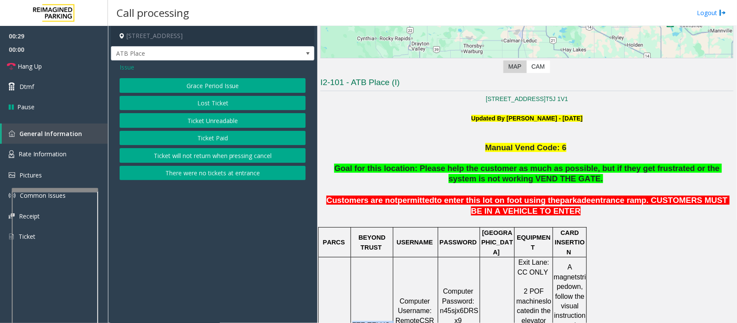
click at [208, 136] on button "Ticket Paid" at bounding box center [213, 138] width 186 height 15
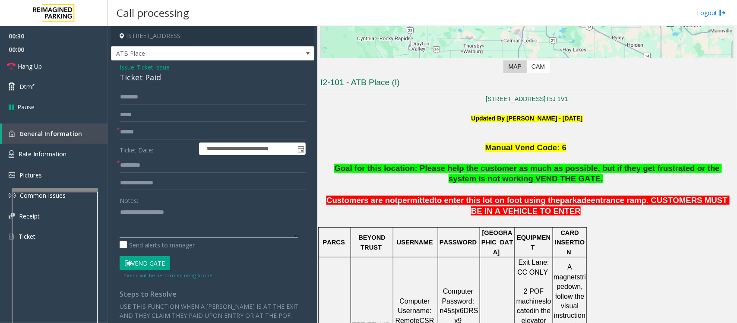
click at [129, 221] on textarea at bounding box center [209, 221] width 178 height 32
paste textarea "**********"
drag, startPoint x: 184, startPoint y: 225, endPoint x: 110, endPoint y: 225, distance: 73.8
click at [111, 225] on div "**********" at bounding box center [212, 252] width 203 height 385
click at [181, 215] on textarea at bounding box center [209, 221] width 178 height 32
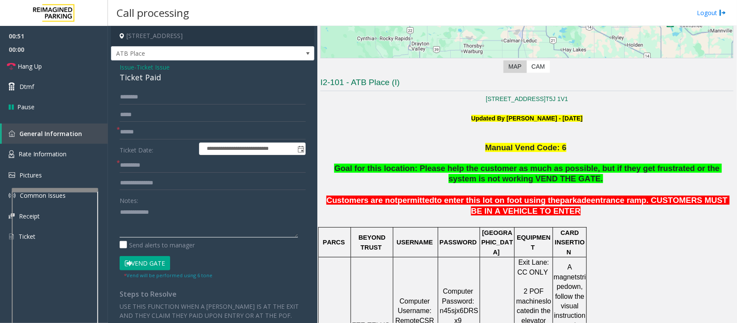
paste textarea "**********"
click at [135, 74] on div "Ticket Paid" at bounding box center [213, 78] width 186 height 12
click at [160, 236] on textarea at bounding box center [209, 221] width 178 height 32
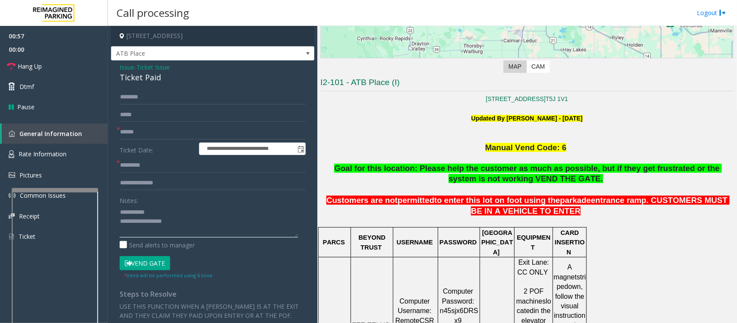
click at [152, 230] on textarea at bounding box center [209, 221] width 178 height 32
type textarea "**********"
click at [136, 180] on input "text" at bounding box center [213, 183] width 186 height 15
click at [170, 183] on input "**********" at bounding box center [213, 183] width 186 height 15
type input "**********"
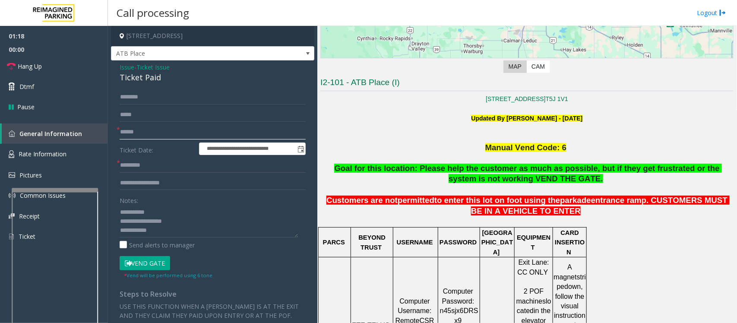
click at [148, 130] on input "text" at bounding box center [213, 132] width 186 height 15
click at [124, 136] on input "text" at bounding box center [213, 132] width 186 height 15
type input "******"
click at [139, 162] on input "text" at bounding box center [213, 165] width 186 height 15
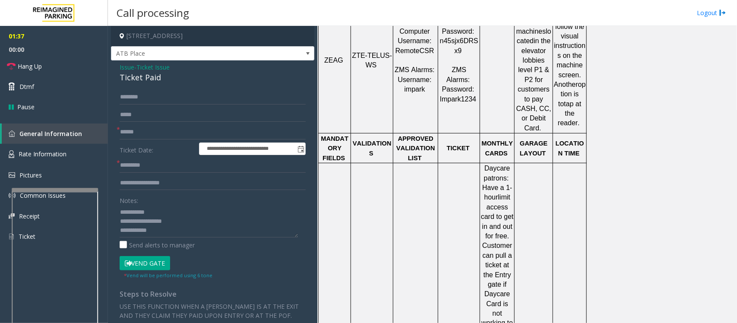
scroll to position [593, 0]
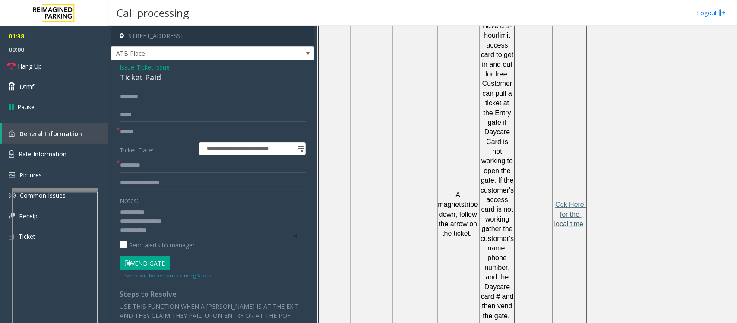
click at [571, 201] on span "Cck Here for the local time" at bounding box center [570, 214] width 32 height 27
click at [135, 164] on input "text" at bounding box center [213, 165] width 186 height 15
type input "*****"
click at [170, 230] on textarea at bounding box center [209, 221] width 178 height 32
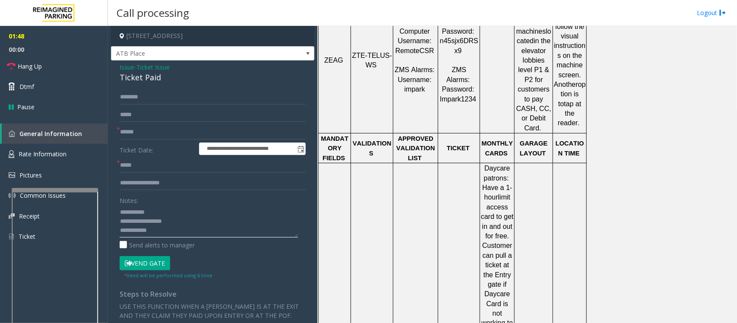
scroll to position [324, 0]
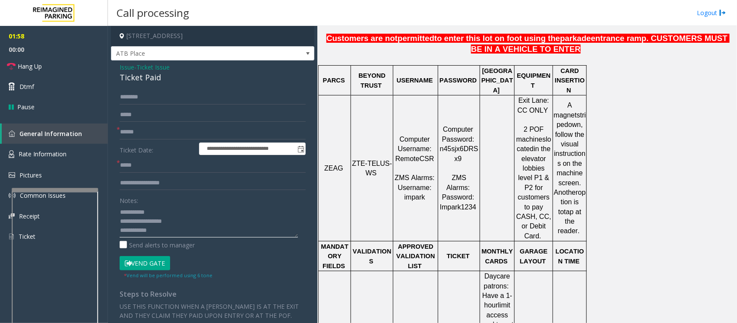
click at [187, 233] on textarea at bounding box center [209, 221] width 178 height 32
paste textarea "**********"
type textarea "**********"
click at [145, 266] on button "Vend Gate" at bounding box center [145, 263] width 50 height 15
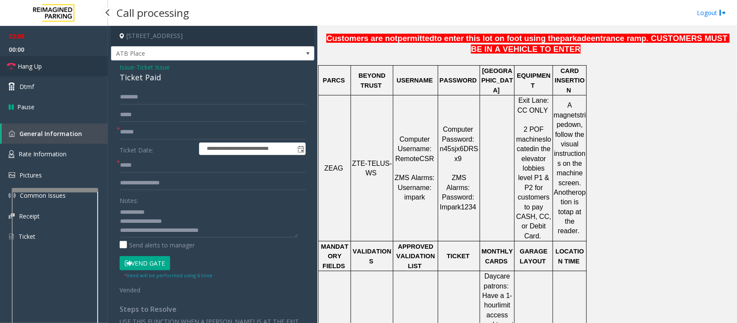
click at [39, 69] on span "Hang Up" at bounding box center [30, 66] width 24 height 9
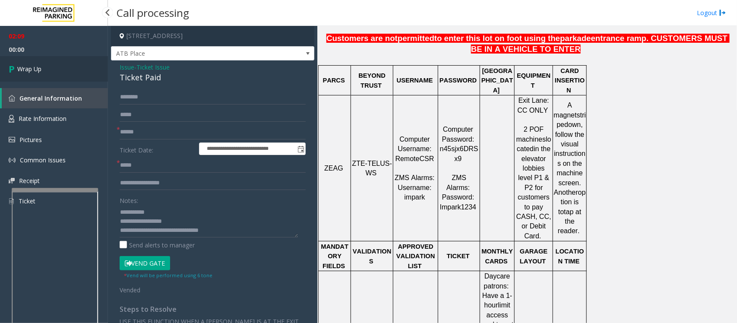
click at [39, 69] on span "Wrap Up" at bounding box center [29, 68] width 24 height 9
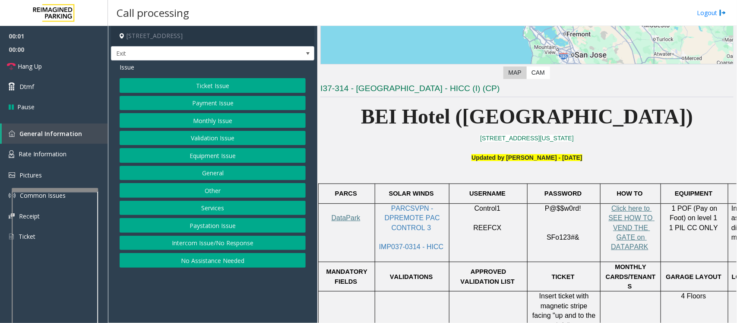
scroll to position [162, 0]
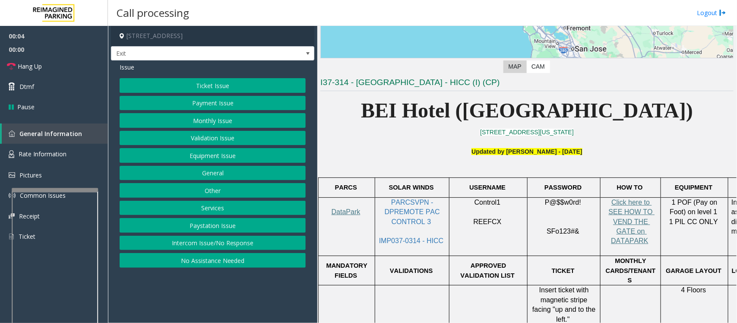
click at [213, 85] on button "Ticket Issue" at bounding box center [213, 85] width 186 height 15
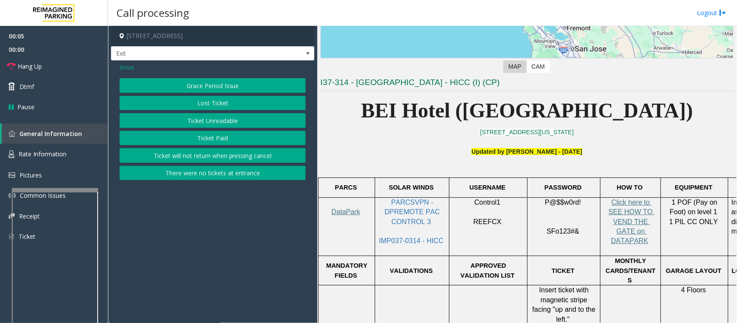
click at [207, 121] on button "Ticket Unreadable" at bounding box center [213, 120] width 186 height 15
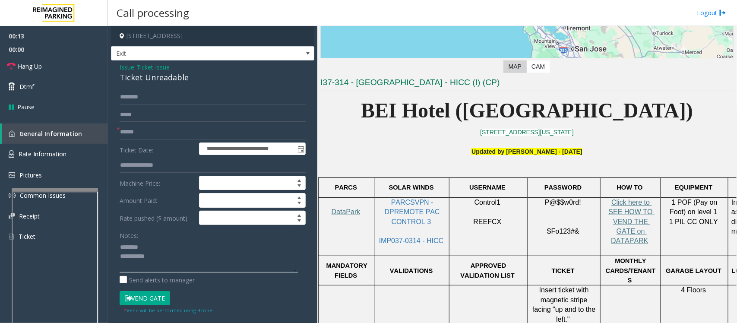
type textarea "**********"
click at [148, 67] on span "Ticket Issue" at bounding box center [152, 67] width 33 height 9
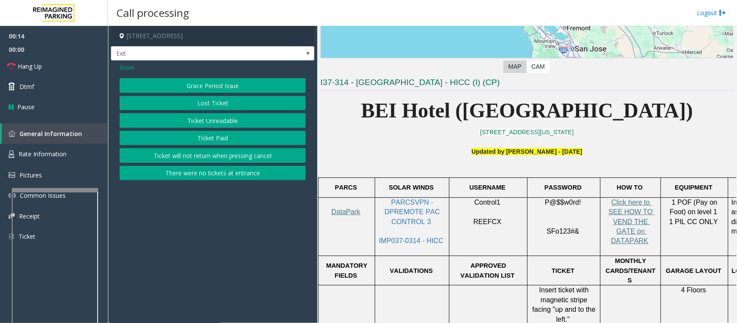
click at [126, 69] on span "Issue" at bounding box center [127, 67] width 15 height 9
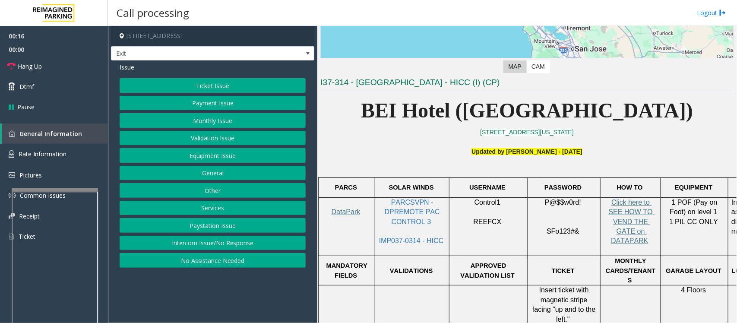
click at [211, 175] on button "General" at bounding box center [213, 173] width 186 height 15
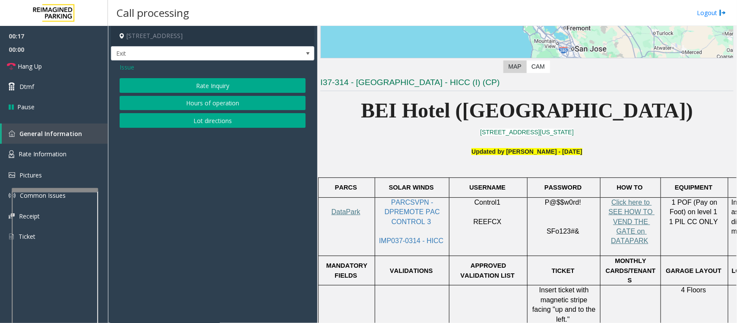
click at [129, 66] on span "Issue" at bounding box center [127, 67] width 15 height 9
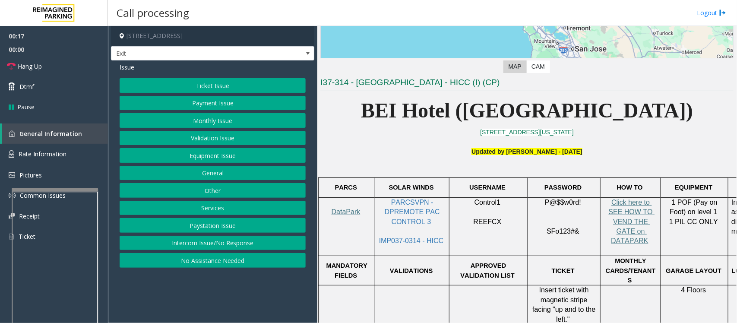
click at [210, 206] on button "Services" at bounding box center [213, 208] width 186 height 15
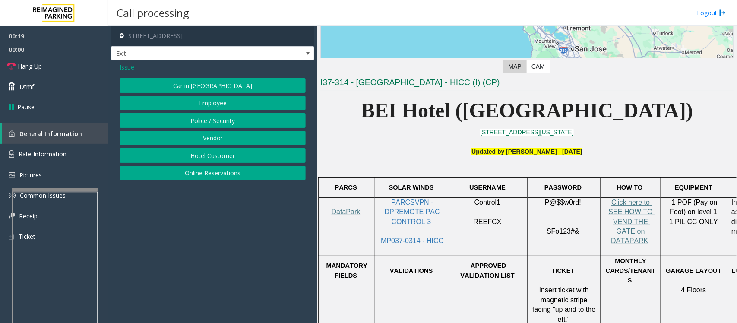
click at [205, 174] on button "Online Reservations" at bounding box center [213, 173] width 186 height 15
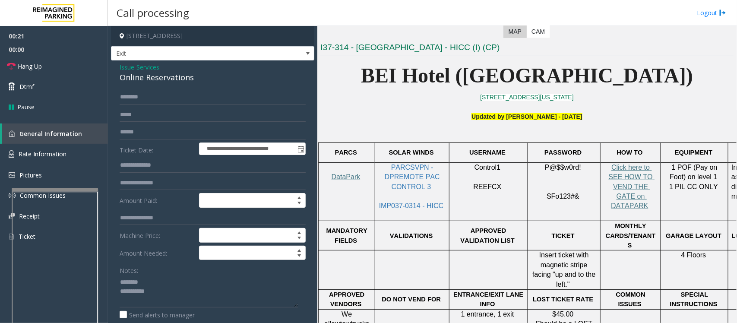
scroll to position [216, 0]
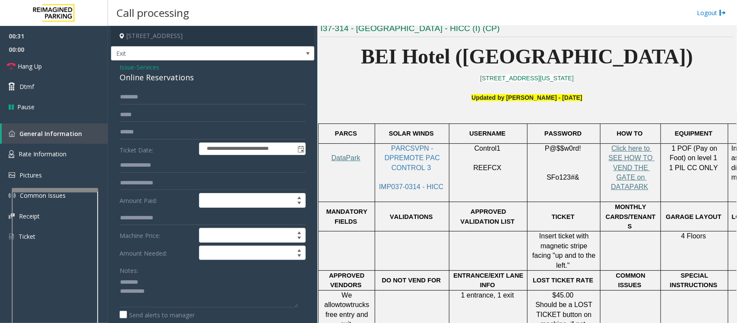
click at [148, 72] on div "Online Reservations" at bounding box center [213, 78] width 186 height 12
click at [145, 65] on span "Services" at bounding box center [147, 67] width 23 height 9
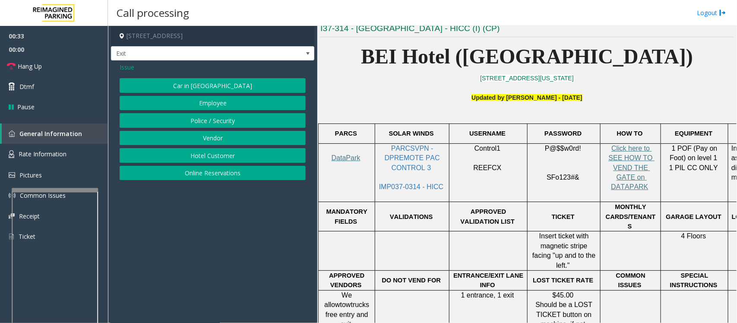
click at [193, 158] on button "Hotel Customer" at bounding box center [213, 155] width 186 height 15
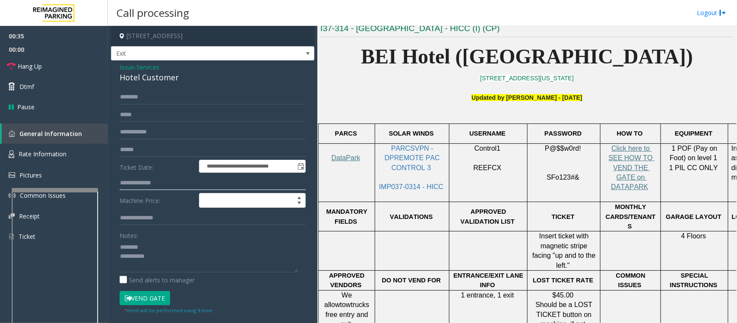
click at [144, 184] on input "text" at bounding box center [213, 183] width 186 height 15
type input "***"
click at [139, 75] on div "Hotel Customer" at bounding box center [213, 78] width 186 height 12
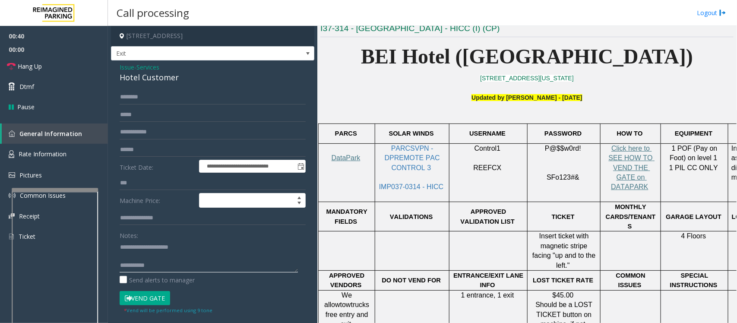
click at [169, 258] on textarea at bounding box center [209, 256] width 178 height 32
click at [168, 254] on textarea at bounding box center [209, 256] width 178 height 32
type textarea "**********"
click at [164, 100] on input "text" at bounding box center [213, 97] width 186 height 15
type input "*"
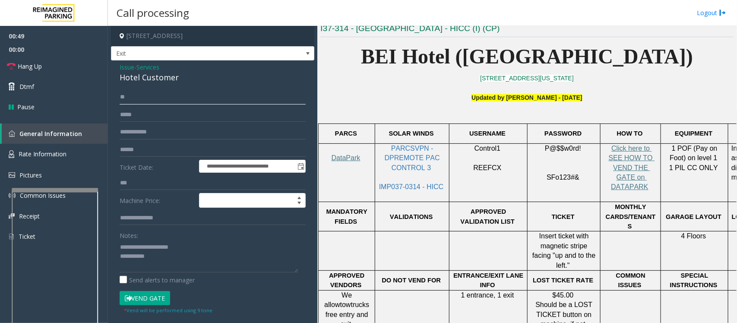
type input "*"
click at [153, 300] on button "Vend Gate" at bounding box center [145, 298] width 50 height 15
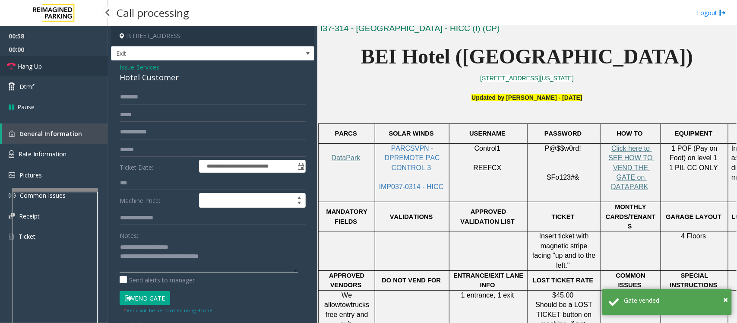
type textarea "**********"
click at [59, 68] on link "Hang Up" at bounding box center [54, 66] width 108 height 20
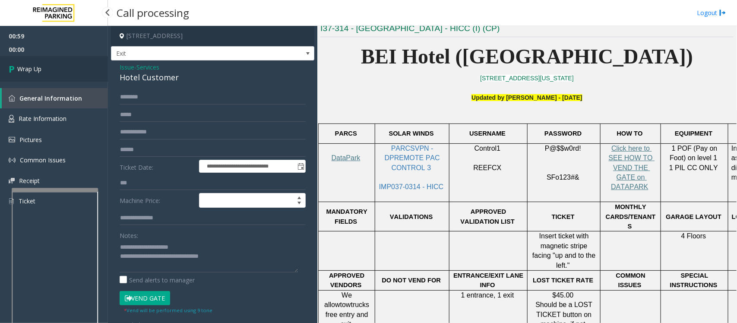
click at [59, 68] on link "Wrap Up" at bounding box center [54, 68] width 108 height 25
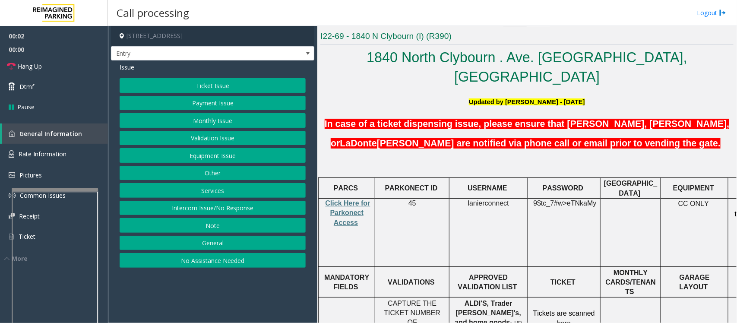
scroll to position [216, 0]
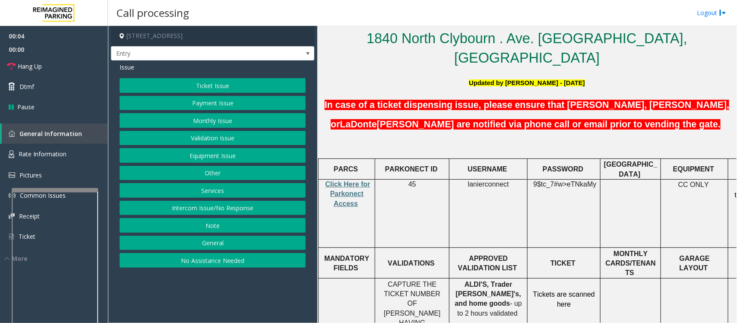
click at [210, 264] on button "No Assistance Needed" at bounding box center [213, 260] width 186 height 15
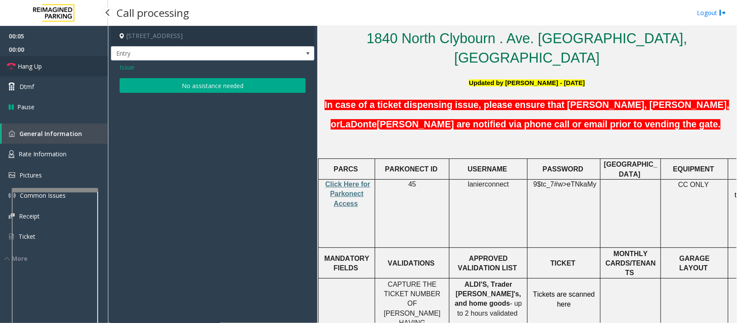
click at [46, 66] on link "Hang Up" at bounding box center [54, 66] width 108 height 20
click at [156, 87] on button "No assistance needed" at bounding box center [213, 85] width 186 height 15
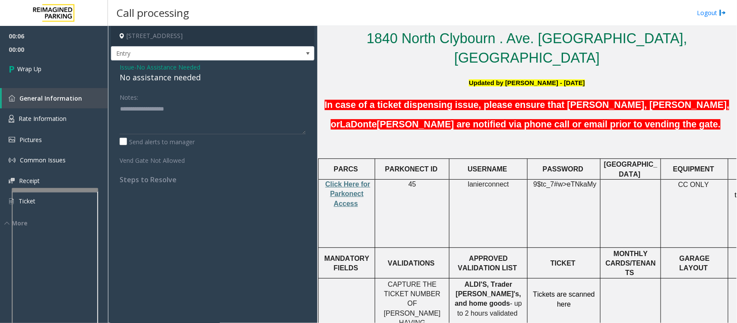
click at [167, 81] on div "No assistance needed" at bounding box center [213, 78] width 186 height 12
type textarea "**********"
click at [91, 76] on link "Wrap Up" at bounding box center [54, 68] width 108 height 25
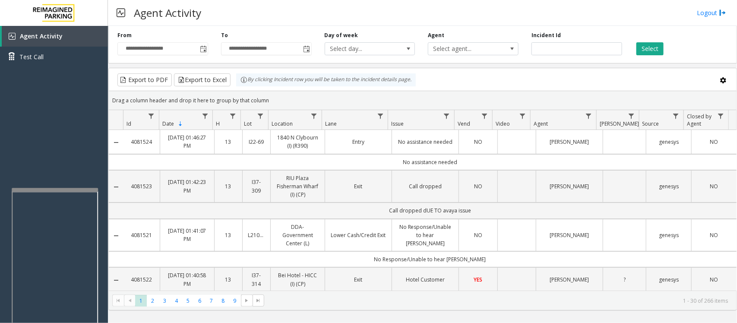
scroll to position [108, 0]
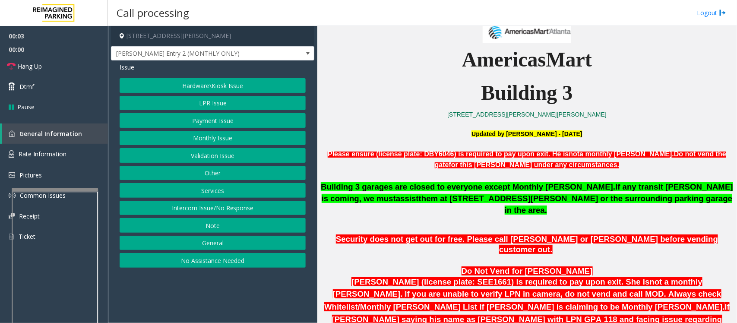
scroll to position [270, 0]
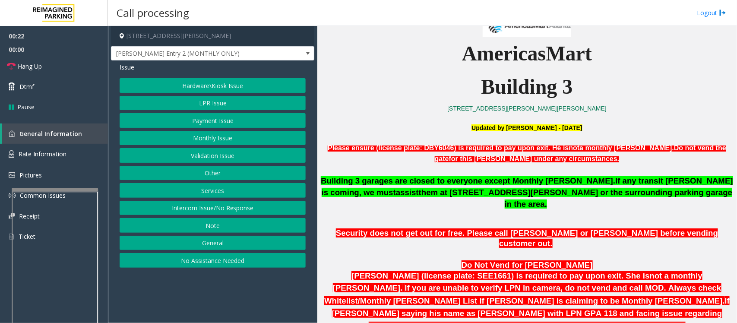
click at [197, 87] on button "Hardware\Kiosk Issue" at bounding box center [213, 85] width 186 height 15
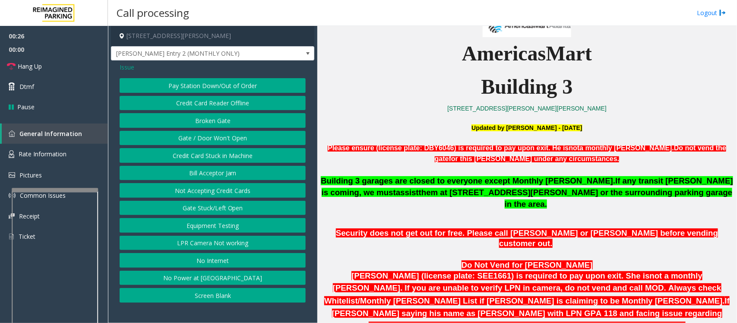
click at [207, 136] on button "Gate / Door Won't Open" at bounding box center [213, 138] width 186 height 15
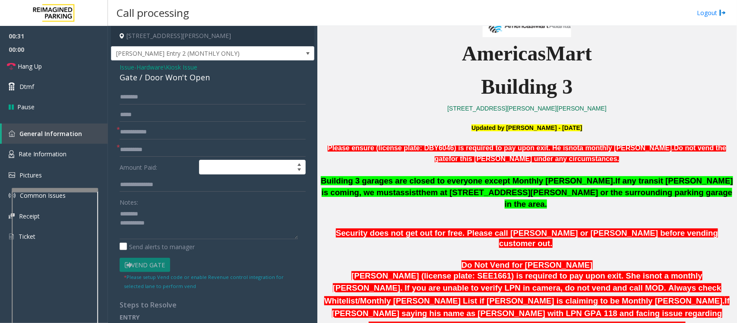
click at [162, 74] on div "Gate / Door Won't Open" at bounding box center [213, 78] width 186 height 12
click at [132, 221] on textarea at bounding box center [209, 223] width 178 height 32
click at [158, 224] on textarea at bounding box center [209, 223] width 178 height 32
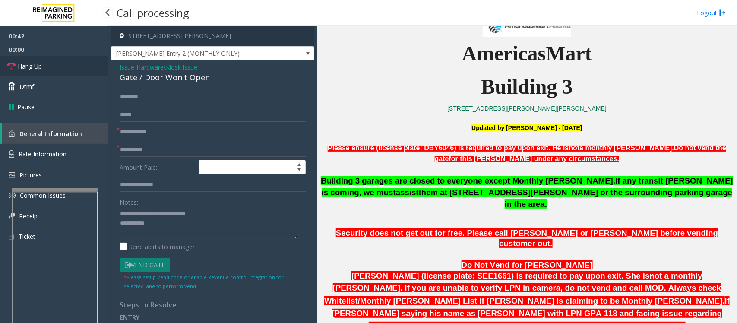
click at [57, 69] on link "Hang Up" at bounding box center [54, 66] width 108 height 20
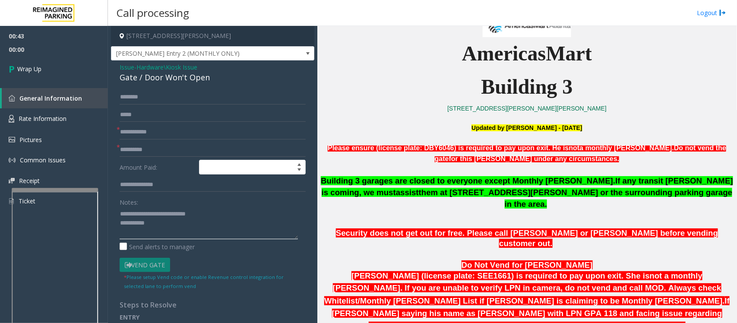
click at [163, 228] on textarea at bounding box center [209, 223] width 178 height 32
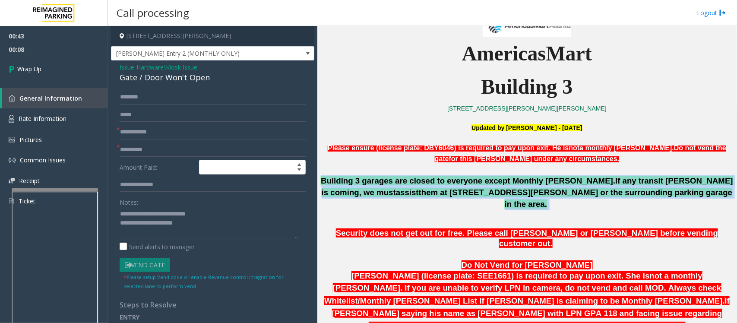
drag, startPoint x: 322, startPoint y: 179, endPoint x: 647, endPoint y: 196, distance: 325.0
click at [647, 196] on p "Building 3 garages are closed to everyone except Monthly [PERSON_NAME]. If any …" at bounding box center [526, 192] width 413 height 35
copy p "Building 3 garages are closed to everyone except Monthly [PERSON_NAME]. If any …"
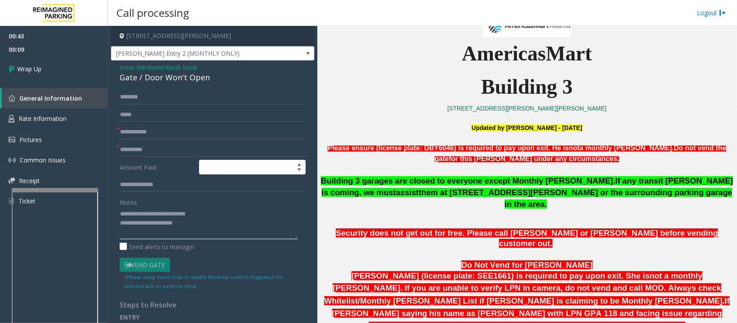
click at [221, 229] on textarea at bounding box center [209, 223] width 178 height 32
paste textarea "**********"
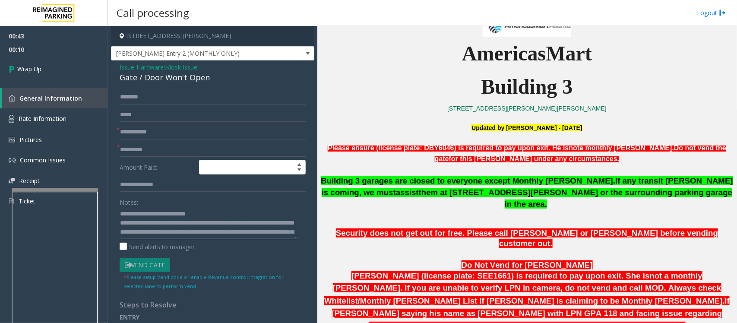
scroll to position [15, 0]
type textarea "**********"
click at [127, 130] on input "text" at bounding box center [213, 132] width 186 height 15
type input "**"
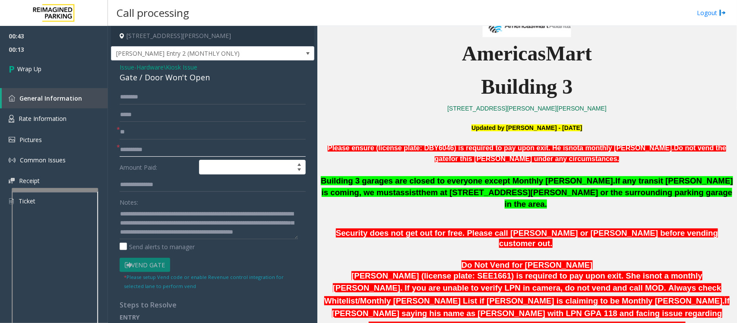
click at [128, 148] on input "text" at bounding box center [213, 149] width 186 height 15
type input "**"
click at [58, 76] on link "Wrap Up" at bounding box center [54, 68] width 108 height 25
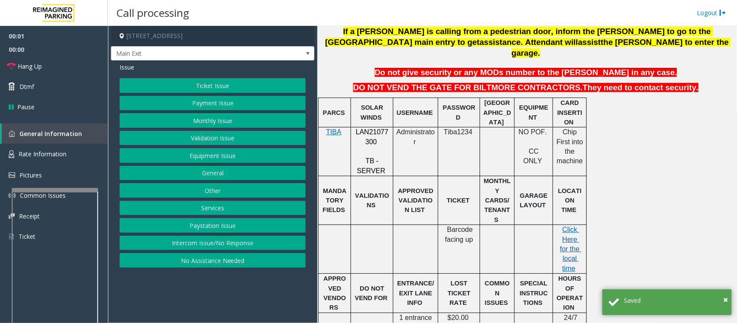
scroll to position [270, 0]
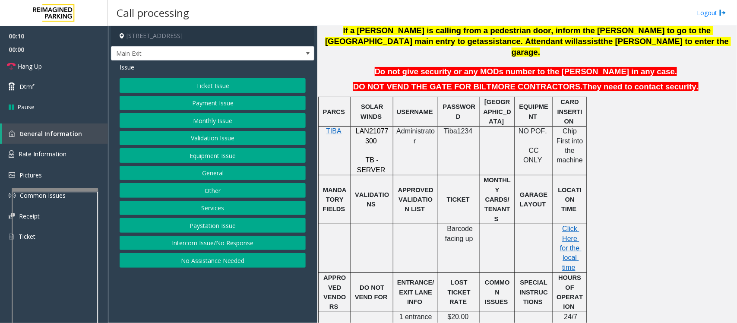
click at [204, 85] on button "Ticket Issue" at bounding box center [213, 85] width 186 height 15
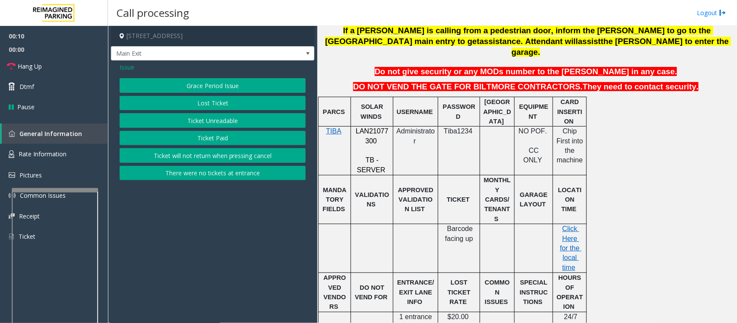
click at [232, 173] on button "There were no tickets at entrance" at bounding box center [213, 173] width 186 height 15
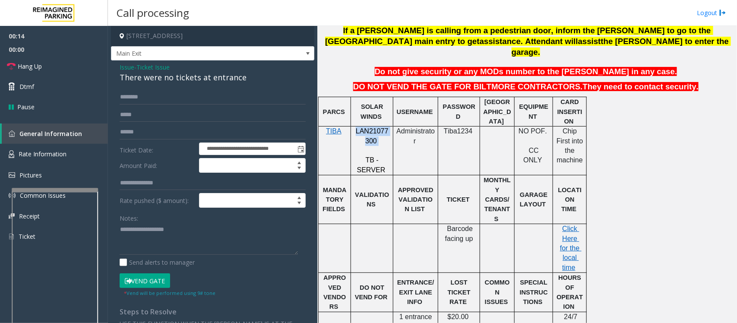
drag, startPoint x: 382, startPoint y: 132, endPoint x: 356, endPoint y: 124, distance: 27.6
click at [356, 126] on p "LAN21077300" at bounding box center [372, 135] width 36 height 19
copy p "LAN21077300"
click at [158, 79] on div "There were no tickets at entrance" at bounding box center [213, 78] width 186 height 12
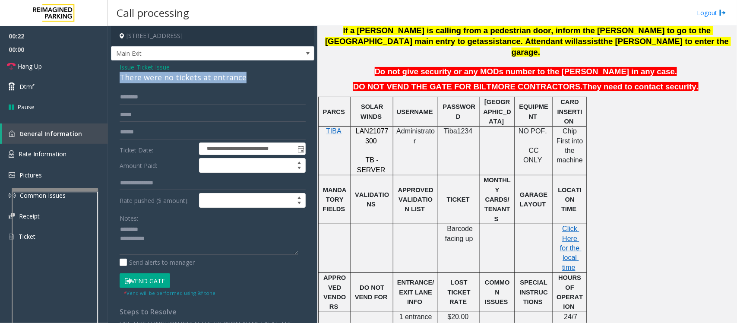
click at [158, 79] on div "There were no tickets at entrance" at bounding box center [213, 78] width 186 height 12
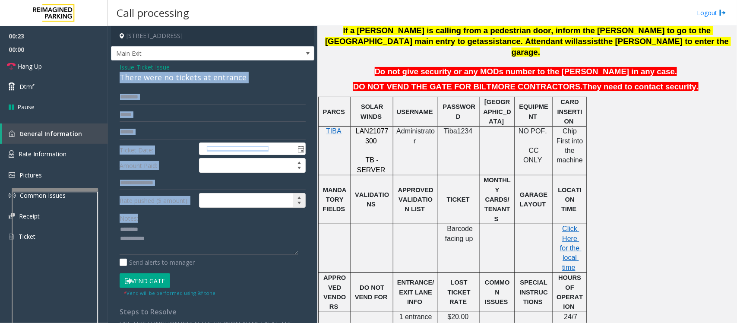
drag, startPoint x: 186, startPoint y: 70, endPoint x: 214, endPoint y: 208, distance: 140.3
click at [216, 217] on div "**********" at bounding box center [212, 234] width 203 height 349
click at [159, 91] on input "text" at bounding box center [213, 97] width 186 height 15
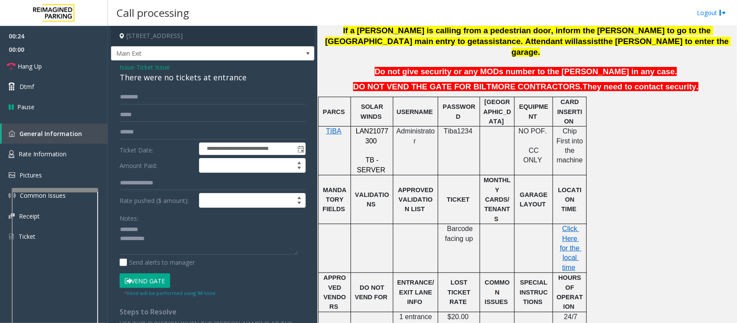
click at [161, 78] on div "There were no tickets at entrance" at bounding box center [213, 78] width 186 height 12
click at [139, 240] on textarea at bounding box center [209, 239] width 178 height 32
click at [121, 229] on textarea at bounding box center [209, 239] width 178 height 32
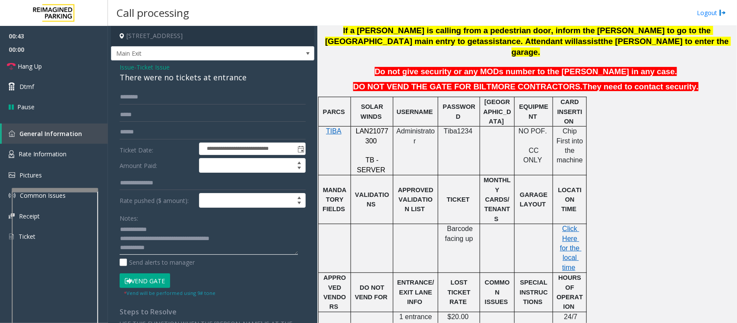
click at [164, 224] on textarea at bounding box center [209, 239] width 178 height 32
click at [170, 251] on textarea at bounding box center [209, 239] width 178 height 32
type textarea "**********"
click at [147, 95] on input "text" at bounding box center [213, 97] width 186 height 15
type input "****"
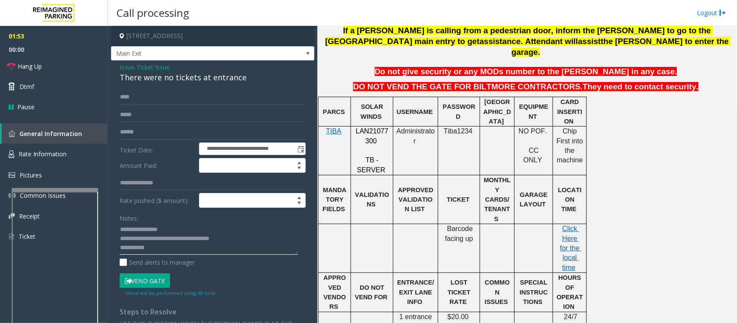
click at [167, 255] on textarea at bounding box center [209, 239] width 178 height 32
click at [243, 247] on textarea at bounding box center [209, 239] width 178 height 32
click at [29, 72] on link "Hang Up" at bounding box center [54, 66] width 108 height 20
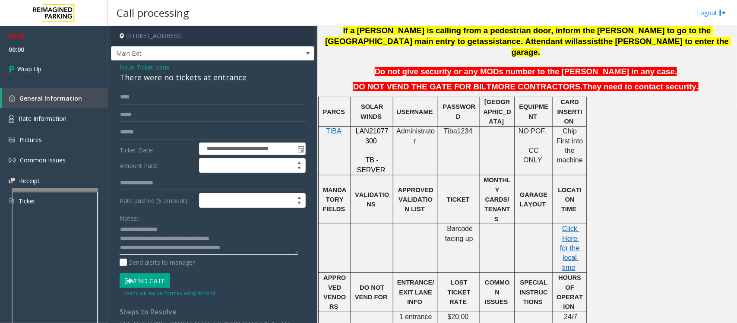
click at [254, 251] on textarea at bounding box center [209, 239] width 178 height 32
type textarea "**********"
click at [63, 70] on link "Wrap Up" at bounding box center [54, 68] width 108 height 25
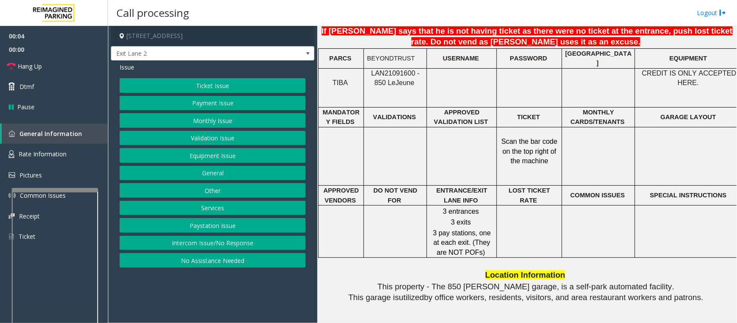
scroll to position [755, 0]
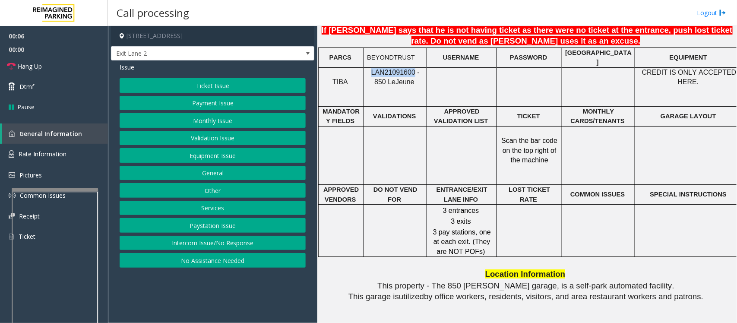
drag, startPoint x: 366, startPoint y: 69, endPoint x: 407, endPoint y: 71, distance: 40.6
click at [407, 71] on div "LAN21091600 - 850 Le Jeune" at bounding box center [395, 77] width 63 height 19
copy span "LAN21091600"
click at [208, 245] on button "Intercom Issue/No Response" at bounding box center [213, 243] width 186 height 15
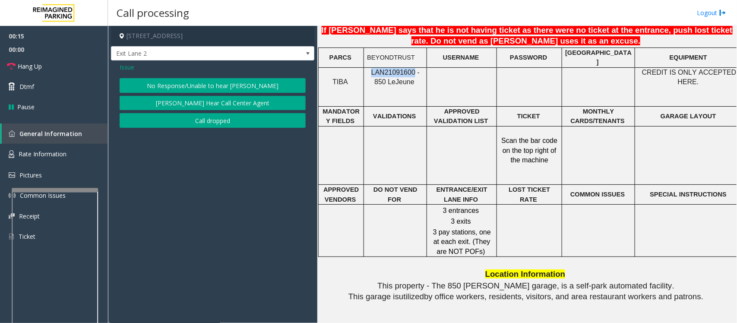
click at [231, 84] on button "No Response/Unable to hear [PERSON_NAME]" at bounding box center [213, 85] width 186 height 15
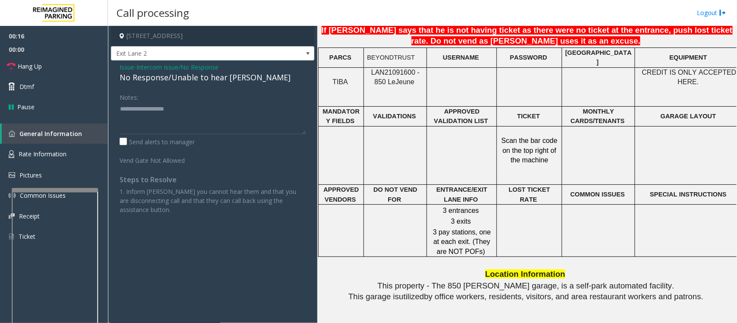
click at [179, 81] on div "No Response/Unable to hear [PERSON_NAME]" at bounding box center [213, 78] width 186 height 12
type textarea "**********"
click at [65, 68] on link "Hang Up" at bounding box center [54, 66] width 108 height 20
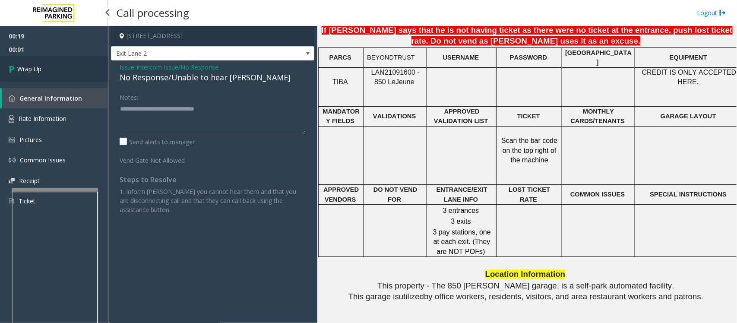
click at [65, 68] on link "Wrap Up" at bounding box center [54, 68] width 108 height 25
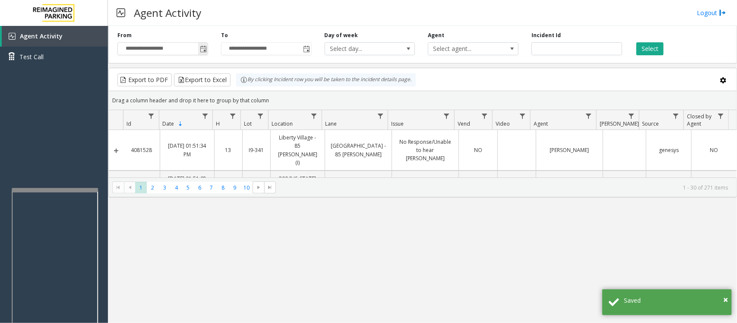
click at [208, 50] on span "**********" at bounding box center [162, 48] width 91 height 13
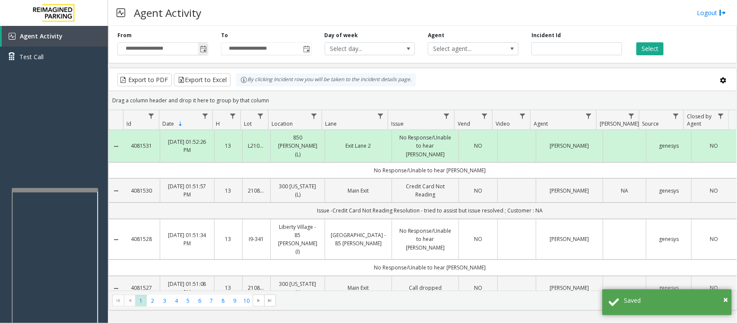
click at [201, 48] on span "Toggle popup" at bounding box center [203, 49] width 7 height 7
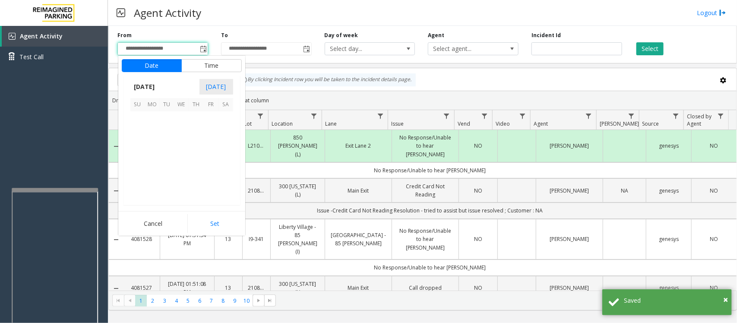
scroll to position [154829, 0]
click at [239, 9] on div "Agent Activity Logout" at bounding box center [422, 13] width 629 height 26
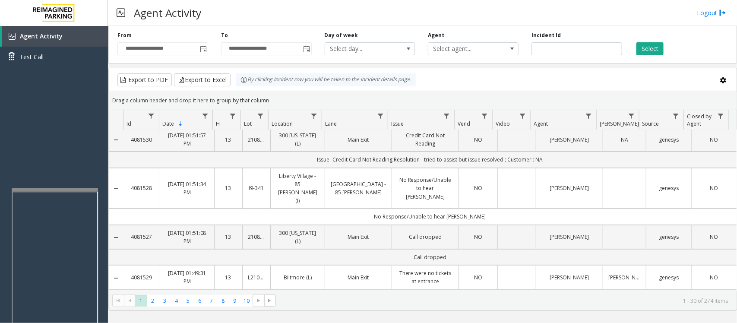
scroll to position [0, 0]
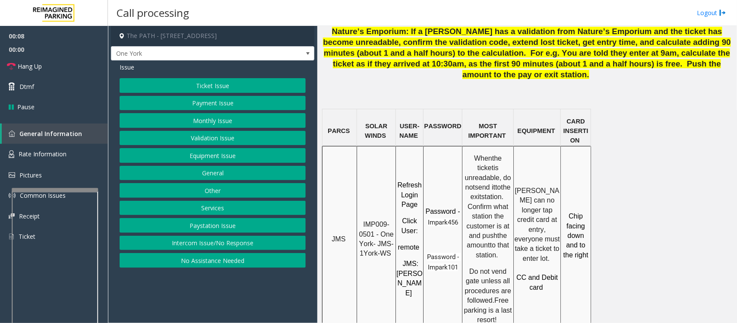
scroll to position [647, 0]
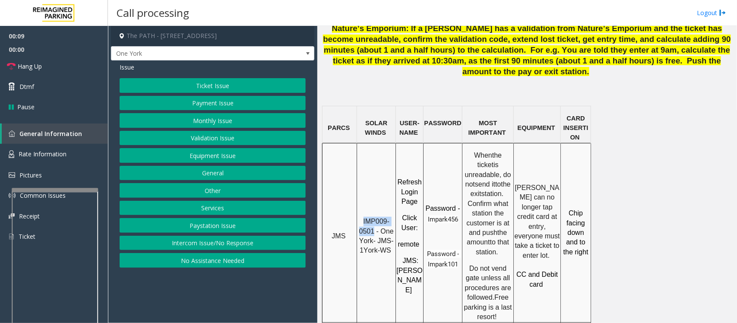
drag, startPoint x: 363, startPoint y: 155, endPoint x: 374, endPoint y: 163, distance: 13.8
click at [374, 217] on p "IMP009-0501 - One York- JMS-1York-WS" at bounding box center [376, 236] width 38 height 39
copy span "IMP009-0501"
click at [213, 80] on button "Ticket Issue" at bounding box center [213, 85] width 186 height 15
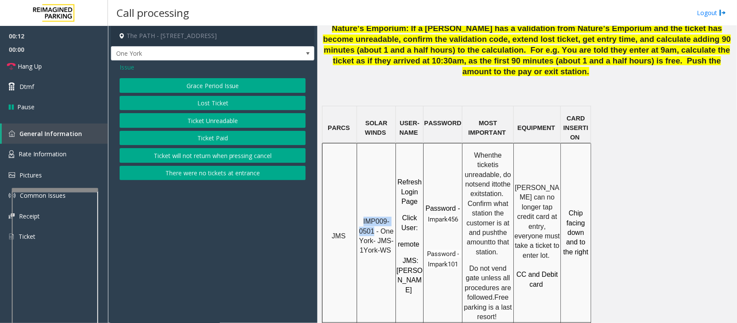
click at [205, 142] on button "Ticket Paid" at bounding box center [213, 138] width 186 height 15
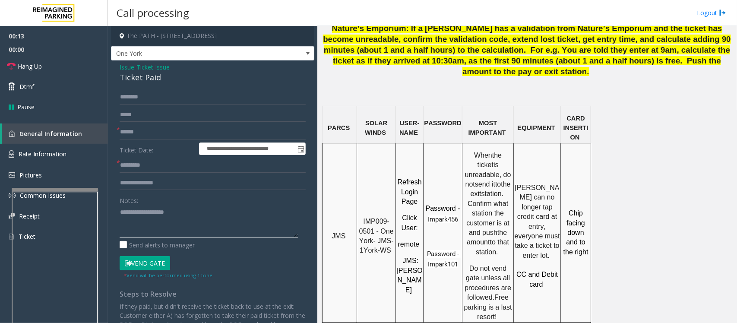
click at [137, 220] on textarea at bounding box center [209, 221] width 178 height 32
type textarea "**********"
click at [174, 184] on input "text" at bounding box center [213, 183] width 186 height 15
type input "**********"
click at [170, 208] on textarea at bounding box center [209, 221] width 178 height 32
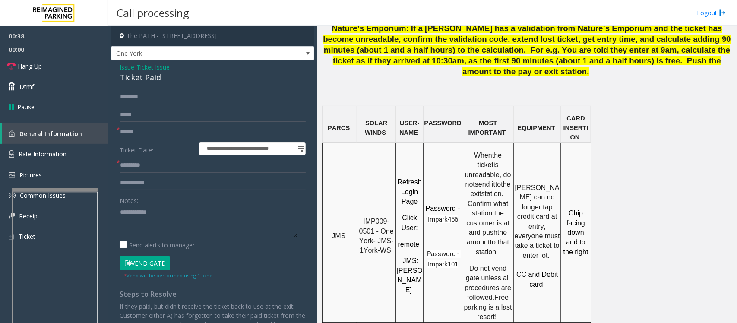
click at [126, 225] on textarea at bounding box center [209, 221] width 178 height 32
click at [145, 218] on textarea at bounding box center [209, 221] width 178 height 32
type textarea "**********"
click at [141, 76] on div "Ticket Paid" at bounding box center [213, 78] width 186 height 12
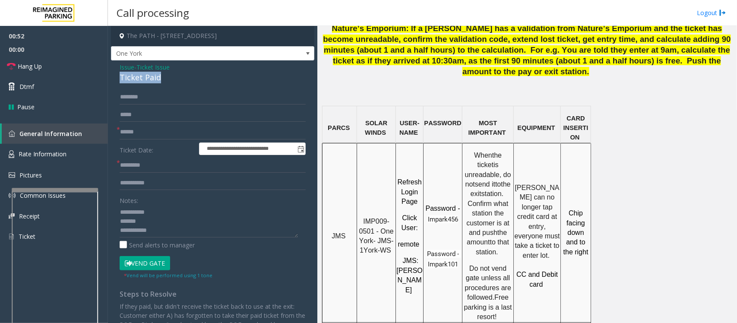
click at [141, 76] on div "Ticket Paid" at bounding box center [213, 78] width 186 height 12
drag, startPoint x: 119, startPoint y: 223, endPoint x: 161, endPoint y: 236, distance: 43.8
click at [161, 236] on textarea at bounding box center [209, 221] width 178 height 32
click at [163, 136] on input "text" at bounding box center [213, 132] width 186 height 15
type input "********"
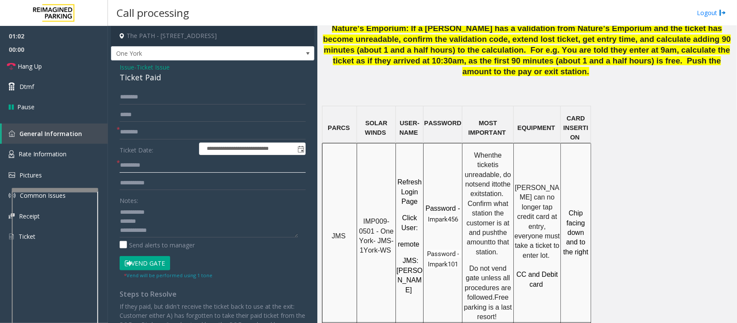
click at [145, 168] on input "text" at bounding box center [213, 165] width 186 height 15
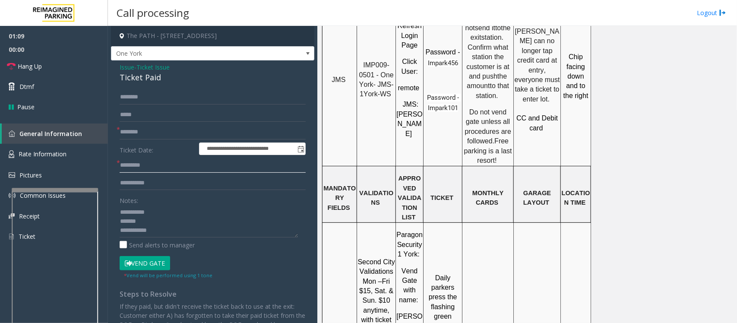
scroll to position [809, 0]
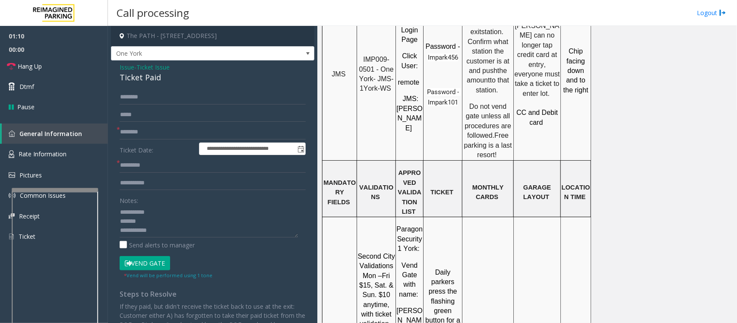
click at [145, 167] on input "text" at bounding box center [213, 165] width 186 height 15
type input "*****"
click at [161, 184] on input "**********" at bounding box center [213, 183] width 186 height 15
type input "**********"
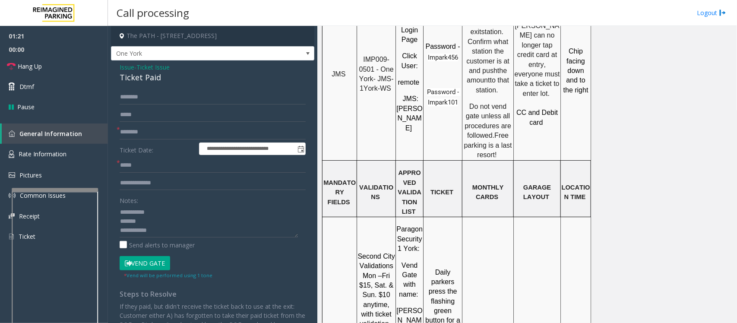
click at [144, 79] on div "Ticket Paid" at bounding box center [213, 78] width 186 height 12
copy div "Ticket Paid"
click at [150, 221] on textarea at bounding box center [209, 221] width 178 height 32
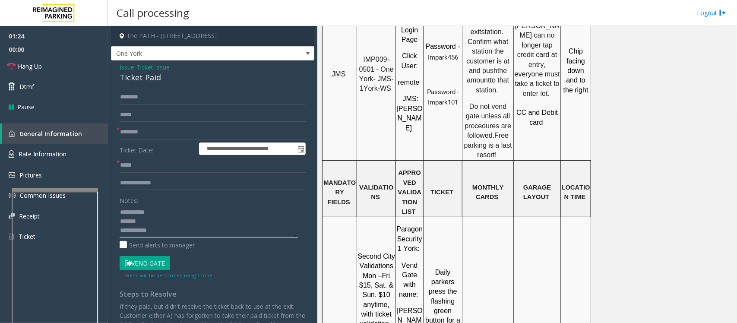
paste textarea "**********"
click at [161, 227] on textarea at bounding box center [209, 221] width 178 height 32
click at [151, 97] on input "text" at bounding box center [213, 97] width 186 height 15
click at [174, 230] on textarea at bounding box center [209, 221] width 178 height 32
click at [164, 232] on textarea at bounding box center [209, 221] width 178 height 32
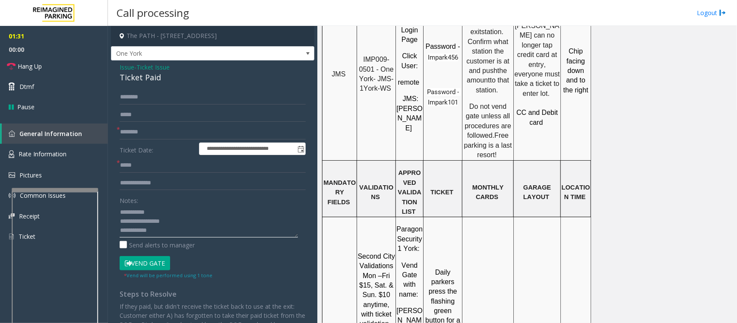
paste textarea "**********"
type textarea "**********"
click at [169, 186] on input "**********" at bounding box center [213, 183] width 186 height 15
type input "**********"
click at [137, 95] on input "text" at bounding box center [213, 97] width 186 height 15
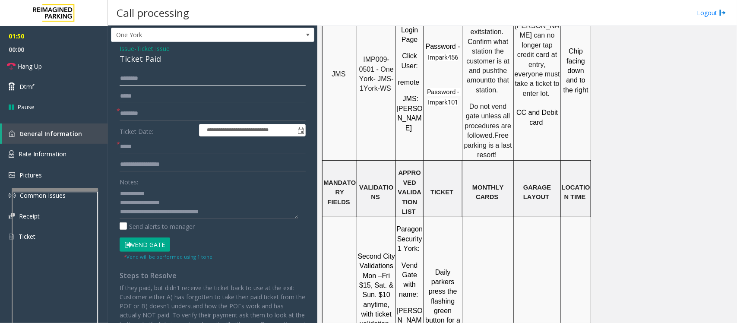
scroll to position [0, 0]
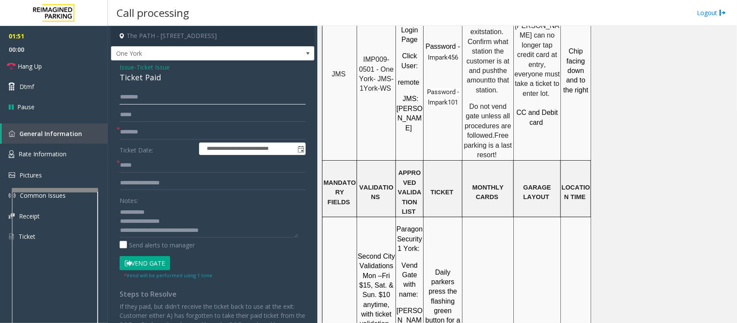
type input "********"
click at [152, 263] on button "Vend Gate" at bounding box center [145, 263] width 50 height 15
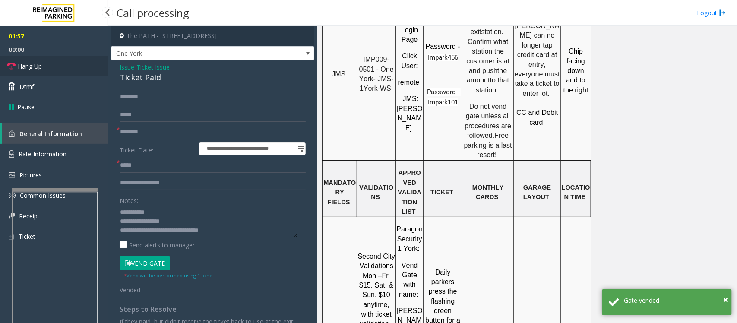
click at [43, 67] on link "Hang Up" at bounding box center [54, 66] width 108 height 20
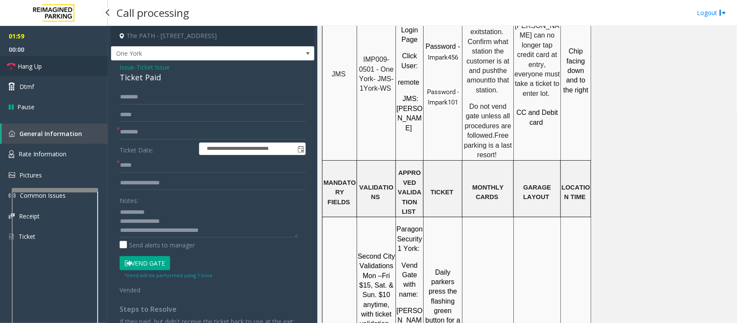
click at [43, 67] on link "Hang Up" at bounding box center [54, 66] width 108 height 20
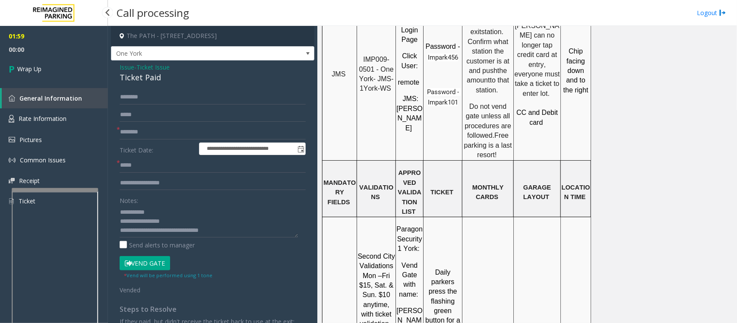
click at [43, 67] on link "Wrap Up" at bounding box center [54, 68] width 108 height 25
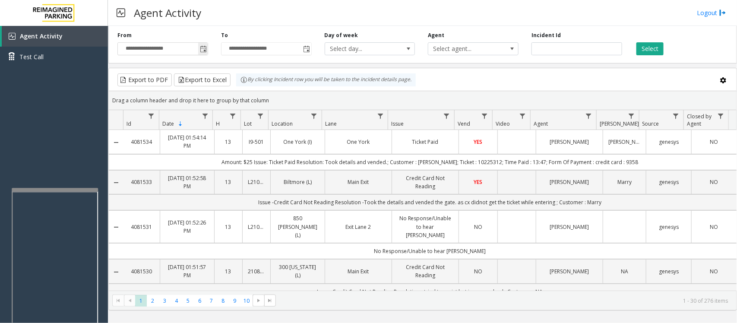
click at [203, 48] on span "Toggle popup" at bounding box center [203, 49] width 7 height 7
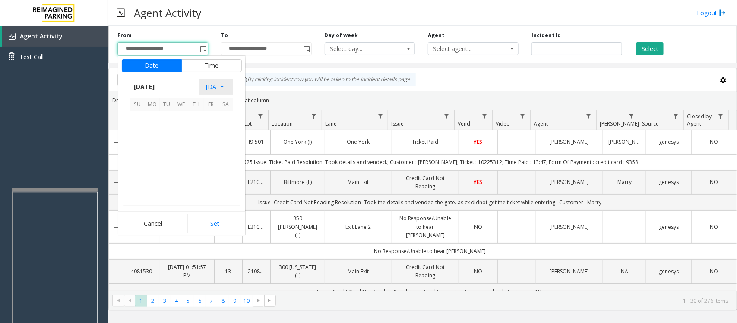
scroll to position [154829, 0]
click at [193, 149] on span "18" at bounding box center [196, 148] width 15 height 15
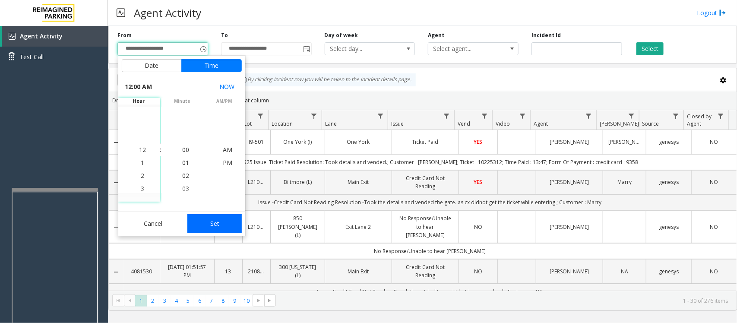
click at [210, 221] on button "Set" at bounding box center [214, 223] width 54 height 19
type input "**********"
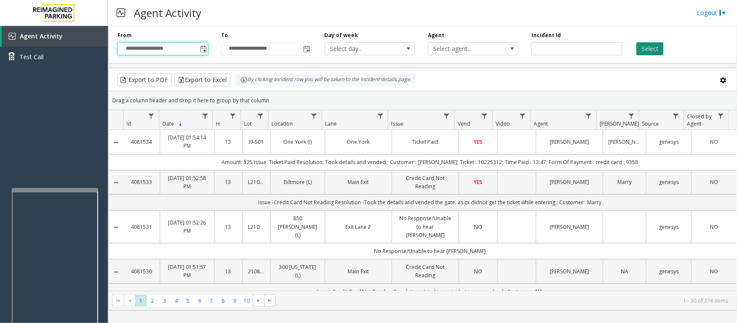
click at [654, 52] on button "Select" at bounding box center [649, 48] width 27 height 13
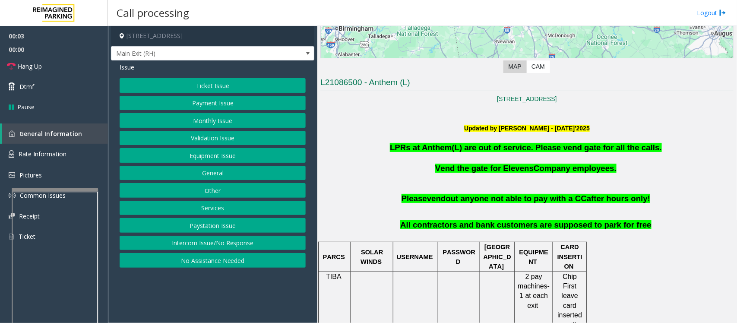
scroll to position [216, 0]
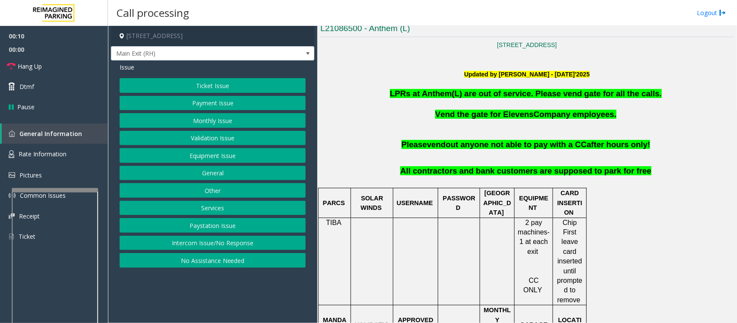
click at [206, 123] on button "Monthly Issue" at bounding box center [213, 120] width 186 height 15
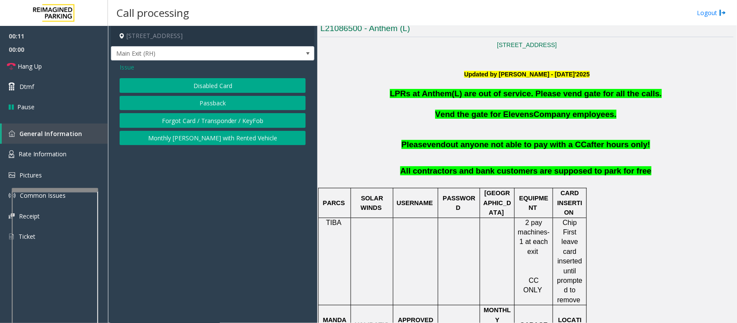
click at [204, 106] on button "Passback" at bounding box center [213, 103] width 186 height 15
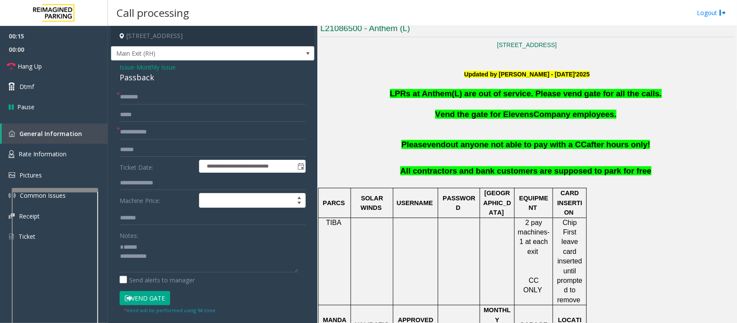
click at [135, 79] on div "Passback" at bounding box center [213, 78] width 186 height 12
type textarea "**********"
click at [137, 133] on input "text" at bounding box center [213, 132] width 186 height 15
drag, startPoint x: 504, startPoint y: 113, endPoint x: 562, endPoint y: 114, distance: 57.8
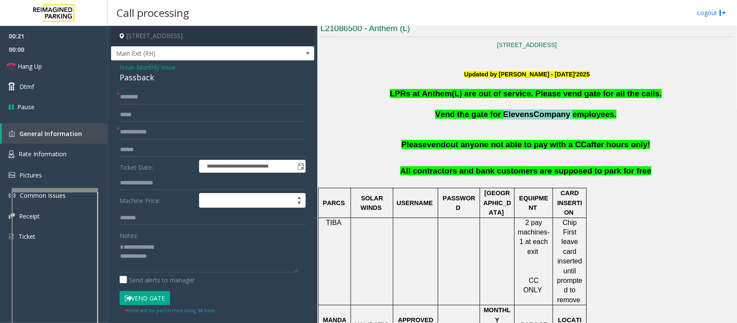
click at [562, 114] on span "Vend the gate for Elevens Company employees." at bounding box center [525, 114] width 181 height 9
copy span "Elevens Company"
click at [177, 258] on textarea at bounding box center [209, 256] width 178 height 32
click at [503, 114] on span "Vend the gate for Elevens" at bounding box center [484, 114] width 98 height 9
click at [137, 135] on input "text" at bounding box center [213, 132] width 186 height 15
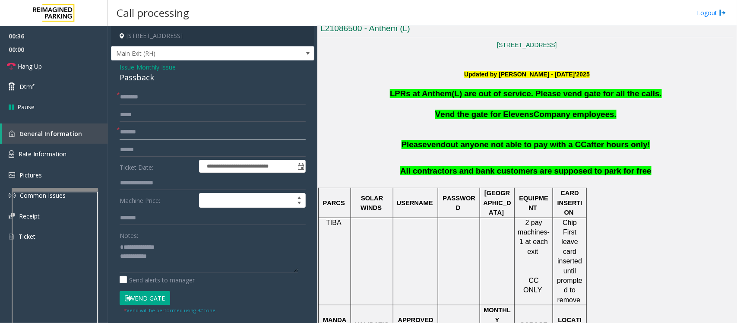
click at [137, 135] on input "*******" at bounding box center [213, 132] width 186 height 15
type input "*******"
drag, startPoint x: 602, startPoint y: 113, endPoint x: 503, endPoint y: 115, distance: 98.9
click at [503, 115] on p "Vend the gate for Elevens Company employees." at bounding box center [526, 114] width 413 height 11
click at [173, 264] on textarea at bounding box center [209, 256] width 178 height 32
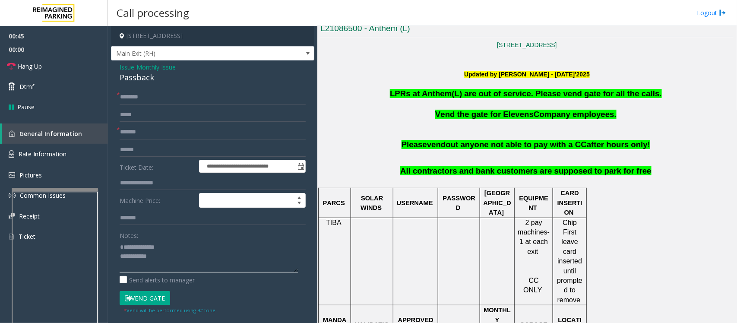
paste textarea "**********"
click at [126, 98] on input "text" at bounding box center [213, 97] width 186 height 15
click at [138, 249] on textarea at bounding box center [209, 256] width 178 height 32
type textarea "**********"
click at [154, 99] on input "text" at bounding box center [213, 97] width 186 height 15
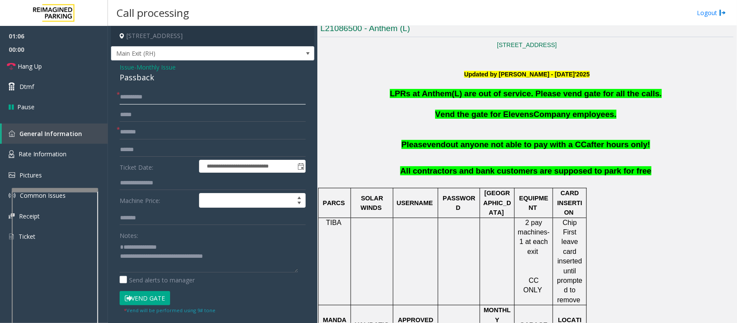
click at [135, 98] on input "**********" at bounding box center [213, 97] width 186 height 15
click at [149, 96] on input "**********" at bounding box center [213, 97] width 186 height 15
click at [154, 96] on input "**********" at bounding box center [213, 97] width 186 height 15
type input "******"
click at [252, 260] on textarea at bounding box center [209, 256] width 178 height 32
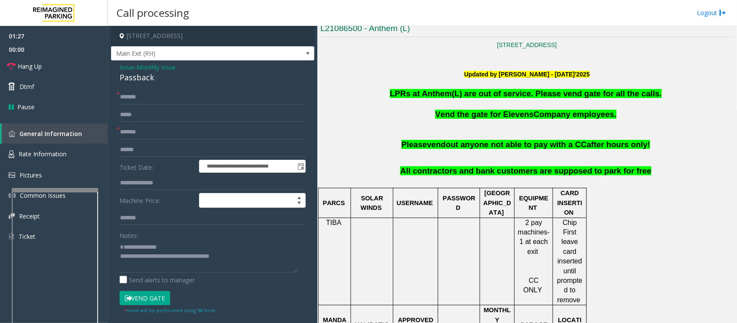
click at [147, 299] on button "Vend Gate" at bounding box center [145, 298] width 50 height 15
click at [253, 260] on textarea at bounding box center [209, 256] width 178 height 32
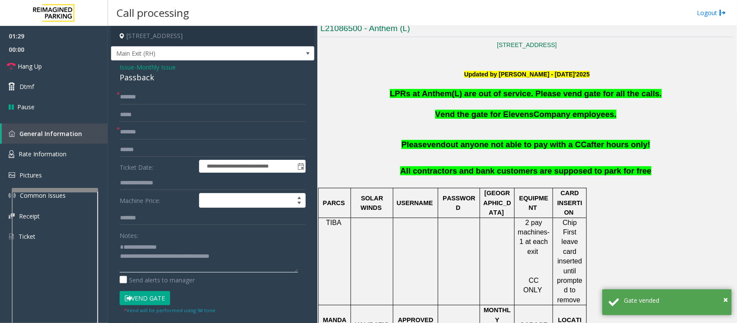
paste textarea "**********"
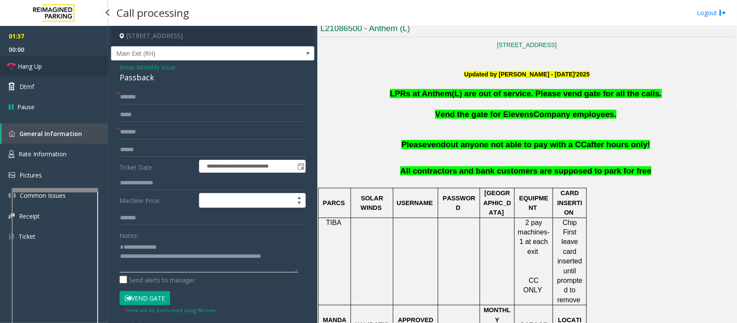
type textarea "**********"
click at [54, 62] on link "Hang Up" at bounding box center [54, 66] width 108 height 20
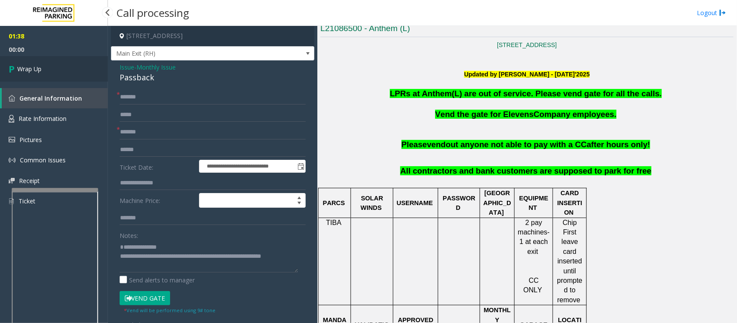
click at [54, 62] on link "Wrap Up" at bounding box center [54, 68] width 108 height 25
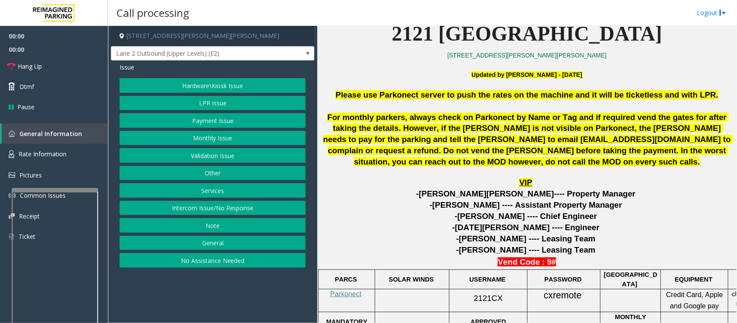
scroll to position [324, 0]
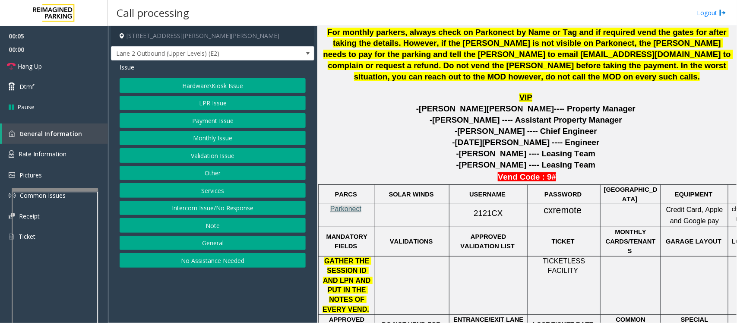
click at [348, 208] on span "Parkonect" at bounding box center [345, 208] width 31 height 7
click at [202, 205] on button "Intercom Issue/No Response" at bounding box center [213, 208] width 186 height 15
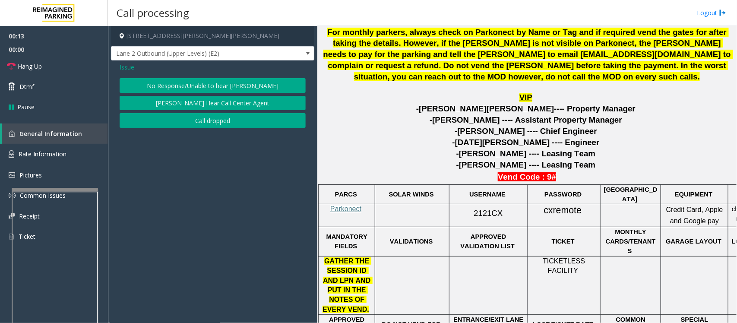
click at [205, 81] on button "No Response/Unable to hear [PERSON_NAME]" at bounding box center [213, 85] width 186 height 15
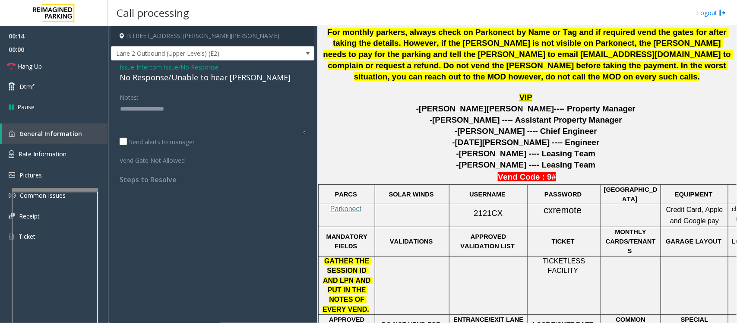
click at [202, 80] on div "No Response/Unable to hear [PERSON_NAME]" at bounding box center [213, 78] width 186 height 12
type textarea "**********"
click at [50, 67] on link "Hang Up" at bounding box center [54, 66] width 108 height 20
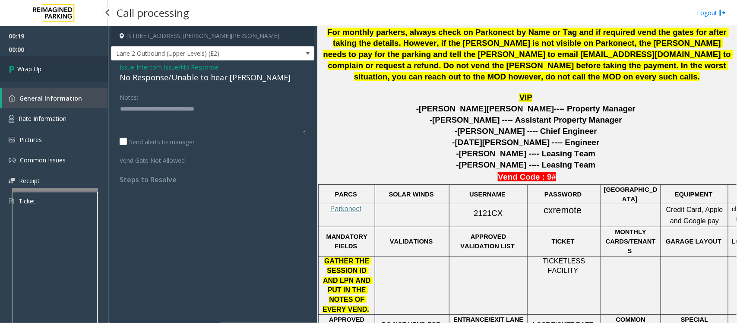
click at [50, 67] on link "Wrap Up" at bounding box center [54, 68] width 108 height 25
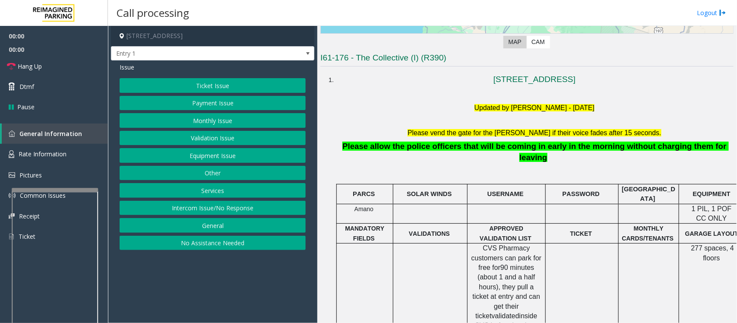
scroll to position [216, 0]
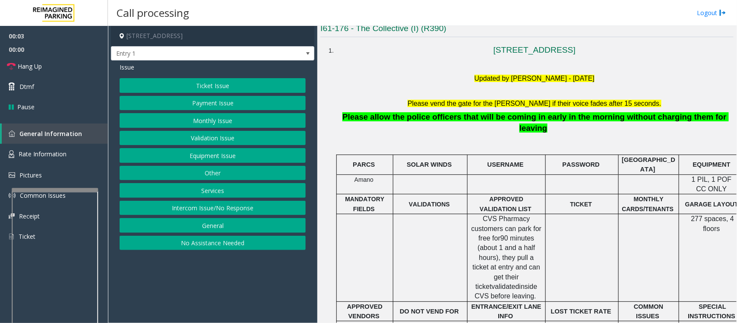
click at [156, 243] on button "No Assistance Needed" at bounding box center [213, 243] width 186 height 15
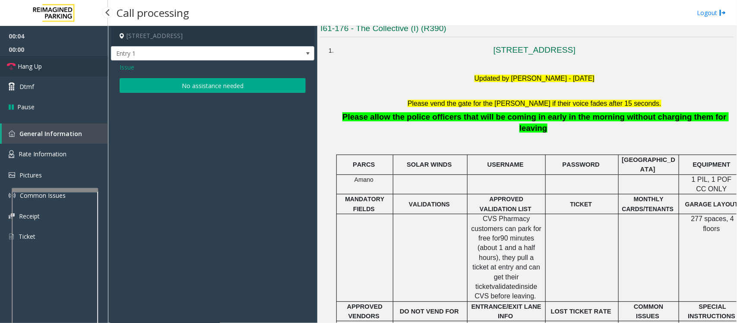
drag, startPoint x: 50, startPoint y: 69, endPoint x: 174, endPoint y: 96, distance: 125.9
click at [50, 69] on link "Hang Up" at bounding box center [54, 66] width 108 height 20
click at [221, 85] on button "No assistance needed" at bounding box center [213, 85] width 186 height 15
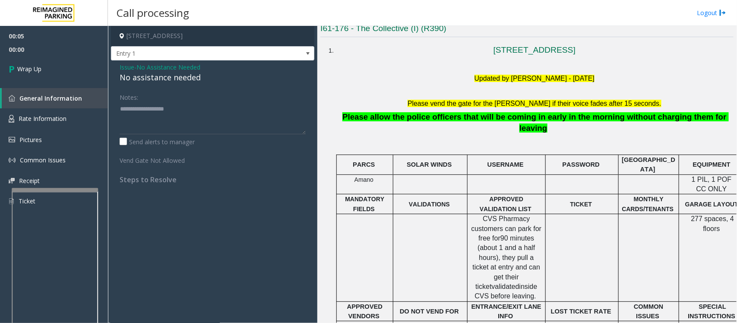
click at [180, 79] on div "No assistance needed" at bounding box center [213, 78] width 186 height 12
type textarea "**********"
click at [57, 68] on link "Wrap Up" at bounding box center [54, 68] width 108 height 25
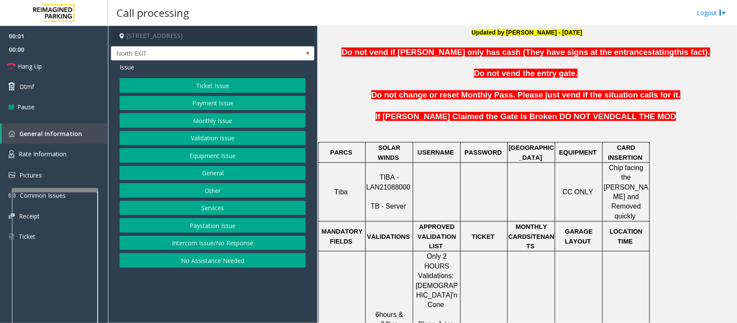
scroll to position [378, 0]
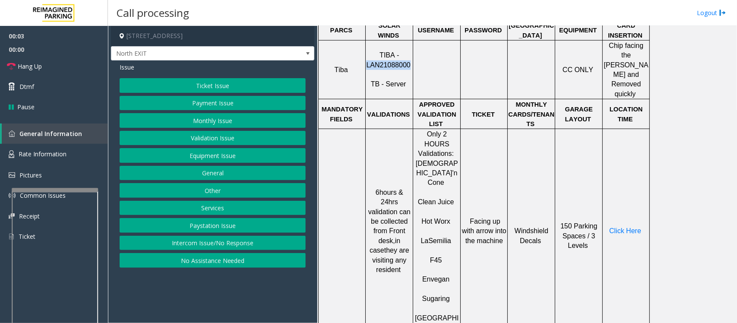
drag, startPoint x: 367, startPoint y: 54, endPoint x: 407, endPoint y: 53, distance: 39.3
click at [407, 53] on p "TIBA - LAN21088000 TB - Server" at bounding box center [389, 69] width 46 height 39
click at [197, 134] on button "Validation Issue" at bounding box center [213, 138] width 186 height 15
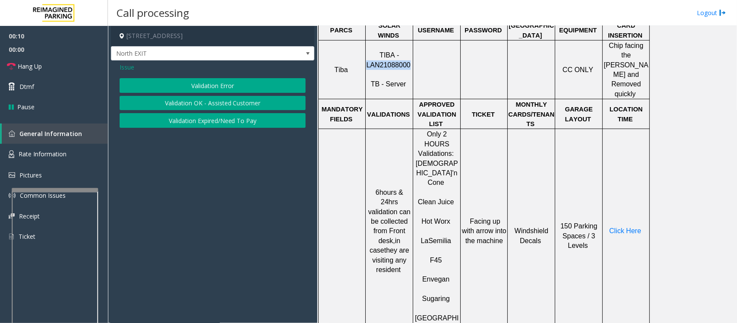
click at [221, 81] on button "Validation Error" at bounding box center [213, 85] width 186 height 15
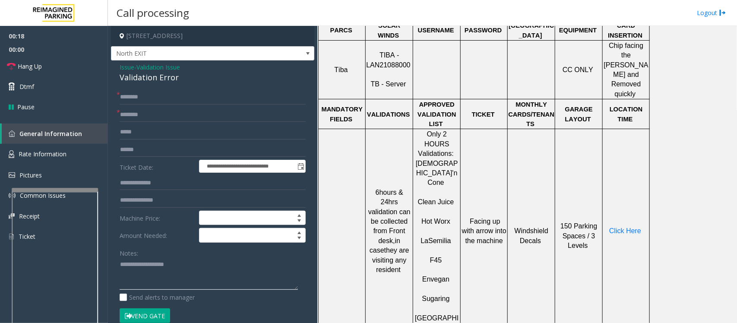
click at [135, 270] on textarea at bounding box center [209, 274] width 178 height 32
paste textarea "**********"
click at [154, 78] on div "Validation Error" at bounding box center [213, 78] width 186 height 12
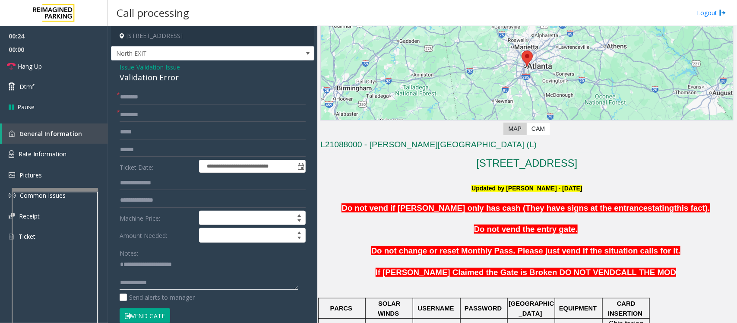
scroll to position [0, 0]
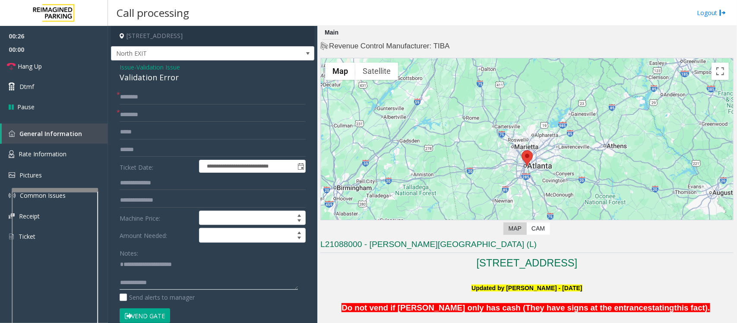
type textarea "**********"
drag, startPoint x: 368, startPoint y: 245, endPoint x: 438, endPoint y: 242, distance: 70.4
click at [438, 242] on h3 "L21088000 - [PERSON_NAME][GEOGRAPHIC_DATA] (L)" at bounding box center [526, 246] width 413 height 14
click at [147, 116] on input "text" at bounding box center [213, 114] width 186 height 15
paste input "**********"
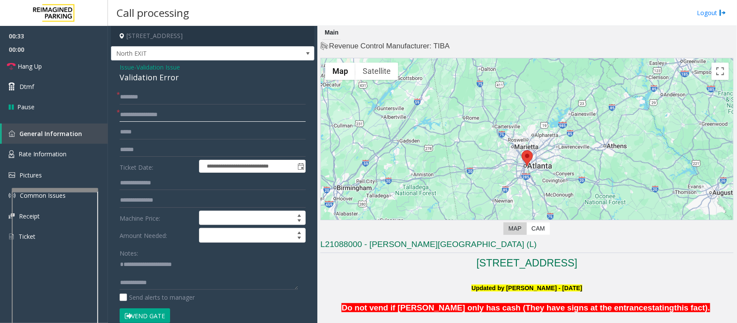
type input "**********"
click at [149, 150] on input "text" at bounding box center [213, 149] width 186 height 15
type input "*"
click at [147, 186] on input "text" at bounding box center [213, 183] width 186 height 15
click at [128, 185] on input "****" at bounding box center [213, 183] width 186 height 15
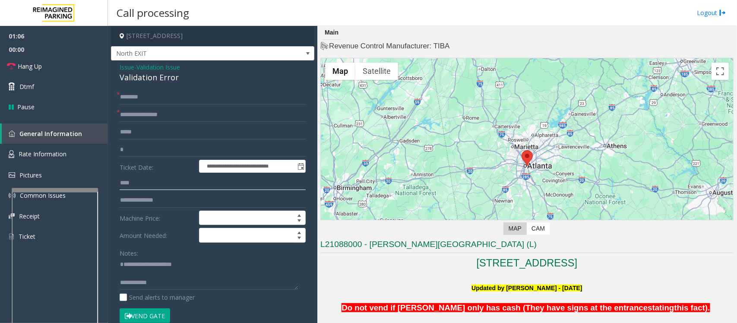
click at [144, 185] on input "****" at bounding box center [213, 183] width 186 height 15
type input "*"
click at [167, 151] on input "*" at bounding box center [213, 149] width 186 height 15
click at [151, 185] on input "*" at bounding box center [213, 183] width 186 height 15
click at [138, 264] on textarea at bounding box center [209, 274] width 178 height 32
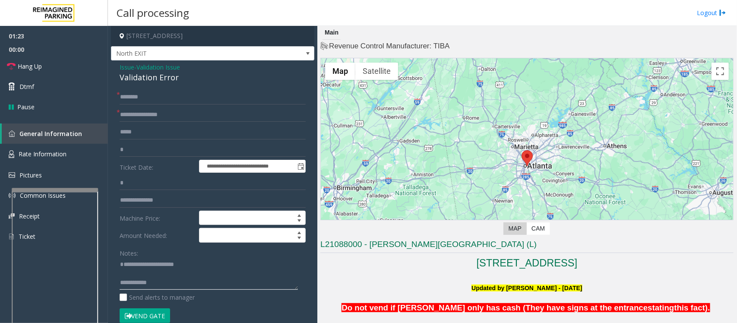
type textarea "**********"
click at [141, 186] on input "*" at bounding box center [213, 183] width 186 height 15
click at [141, 151] on input "*" at bounding box center [213, 149] width 186 height 15
click at [135, 180] on input "*" at bounding box center [213, 183] width 186 height 15
click at [135, 180] on input "****" at bounding box center [213, 183] width 186 height 15
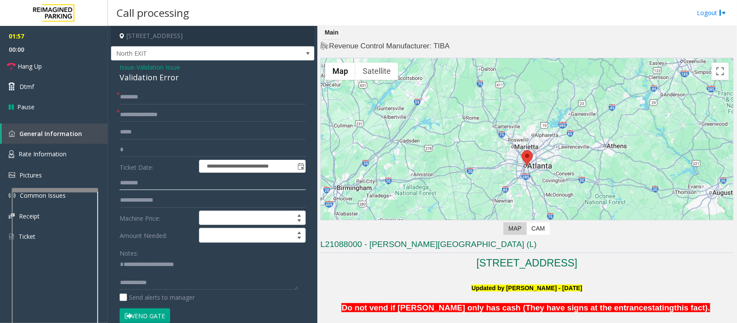
type input "********"
click at [138, 146] on input "*" at bounding box center [213, 149] width 186 height 15
click at [142, 273] on textarea at bounding box center [209, 274] width 178 height 32
click at [169, 280] on textarea at bounding box center [209, 274] width 178 height 32
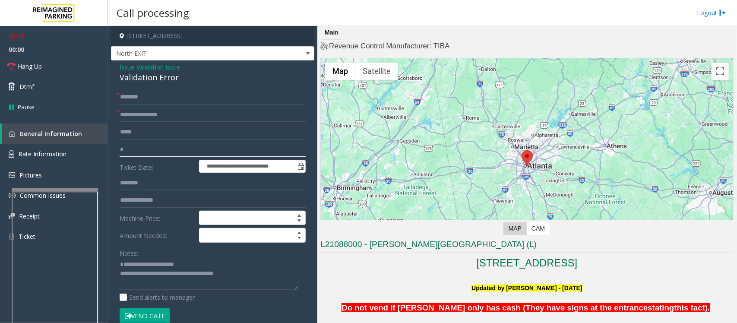
click at [159, 145] on input "*" at bounding box center [213, 149] width 186 height 15
click at [258, 280] on textarea at bounding box center [209, 274] width 178 height 32
click at [151, 155] on input "*" at bounding box center [213, 149] width 186 height 15
drag, startPoint x: 157, startPoint y: 180, endPoint x: 116, endPoint y: 180, distance: 41.0
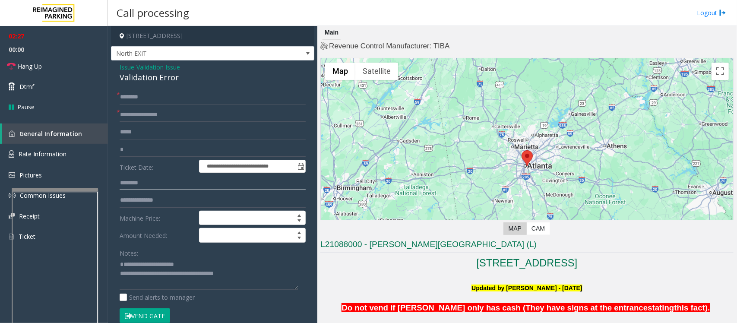
click at [116, 180] on div "**********" at bounding box center [212, 322] width 199 height 464
click at [134, 152] on input "*" at bounding box center [213, 149] width 186 height 15
click at [255, 276] on textarea at bounding box center [209, 274] width 178 height 32
type textarea "**********"
click at [144, 147] on input "*" at bounding box center [213, 149] width 186 height 15
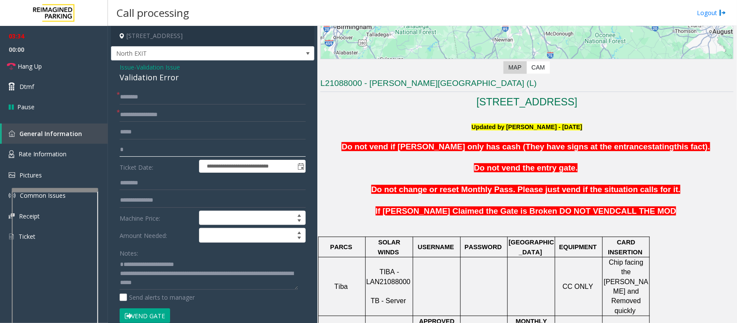
scroll to position [162, 0]
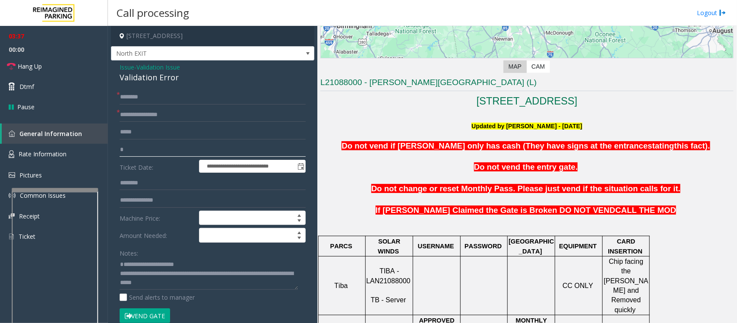
click at [142, 151] on input "*" at bounding box center [213, 149] width 186 height 15
click at [208, 288] on textarea at bounding box center [209, 274] width 178 height 32
click at [208, 282] on textarea at bounding box center [209, 274] width 178 height 32
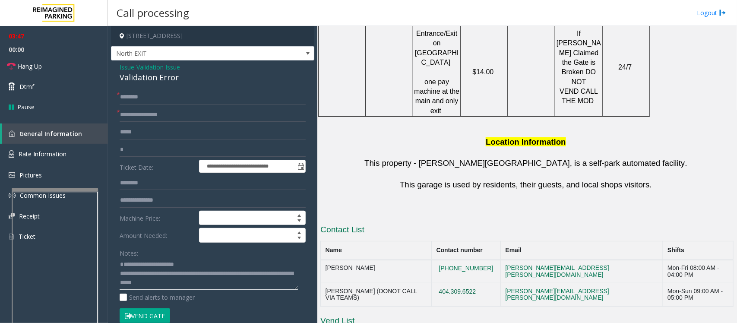
scroll to position [755, 0]
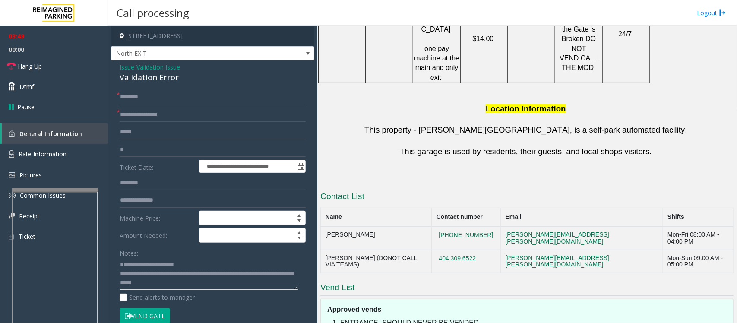
click at [210, 284] on textarea at bounding box center [209, 274] width 178 height 32
click at [202, 281] on textarea at bounding box center [209, 274] width 178 height 32
click at [151, 101] on input "text" at bounding box center [213, 97] width 186 height 15
type input "**"
click at [38, 65] on span "Hang Up" at bounding box center [30, 66] width 24 height 9
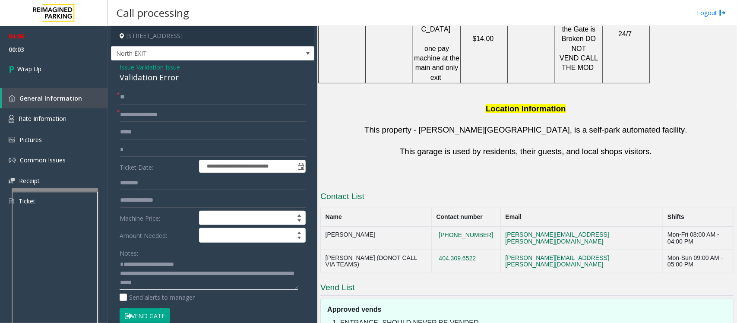
click at [196, 283] on textarea at bounding box center [209, 274] width 178 height 32
paste textarea "**********"
type textarea "**********"
click at [148, 145] on input "*" at bounding box center [213, 149] width 186 height 15
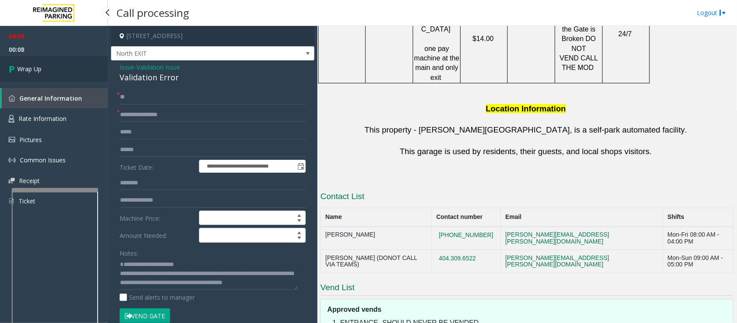
click at [41, 69] on span "Wrap Up" at bounding box center [29, 68] width 24 height 9
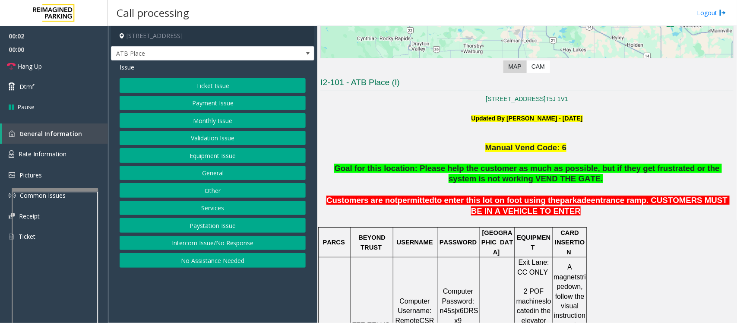
scroll to position [270, 0]
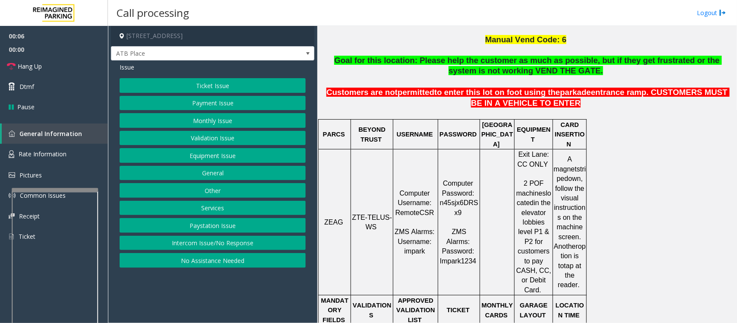
click at [240, 79] on button "Ticket Issue" at bounding box center [213, 85] width 186 height 15
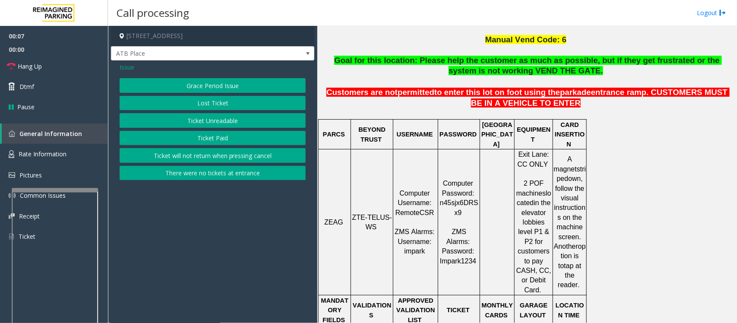
click at [222, 137] on button "Ticket Paid" at bounding box center [213, 138] width 186 height 15
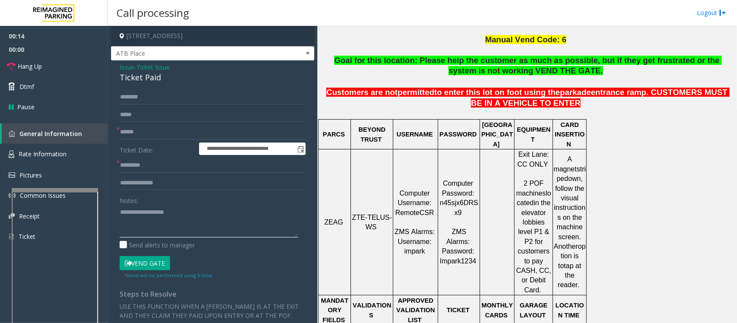
click at [146, 229] on textarea at bounding box center [209, 221] width 178 height 32
paste textarea "**********"
type textarea "**********"
click at [139, 67] on span "Ticket Issue" at bounding box center [152, 67] width 33 height 9
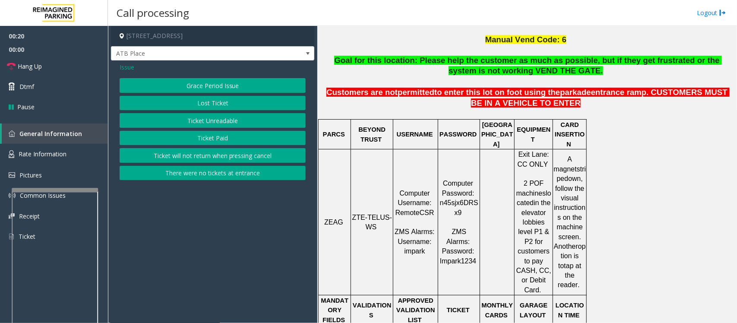
click at [205, 119] on button "Ticket Unreadable" at bounding box center [213, 120] width 186 height 15
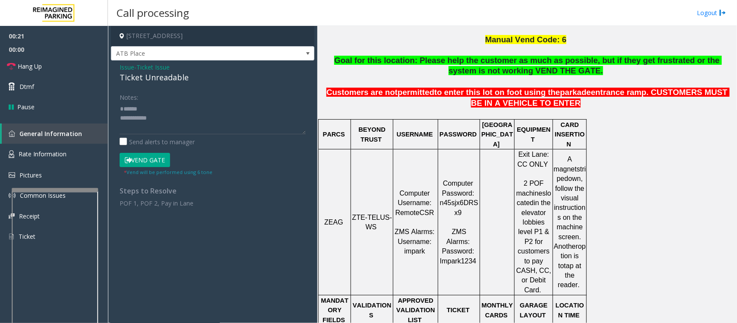
click at [139, 76] on div "Ticket Unreadable" at bounding box center [213, 78] width 186 height 12
click at [149, 122] on textarea at bounding box center [213, 118] width 186 height 32
click at [161, 115] on textarea at bounding box center [213, 118] width 186 height 32
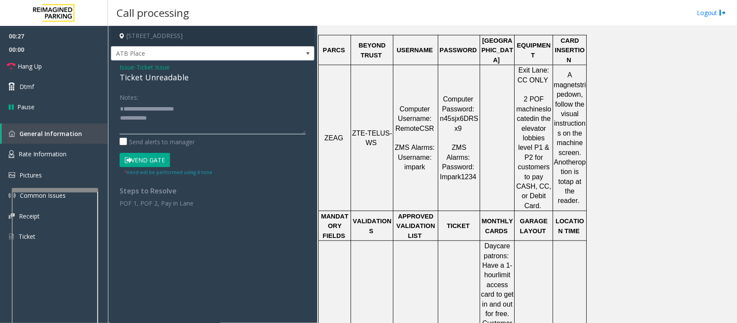
scroll to position [432, 0]
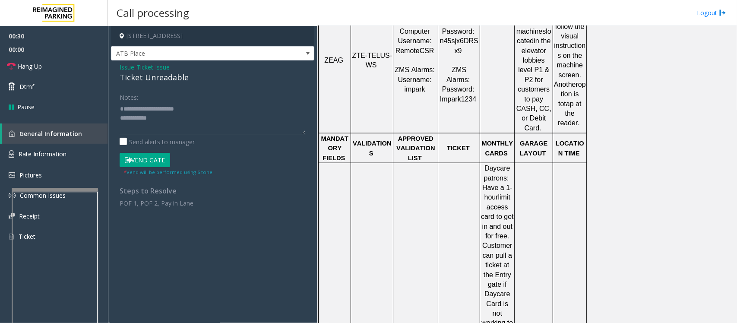
click at [137, 109] on textarea at bounding box center [213, 118] width 186 height 32
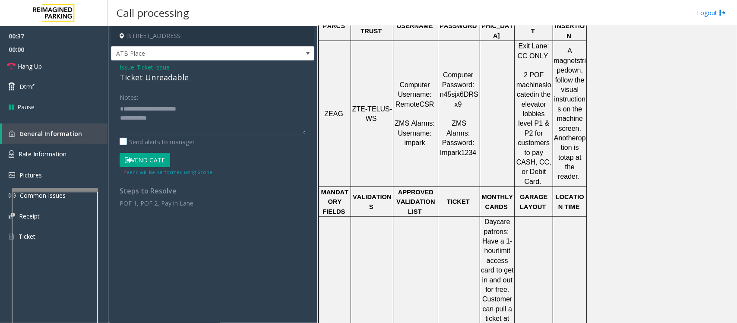
scroll to position [378, 0]
click at [170, 120] on textarea at bounding box center [213, 118] width 186 height 32
drag, startPoint x: 23, startPoint y: 67, endPoint x: 38, endPoint y: 74, distance: 16.6
click at [23, 67] on span "Hang Up" at bounding box center [30, 66] width 24 height 9
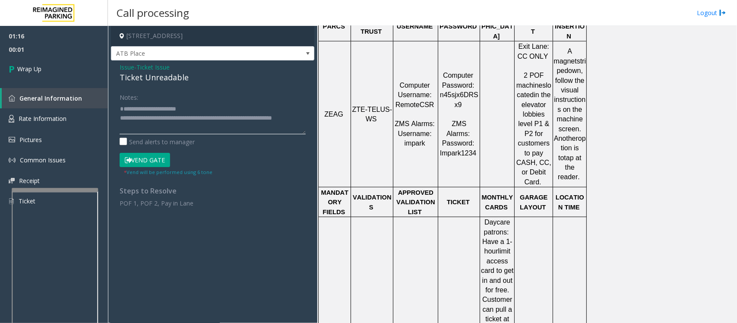
drag, startPoint x: 251, startPoint y: 119, endPoint x: 283, endPoint y: 132, distance: 34.1
click at [283, 132] on textarea at bounding box center [213, 118] width 186 height 32
paste textarea "**********"
type textarea "**********"
click at [43, 70] on link "Wrap Up" at bounding box center [54, 68] width 108 height 25
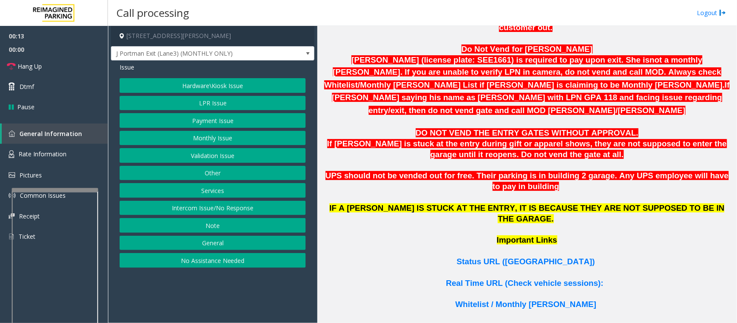
scroll to position [647, 0]
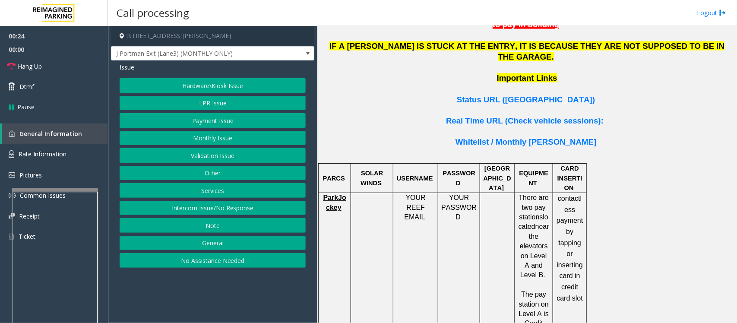
click at [212, 86] on button "Hardware\Kiosk Issue" at bounding box center [213, 85] width 186 height 15
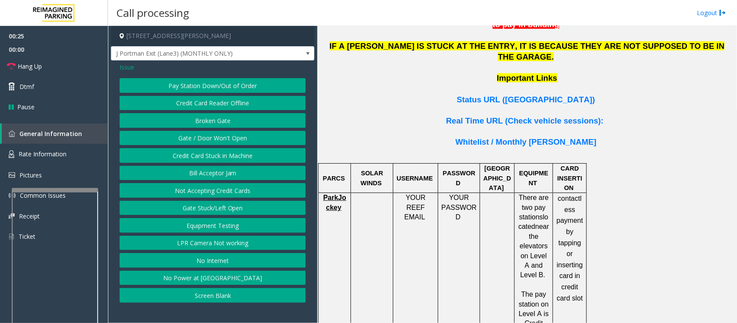
click at [210, 141] on button "Gate / Door Won't Open" at bounding box center [213, 138] width 186 height 15
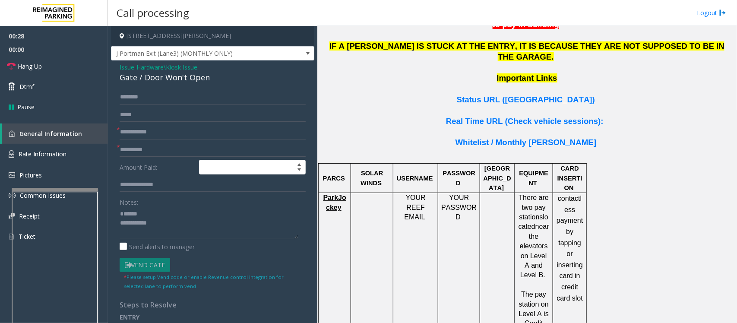
click at [158, 75] on div "Gate / Door Won't Open" at bounding box center [213, 78] width 186 height 12
click at [138, 221] on textarea at bounding box center [209, 223] width 178 height 32
click at [139, 212] on textarea at bounding box center [209, 223] width 178 height 32
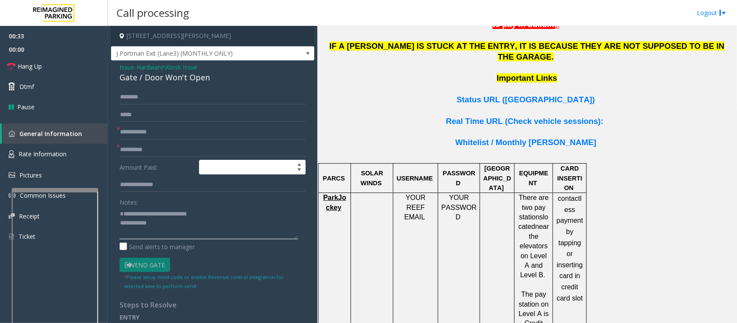
click at [177, 221] on textarea at bounding box center [209, 223] width 178 height 32
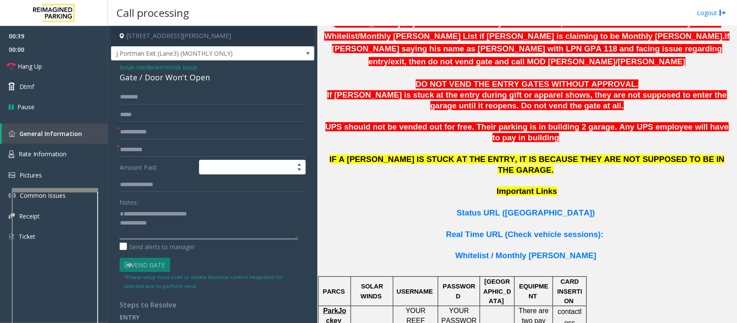
scroll to position [539, 0]
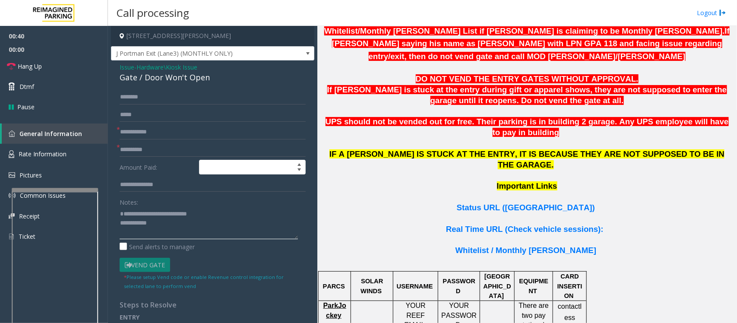
click at [188, 229] on textarea at bounding box center [209, 223] width 178 height 32
click at [208, 230] on textarea at bounding box center [209, 223] width 178 height 32
type textarea "**********"
click at [130, 148] on input "text" at bounding box center [213, 149] width 186 height 15
type input "**"
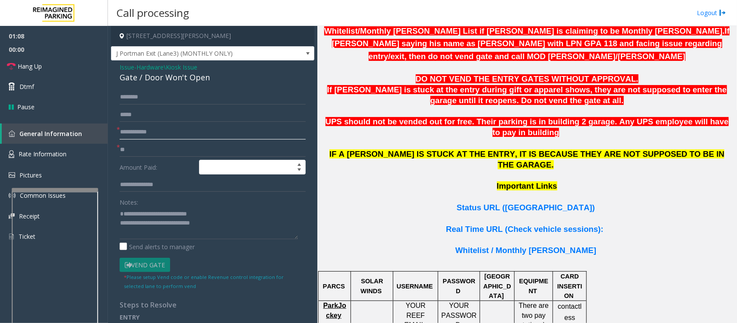
click at [139, 136] on input "text" at bounding box center [213, 132] width 186 height 15
type input "**"
click at [218, 224] on textarea at bounding box center [209, 223] width 178 height 32
click at [218, 227] on textarea at bounding box center [209, 223] width 178 height 32
click at [247, 226] on textarea at bounding box center [209, 223] width 178 height 32
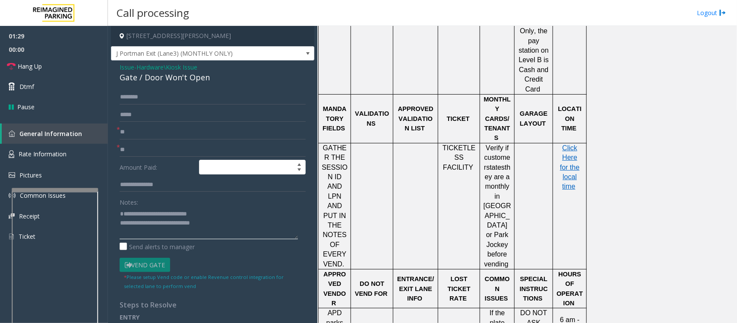
scroll to position [971, 0]
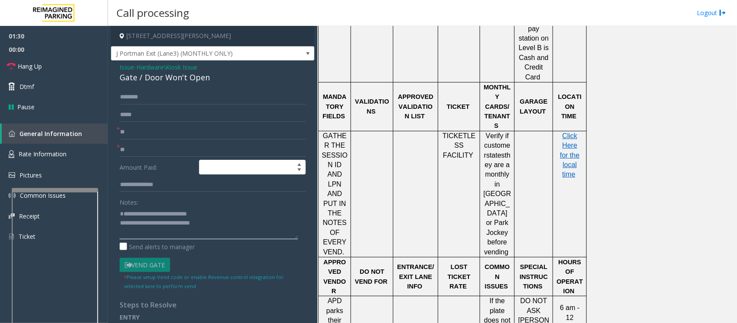
click at [218, 224] on textarea at bounding box center [209, 223] width 178 height 32
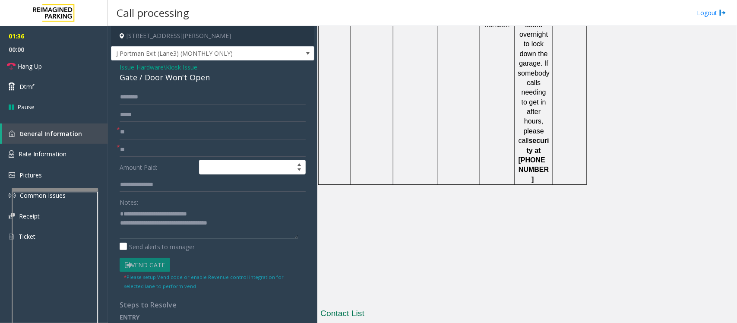
scroll to position [1441, 0]
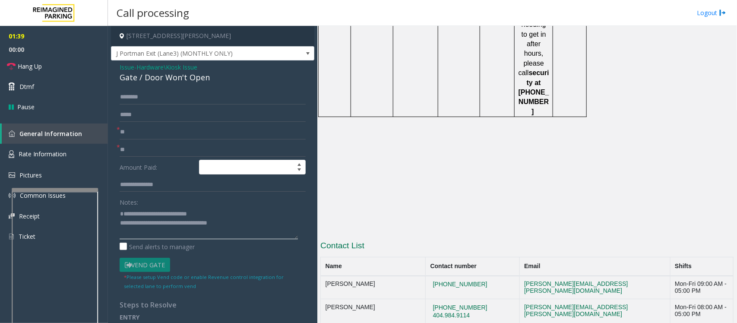
click at [243, 227] on textarea at bounding box center [209, 223] width 178 height 32
click at [76, 68] on link "Hang Up" at bounding box center [54, 66] width 108 height 20
click at [256, 228] on textarea at bounding box center [209, 223] width 178 height 32
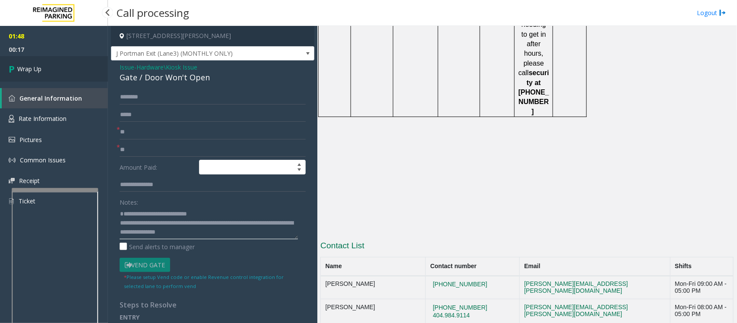
type textarea "**********"
click at [58, 73] on link "Wrap Up" at bounding box center [54, 68] width 108 height 25
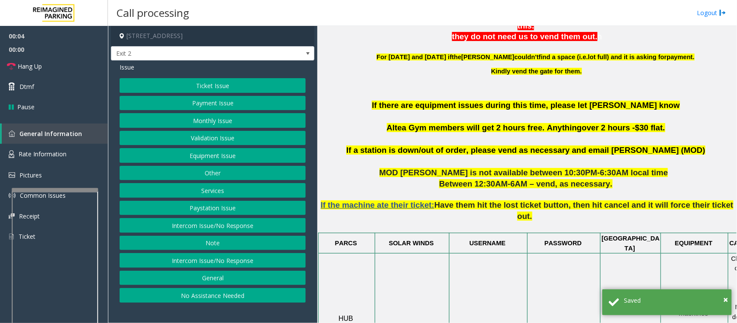
scroll to position [378, 0]
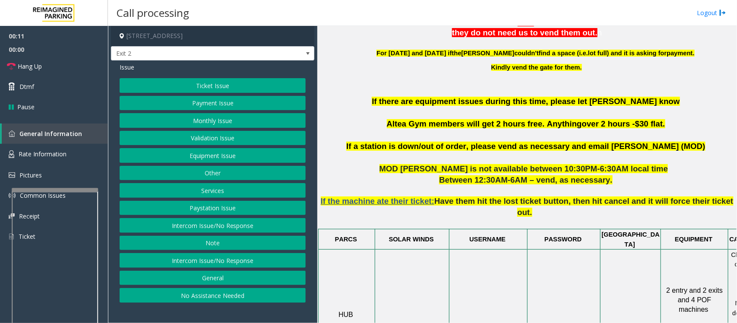
click at [175, 224] on button "Intercom Issue/No Response" at bounding box center [213, 225] width 186 height 15
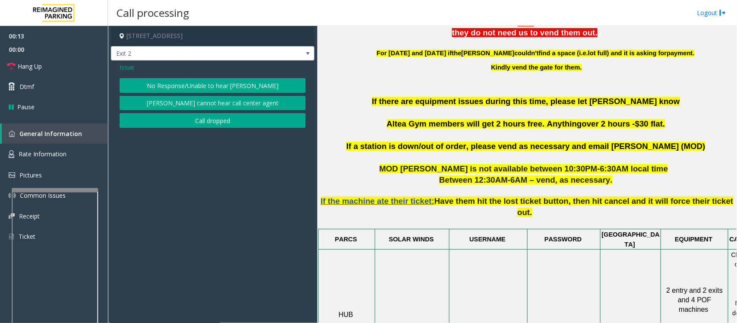
click at [211, 87] on button "No Response/Unable to hear [PERSON_NAME]" at bounding box center [213, 85] width 186 height 15
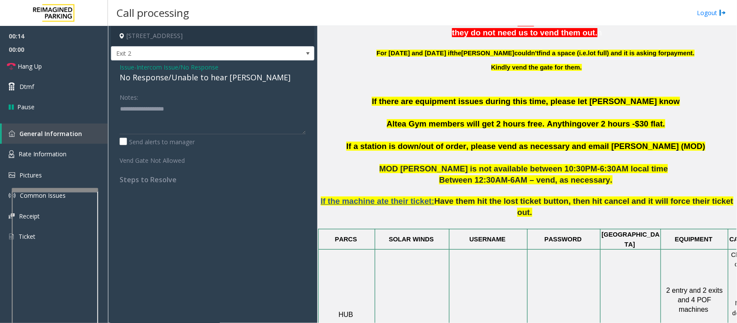
click at [200, 78] on div "No Response/Unable to hear [PERSON_NAME]" at bounding box center [213, 78] width 186 height 12
type textarea "**********"
click at [73, 68] on link "Hang Up" at bounding box center [54, 66] width 108 height 20
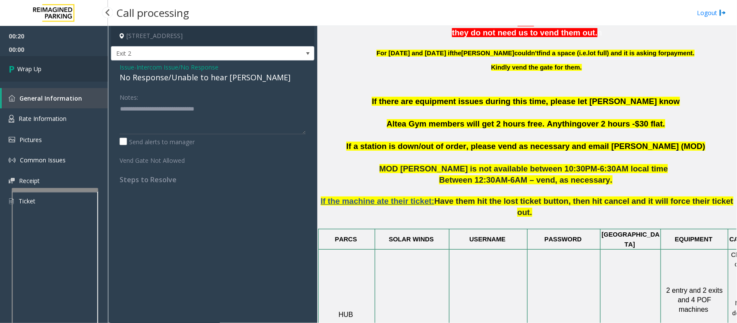
click at [73, 68] on link "Wrap Up" at bounding box center [54, 68] width 108 height 25
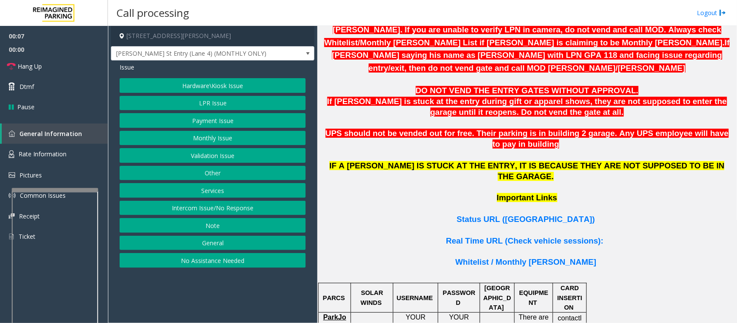
scroll to position [593, 0]
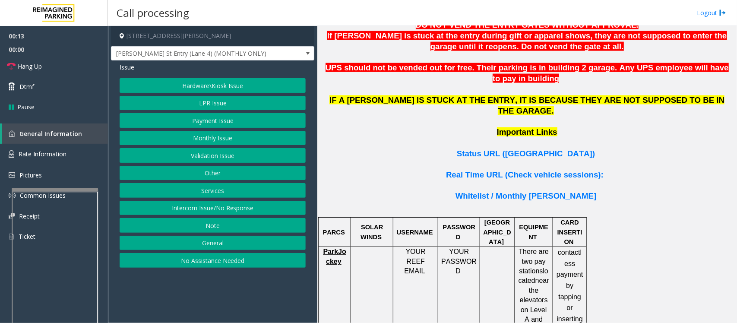
click at [215, 205] on button "Intercom Issue/No Response" at bounding box center [213, 208] width 186 height 15
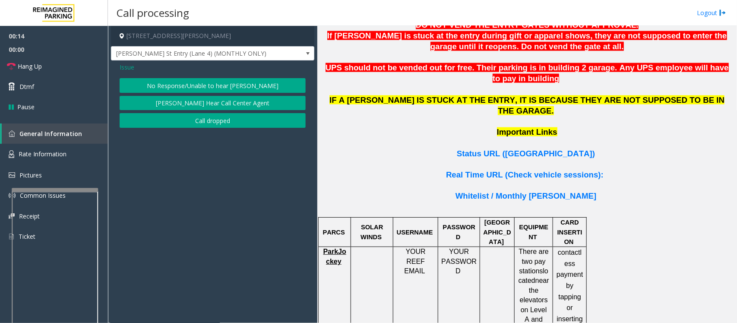
click at [193, 82] on button "No Response/Unable to hear [PERSON_NAME]" at bounding box center [213, 85] width 186 height 15
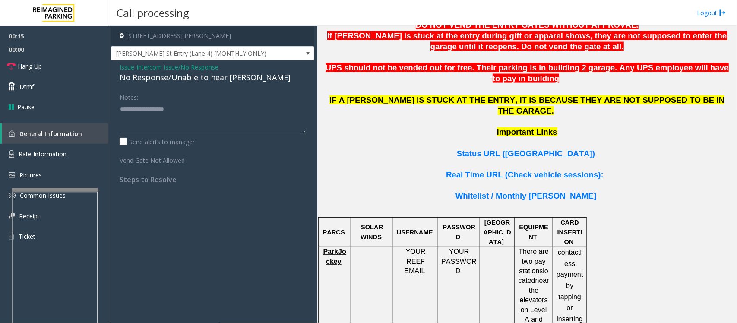
click at [188, 78] on div "No Response/Unable to hear [PERSON_NAME]" at bounding box center [213, 78] width 186 height 12
type textarea "**********"
click at [68, 70] on link "Hang Up" at bounding box center [54, 66] width 108 height 20
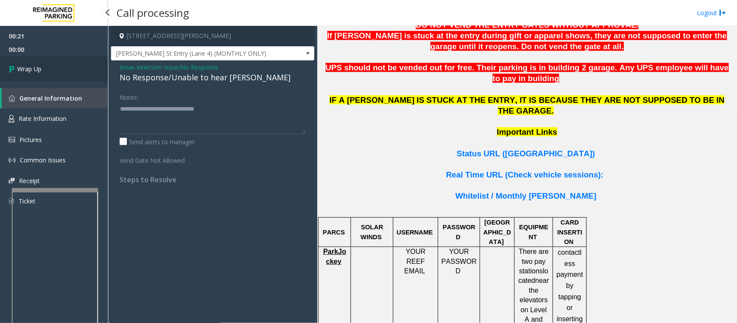
click at [69, 71] on link "Wrap Up" at bounding box center [54, 68] width 108 height 25
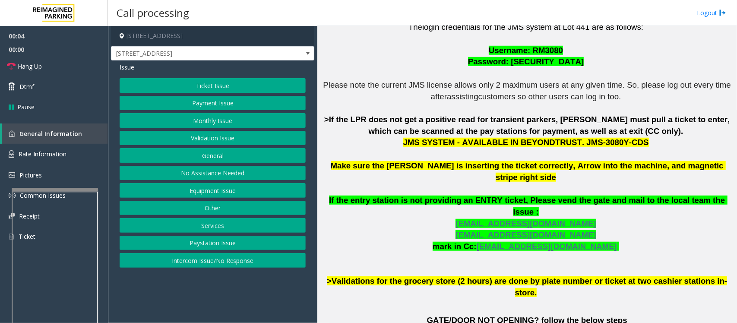
scroll to position [270, 0]
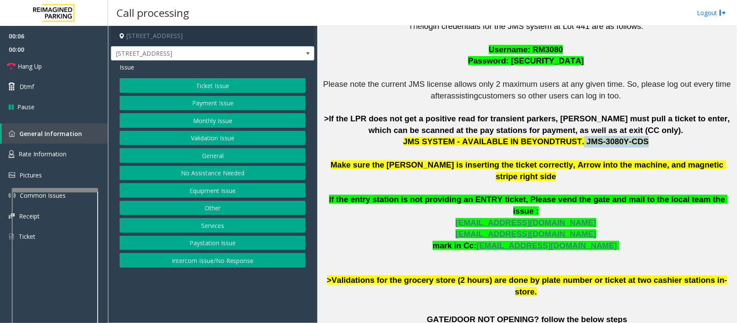
drag, startPoint x: 568, startPoint y: 145, endPoint x: 621, endPoint y: 148, distance: 53.2
click at [621, 148] on p "The login credentials for the JMS system at Lot 441 are as follows: Username: R…" at bounding box center [526, 159] width 413 height 277
click at [224, 85] on button "Ticket Issue" at bounding box center [213, 85] width 186 height 15
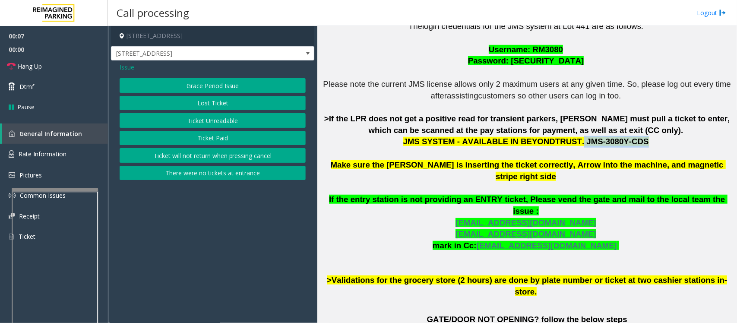
click at [208, 120] on button "Ticket Unreadable" at bounding box center [213, 120] width 186 height 15
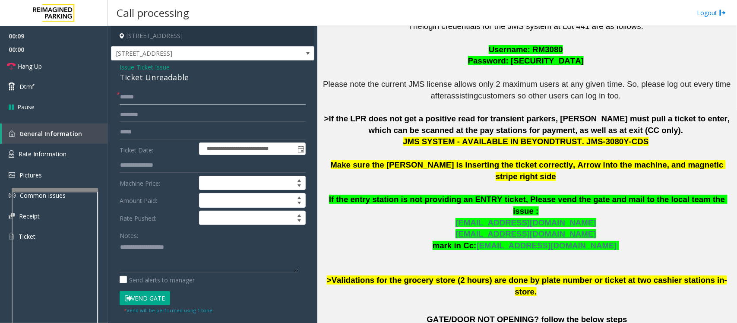
click at [144, 98] on input "text" at bounding box center [213, 97] width 186 height 15
click at [138, 98] on input "**" at bounding box center [213, 97] width 186 height 15
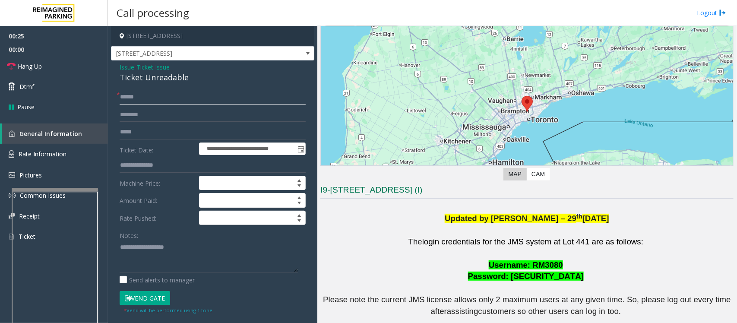
scroll to position [54, 0]
type input "******"
click at [160, 66] on span "Ticket Issue" at bounding box center [152, 67] width 33 height 9
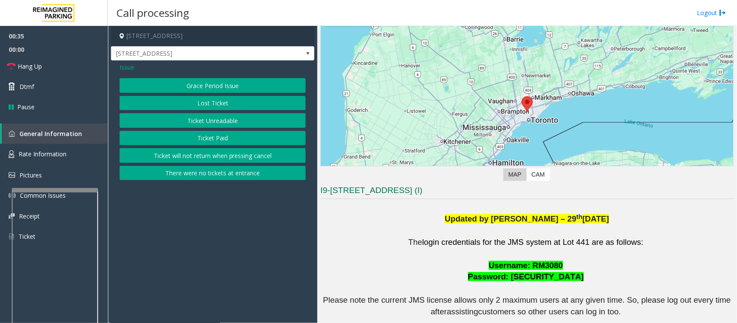
click at [126, 66] on span "Issue" at bounding box center [127, 67] width 15 height 9
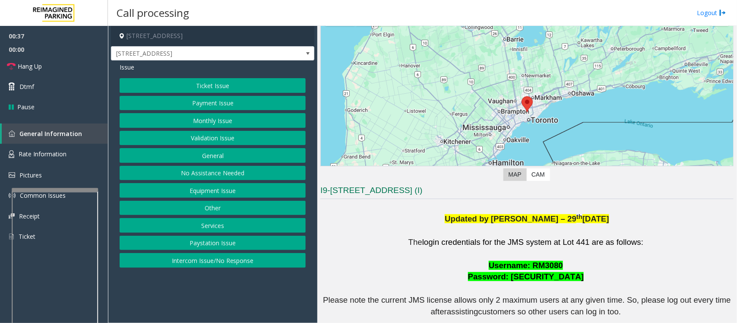
click at [204, 109] on button "Payment Issue" at bounding box center [213, 103] width 186 height 15
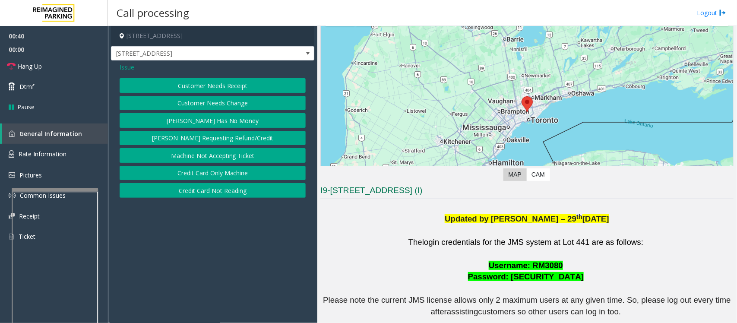
click at [221, 193] on button "Credit Card Not Reading" at bounding box center [213, 190] width 186 height 15
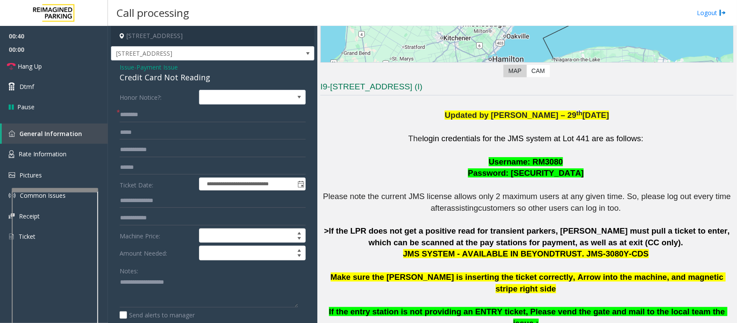
scroll to position [162, 0]
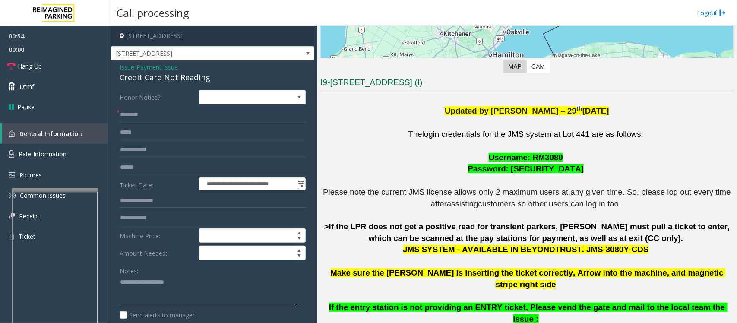
click at [127, 286] on textarea at bounding box center [209, 291] width 178 height 32
click at [147, 76] on div "Credit Card Not Reading" at bounding box center [213, 78] width 186 height 12
type textarea "**********"
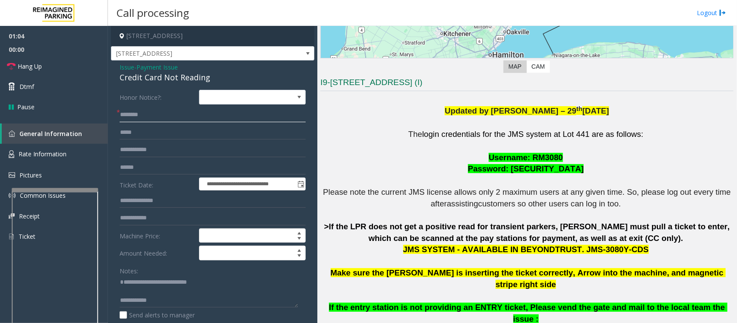
click at [140, 114] on input "text" at bounding box center [213, 114] width 186 height 15
click at [156, 65] on span "Payment Issue" at bounding box center [156, 67] width 41 height 9
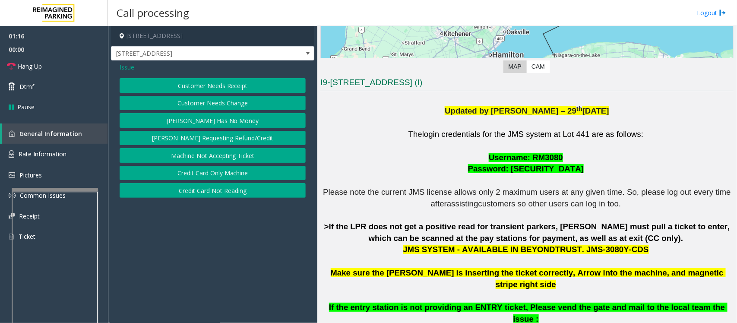
click at [127, 68] on span "Issue" at bounding box center [127, 67] width 15 height 9
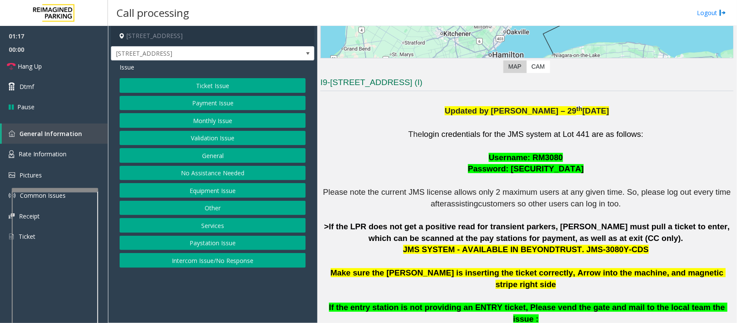
click at [211, 87] on button "Ticket Issue" at bounding box center [213, 85] width 186 height 15
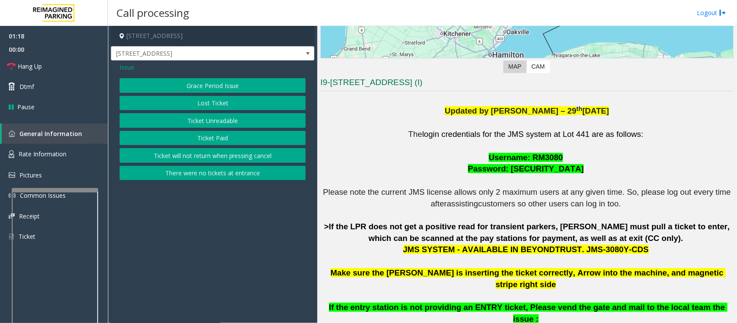
click at [214, 122] on button "Ticket Unreadable" at bounding box center [213, 120] width 186 height 15
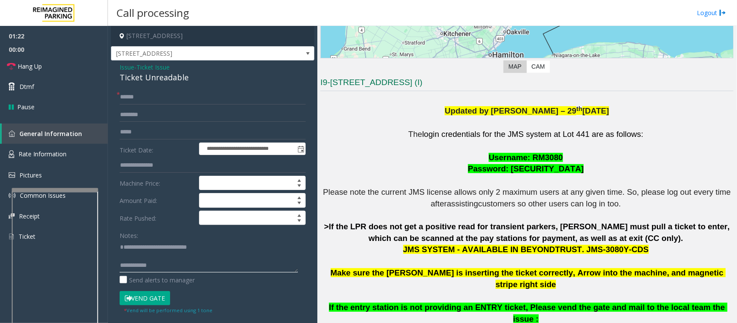
drag, startPoint x: 137, startPoint y: 244, endPoint x: 223, endPoint y: 253, distance: 86.4
click at [223, 253] on textarea at bounding box center [209, 256] width 178 height 32
click at [145, 80] on div "Ticket Unreadable" at bounding box center [213, 78] width 186 height 12
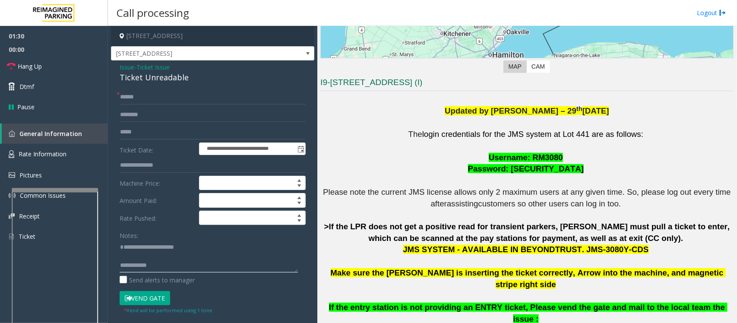
type textarea "**********"
drag, startPoint x: 419, startPoint y: 250, endPoint x: 460, endPoint y: 250, distance: 41.0
click at [460, 250] on p "The login credentials for the JMS system at Lot 441 are as follows: Username: R…" at bounding box center [526, 267] width 413 height 277
drag, startPoint x: 570, startPoint y: 252, endPoint x: 625, endPoint y: 248, distance: 55.0
click at [625, 248] on p "The login credentials for the JMS system at Lot 441 are as follows: Username: R…" at bounding box center [526, 267] width 413 height 277
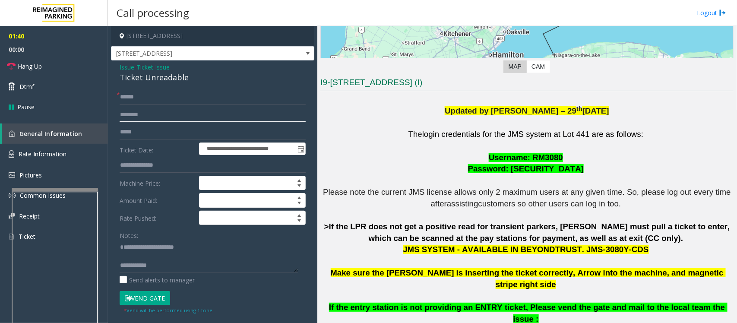
click at [156, 116] on input "text" at bounding box center [213, 114] width 186 height 15
type input "******"
drag, startPoint x: 527, startPoint y: 158, endPoint x: 562, endPoint y: 159, distance: 35.0
click at [562, 159] on p "The login credentials for the JMS system at Lot 441 are as follows: Username: R…" at bounding box center [526, 267] width 413 height 277
drag, startPoint x: 514, startPoint y: 172, endPoint x: 566, endPoint y: 174, distance: 52.3
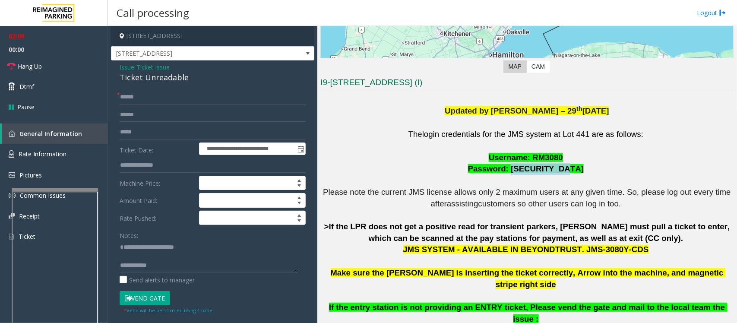
click at [566, 174] on p "The login credentials for the JMS system at Lot 441 are as follows: Username: R…" at bounding box center [526, 267] width 413 height 277
click at [153, 298] on button "Vend Gate" at bounding box center [145, 298] width 50 height 15
click at [137, 250] on textarea at bounding box center [209, 256] width 178 height 32
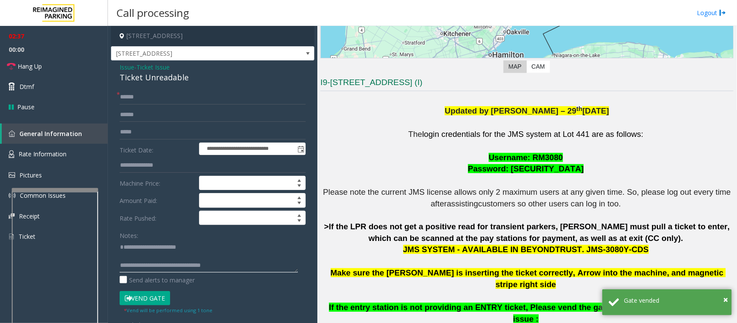
click at [138, 258] on textarea at bounding box center [209, 256] width 178 height 32
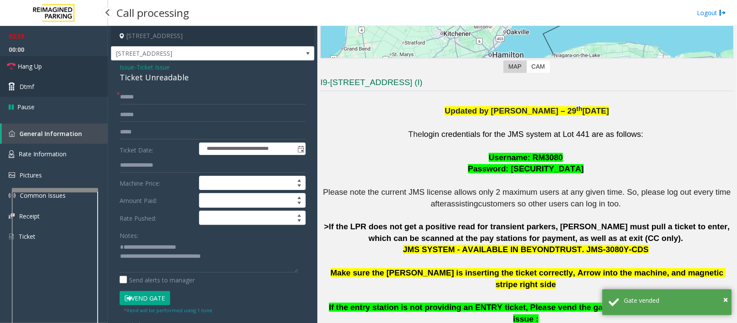
drag, startPoint x: 39, startPoint y: 67, endPoint x: 47, endPoint y: 79, distance: 14.9
click at [39, 67] on span "Hang Up" at bounding box center [30, 66] width 24 height 9
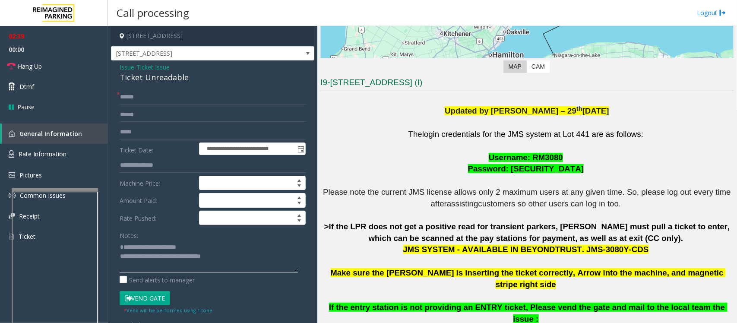
click at [228, 262] on textarea at bounding box center [209, 256] width 178 height 32
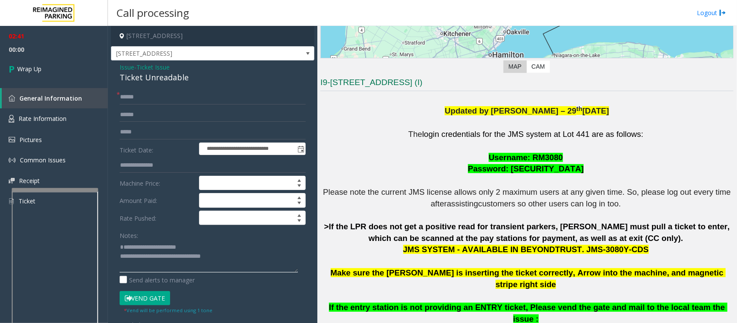
click at [227, 258] on textarea at bounding box center [209, 256] width 178 height 32
type textarea "**********"
click at [40, 69] on span "Wrap Up" at bounding box center [29, 68] width 24 height 9
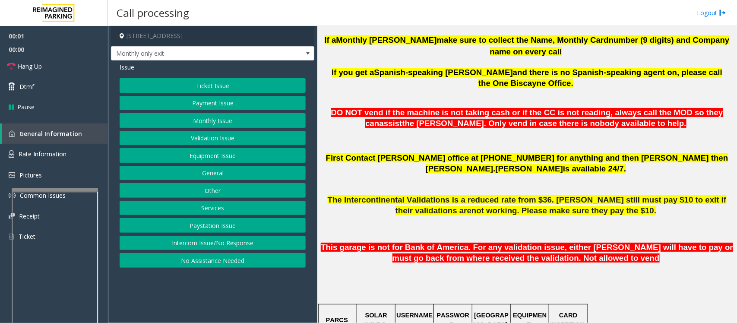
scroll to position [486, 0]
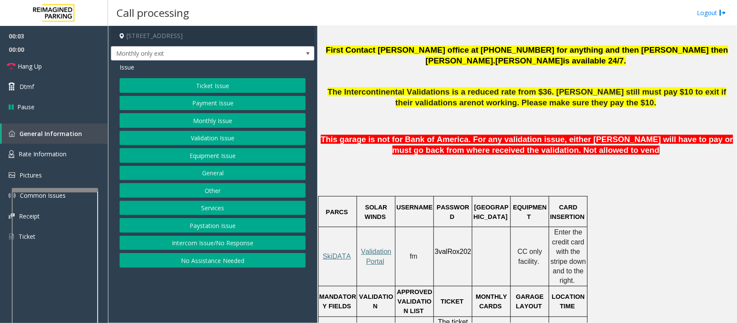
click at [328, 252] on p "SkiDATA" at bounding box center [337, 256] width 37 height 9
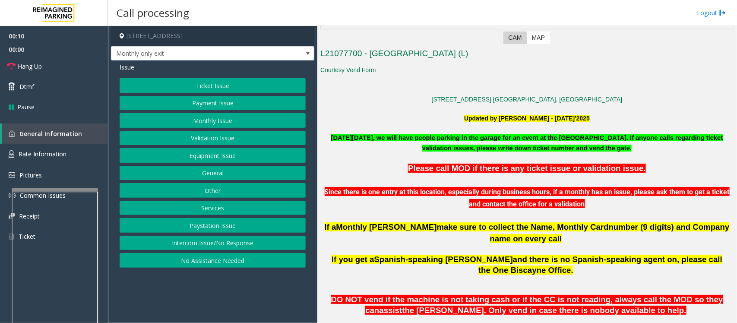
scroll to position [216, 0]
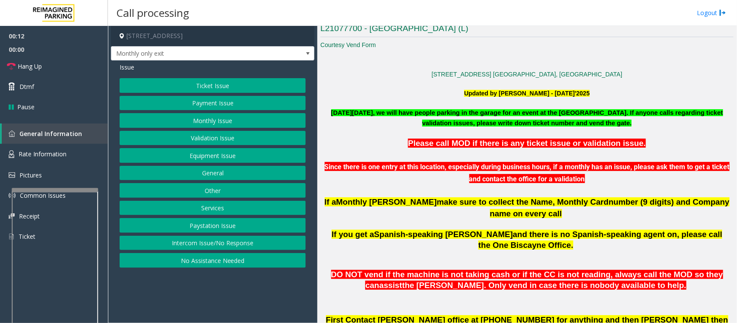
click at [192, 119] on button "Monthly Issue" at bounding box center [213, 120] width 186 height 15
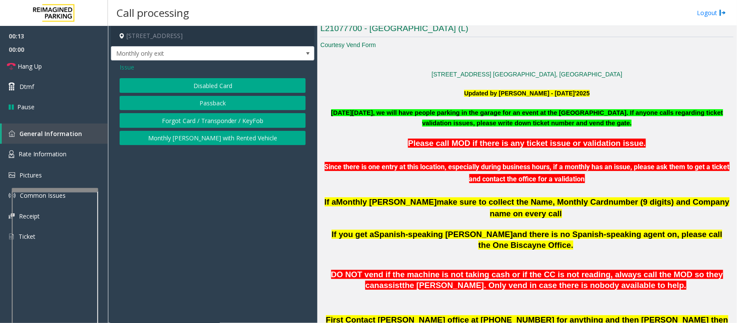
click at [189, 89] on button "Disabled Card" at bounding box center [213, 85] width 186 height 15
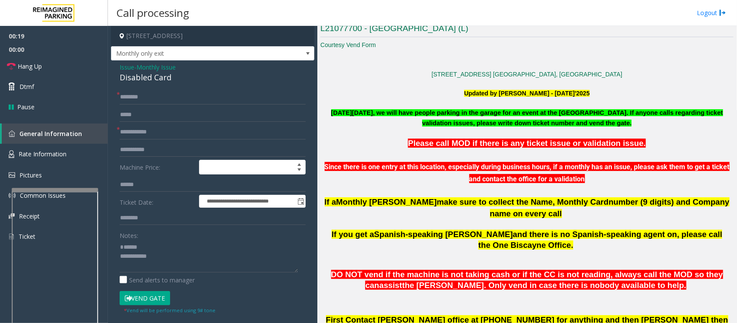
click at [137, 79] on div "Disabled Card" at bounding box center [213, 78] width 186 height 12
click at [139, 247] on textarea at bounding box center [209, 256] width 178 height 32
click at [141, 256] on textarea at bounding box center [209, 256] width 178 height 32
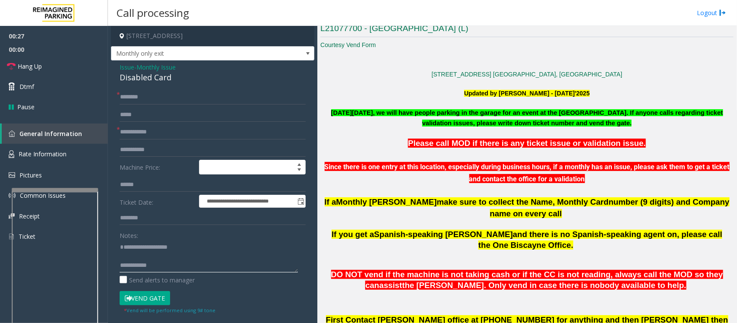
type textarea "**********"
click at [142, 68] on span "Monthly Issue" at bounding box center [155, 67] width 39 height 9
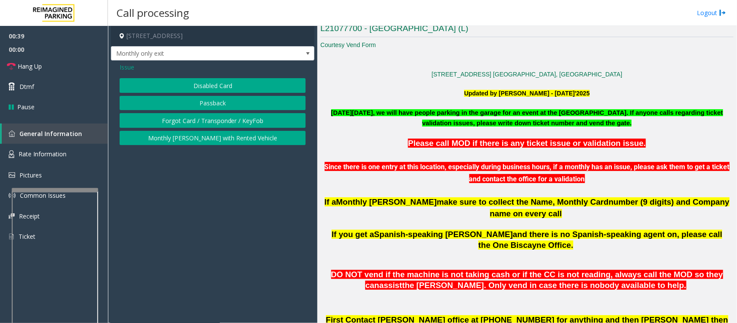
click at [127, 66] on span "Issue" at bounding box center [127, 67] width 15 height 9
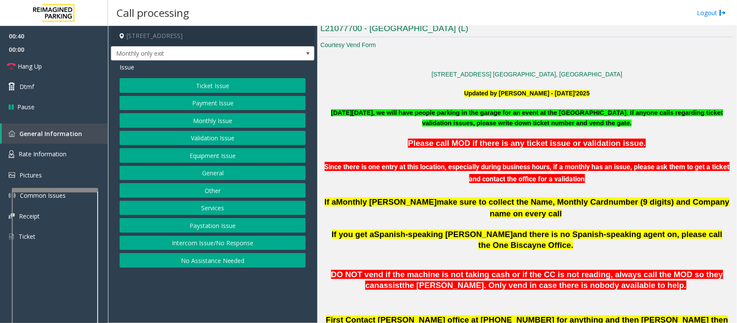
click at [190, 155] on button "Equipment Issue" at bounding box center [213, 155] width 186 height 15
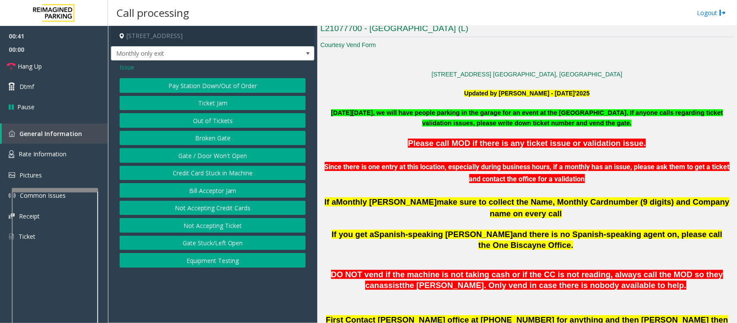
click at [197, 155] on button "Gate / Door Won't Open" at bounding box center [213, 155] width 186 height 15
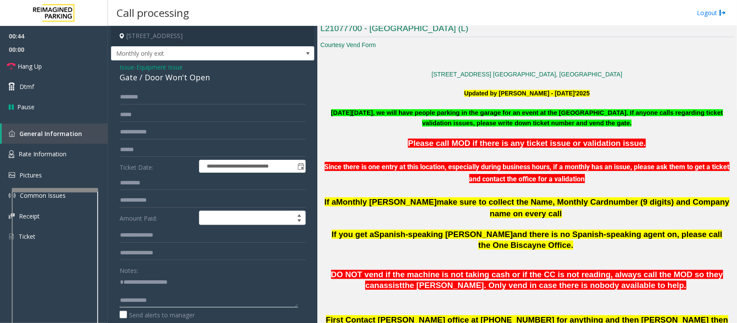
drag, startPoint x: 139, startPoint y: 282, endPoint x: 182, endPoint y: 283, distance: 42.7
click at [182, 283] on textarea at bounding box center [209, 291] width 178 height 32
click at [143, 294] on textarea at bounding box center [209, 291] width 178 height 32
click at [157, 77] on div "Gate / Door Won't Open" at bounding box center [213, 78] width 186 height 12
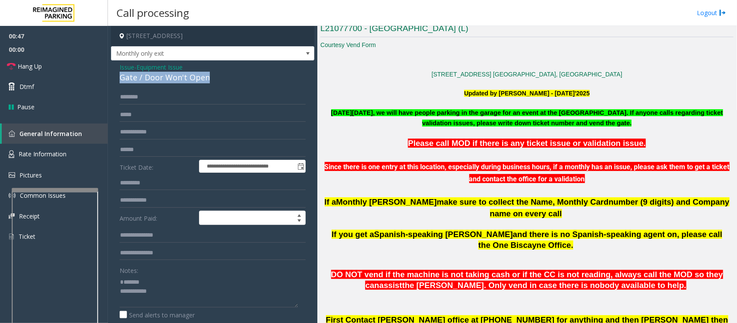
click at [157, 77] on div "Gate / Door Won't Open" at bounding box center [213, 78] width 186 height 12
click at [183, 309] on div "Notes: Send alerts to manager" at bounding box center [213, 291] width 186 height 57
click at [185, 305] on textarea at bounding box center [209, 291] width 178 height 32
click at [136, 293] on textarea at bounding box center [209, 291] width 178 height 32
click at [165, 294] on textarea at bounding box center [209, 291] width 178 height 32
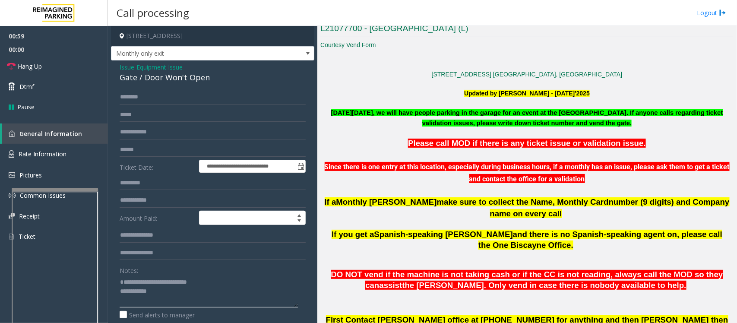
paste textarea "**********"
type textarea "**********"
click at [45, 61] on link "Hang Up" at bounding box center [54, 66] width 108 height 20
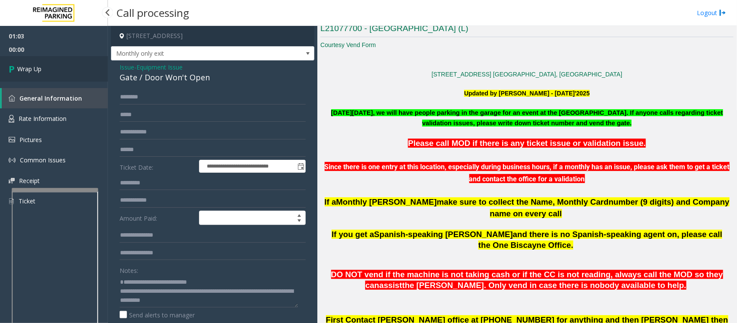
click at [45, 61] on link "Wrap Up" at bounding box center [54, 68] width 108 height 25
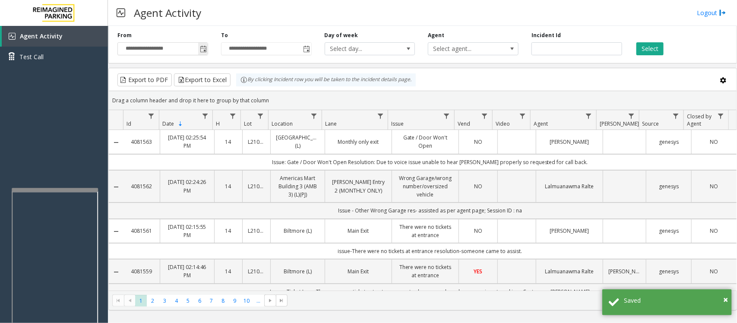
click at [205, 49] on span "Toggle popup" at bounding box center [203, 49] width 7 height 7
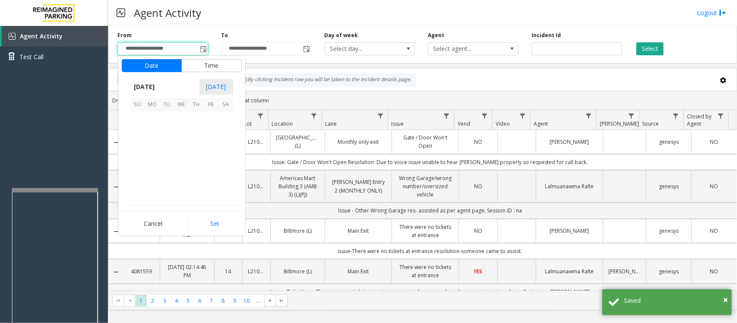
scroll to position [154829, 0]
